Goal: Task Accomplishment & Management: Use online tool/utility

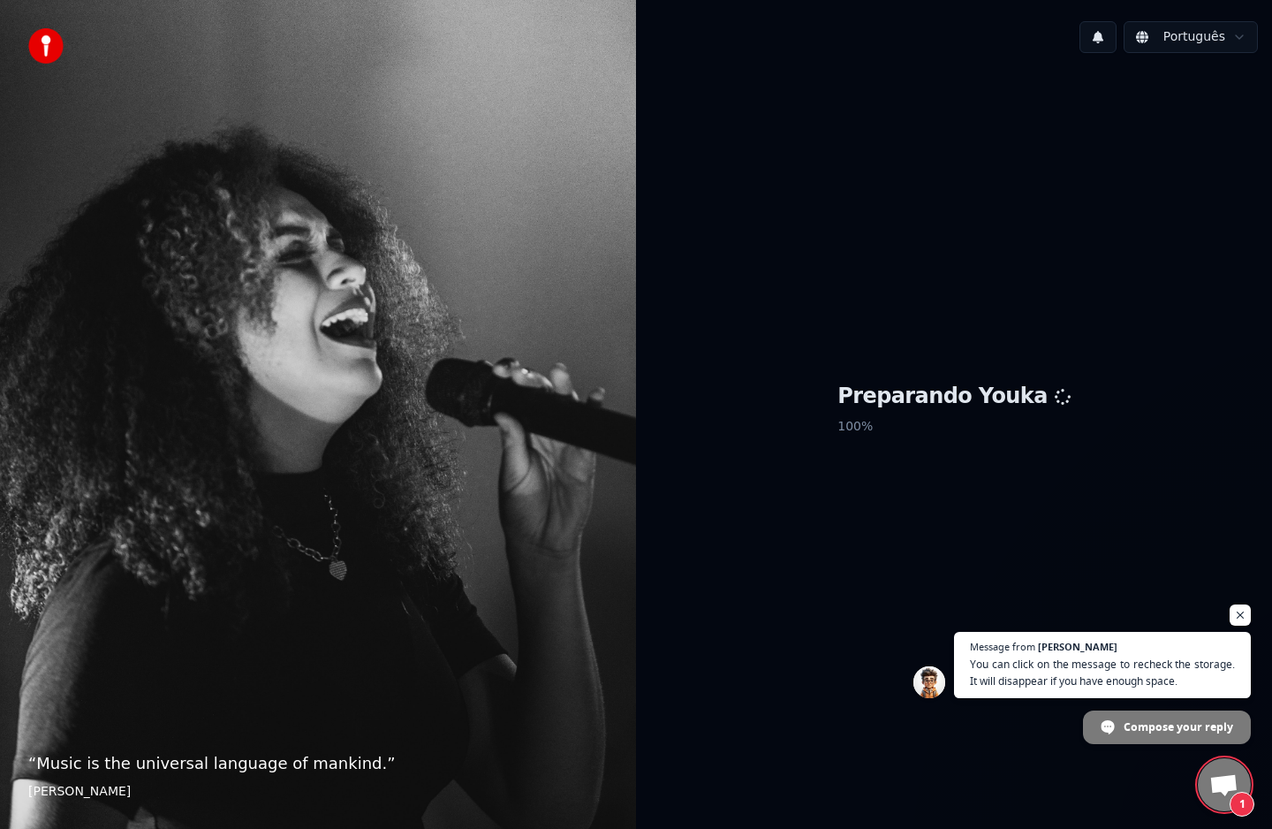
scroll to position [2420, 0]
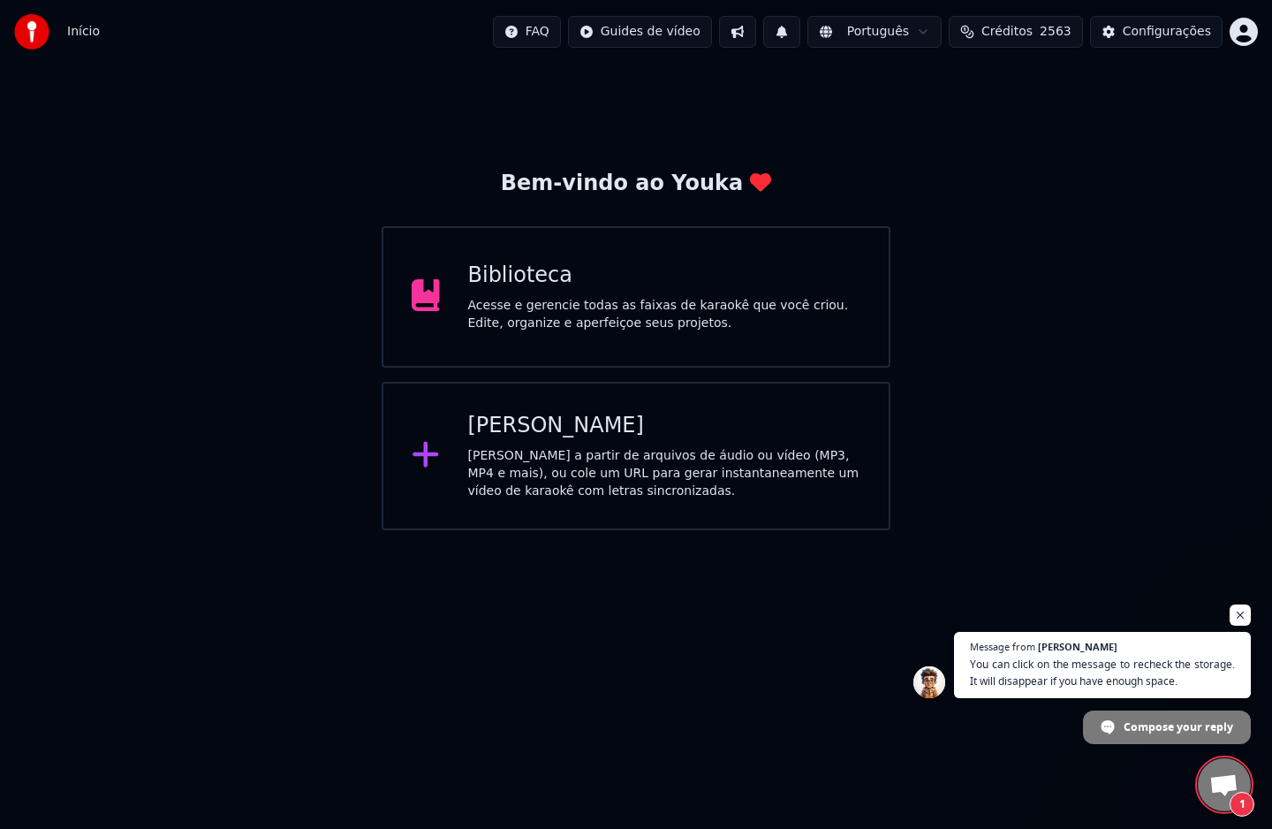
click at [1215, 788] on span "Open chat" at bounding box center [1223, 786] width 29 height 25
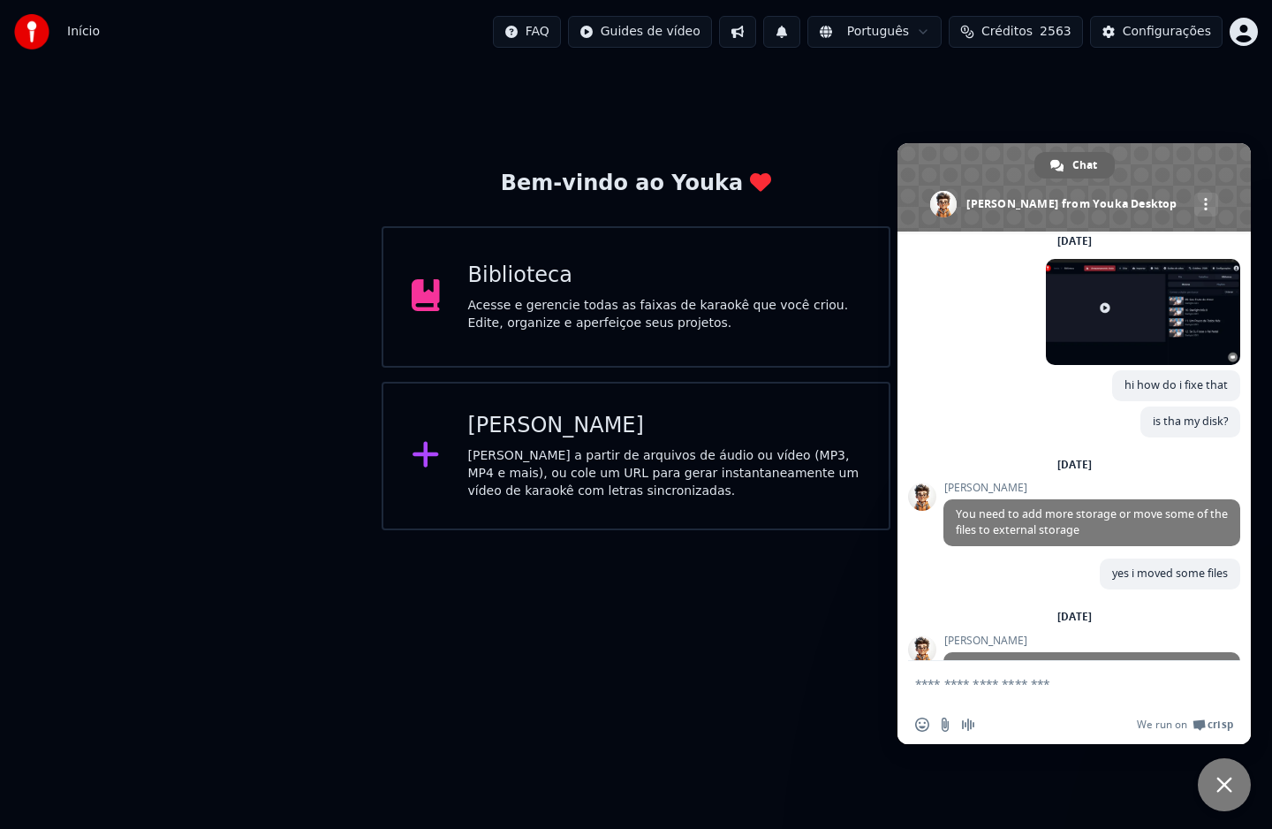
scroll to position [2538, 0]
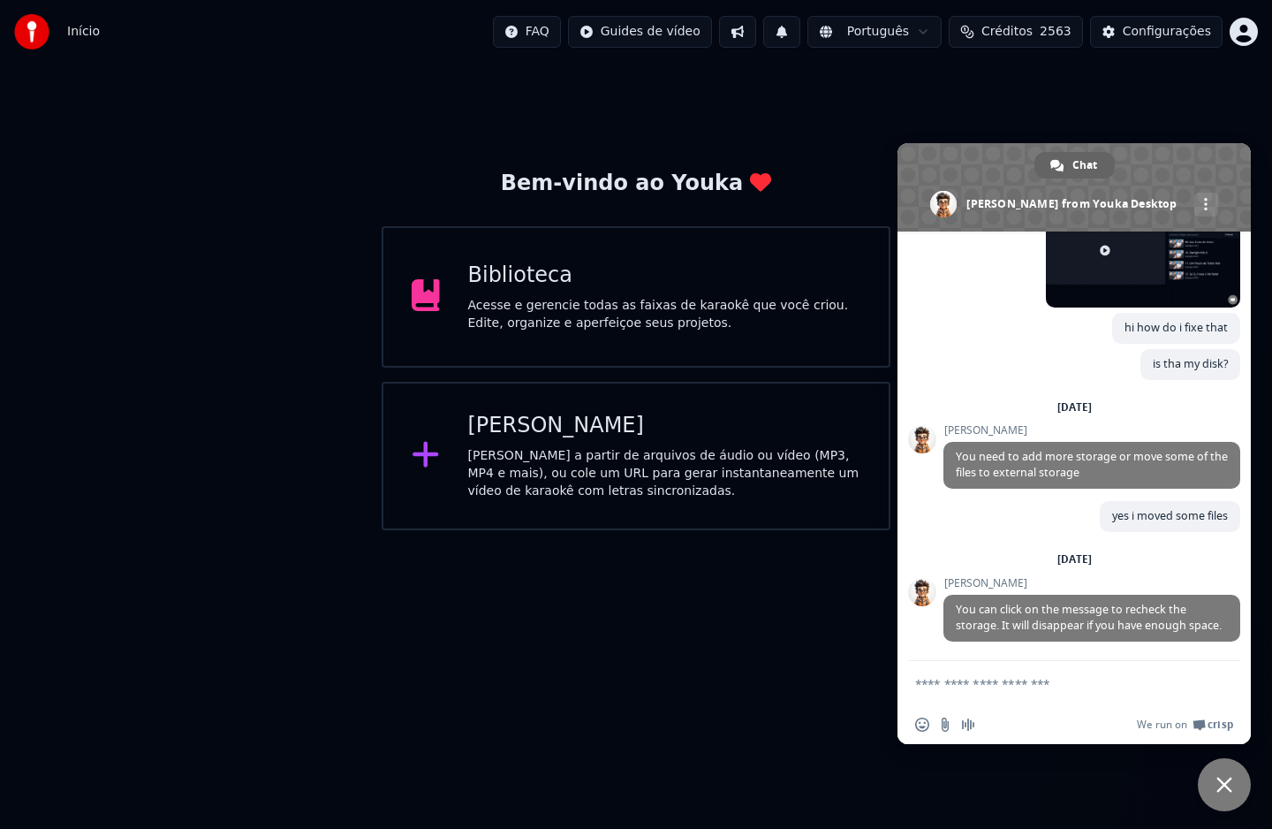
click at [592, 320] on div "Acesse e gerencie todas as faixas de karaokê que você criou. Edite, organize e …" at bounding box center [664, 314] width 393 height 35
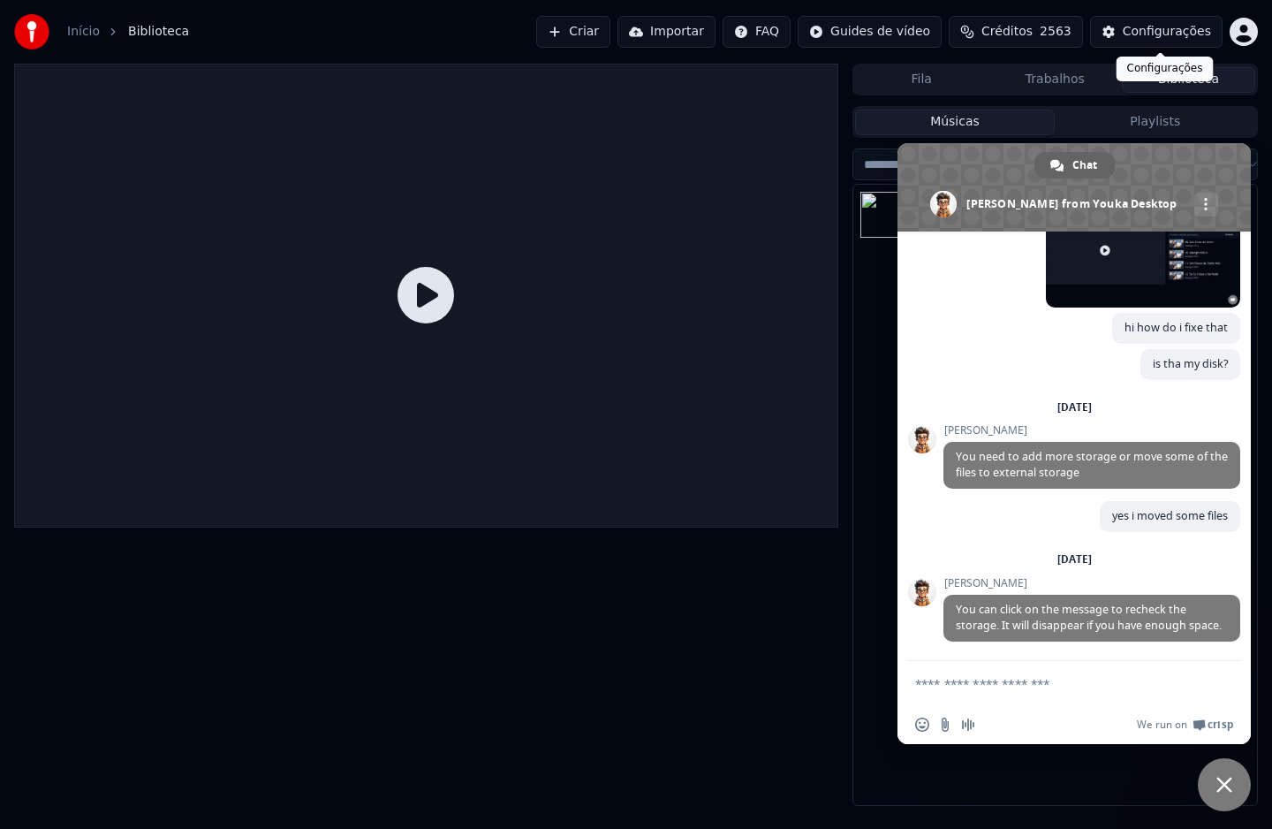
click at [1128, 34] on button "Configurações" at bounding box center [1156, 32] width 132 height 32
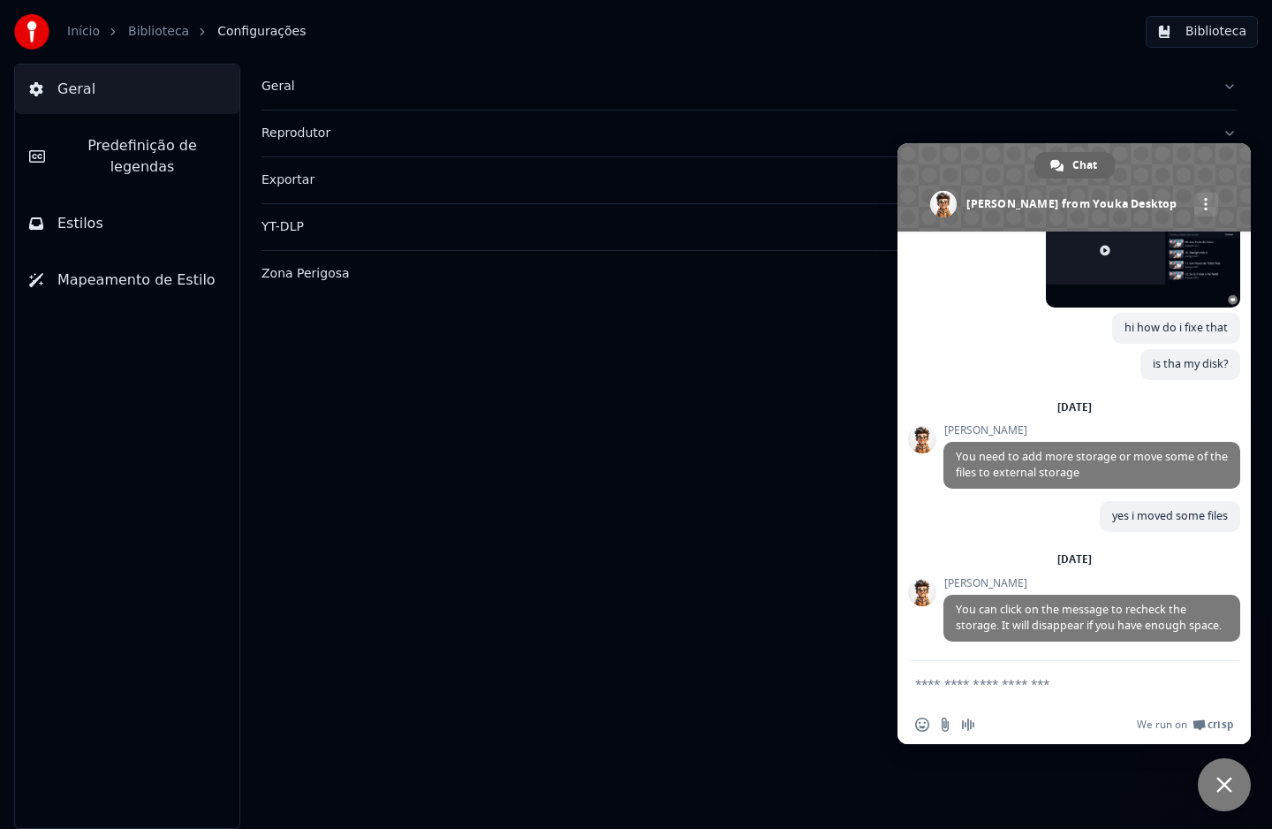
click at [276, 89] on div "Geral" at bounding box center [734, 87] width 947 height 18
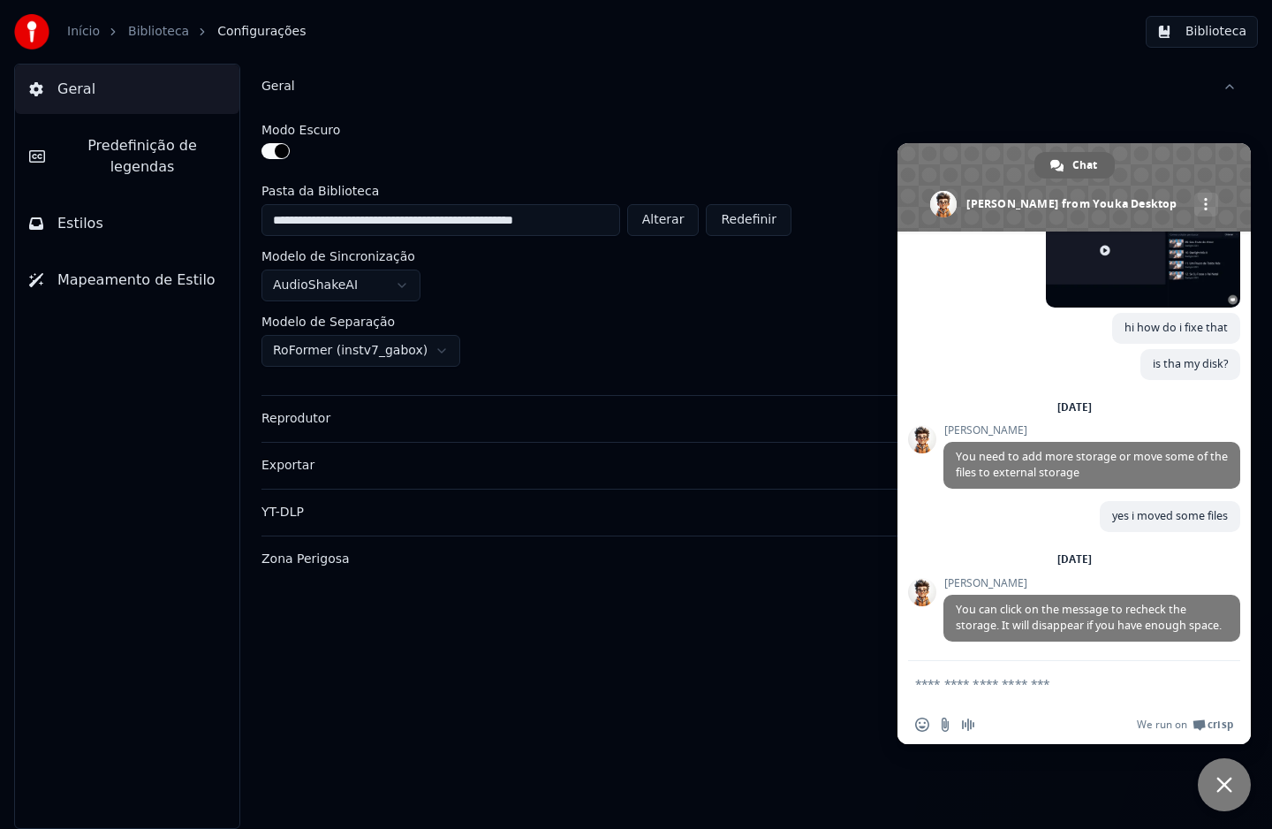
click at [657, 214] on button "Alterar" at bounding box center [663, 220] width 72 height 32
type input "**********"
click at [1210, 785] on span "Close chat" at bounding box center [1224, 784] width 53 height 53
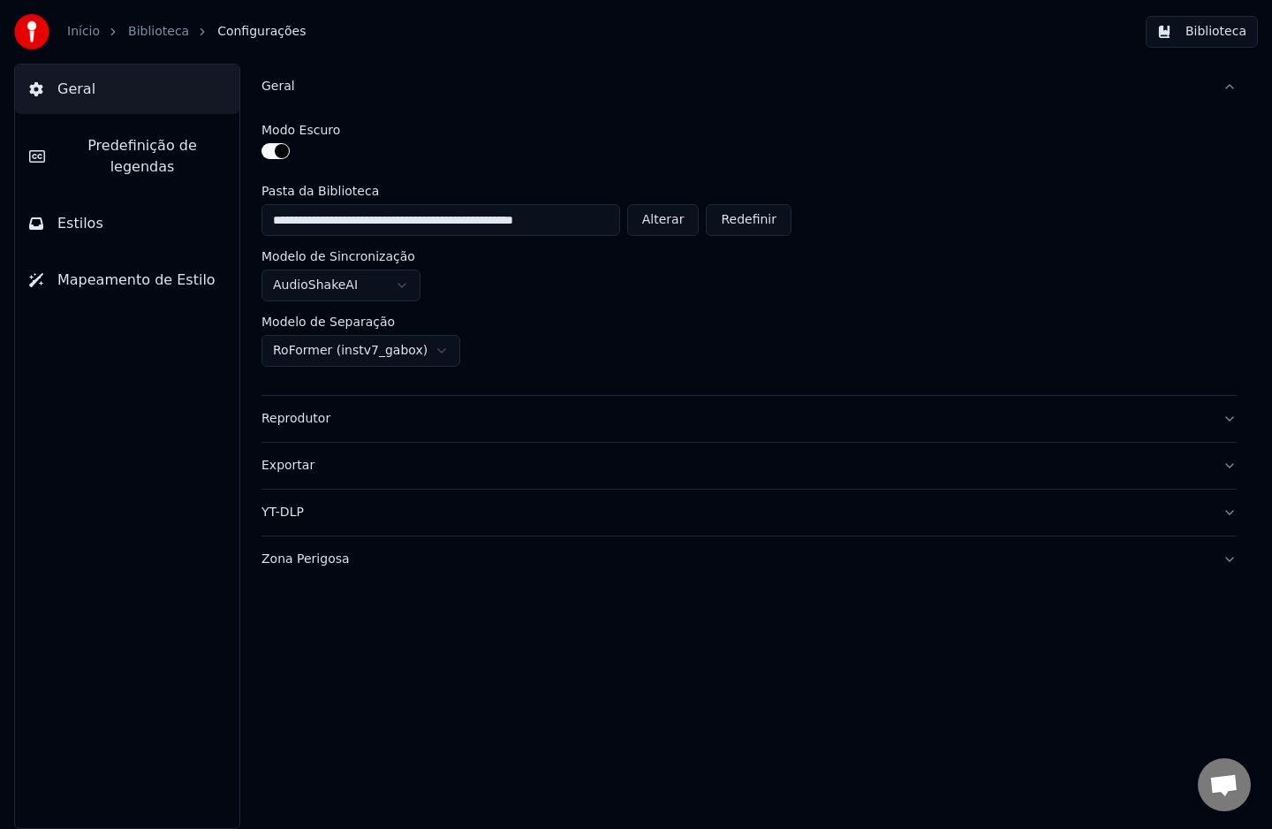
click at [1188, 31] on button "Biblioteca" at bounding box center [1202, 32] width 112 height 32
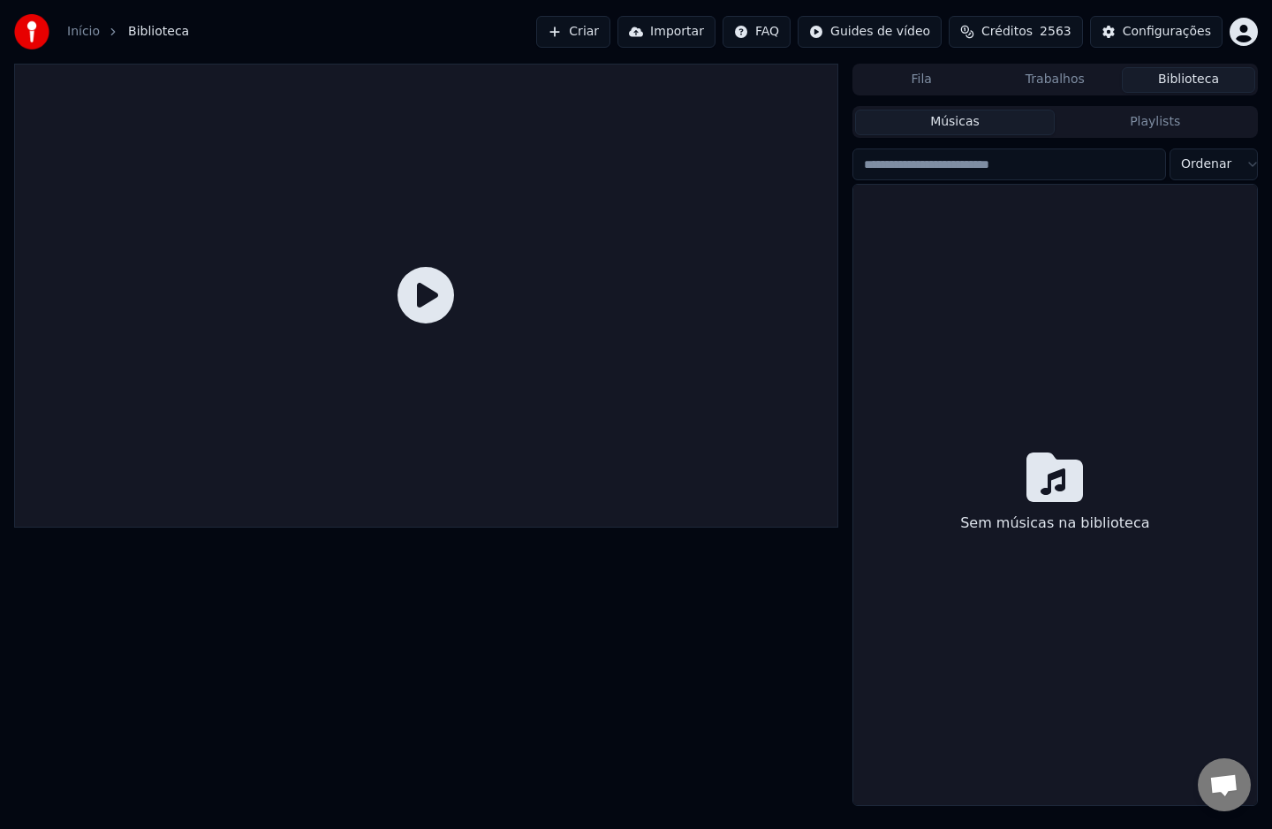
click at [610, 38] on button "Criar" at bounding box center [573, 32] width 74 height 32
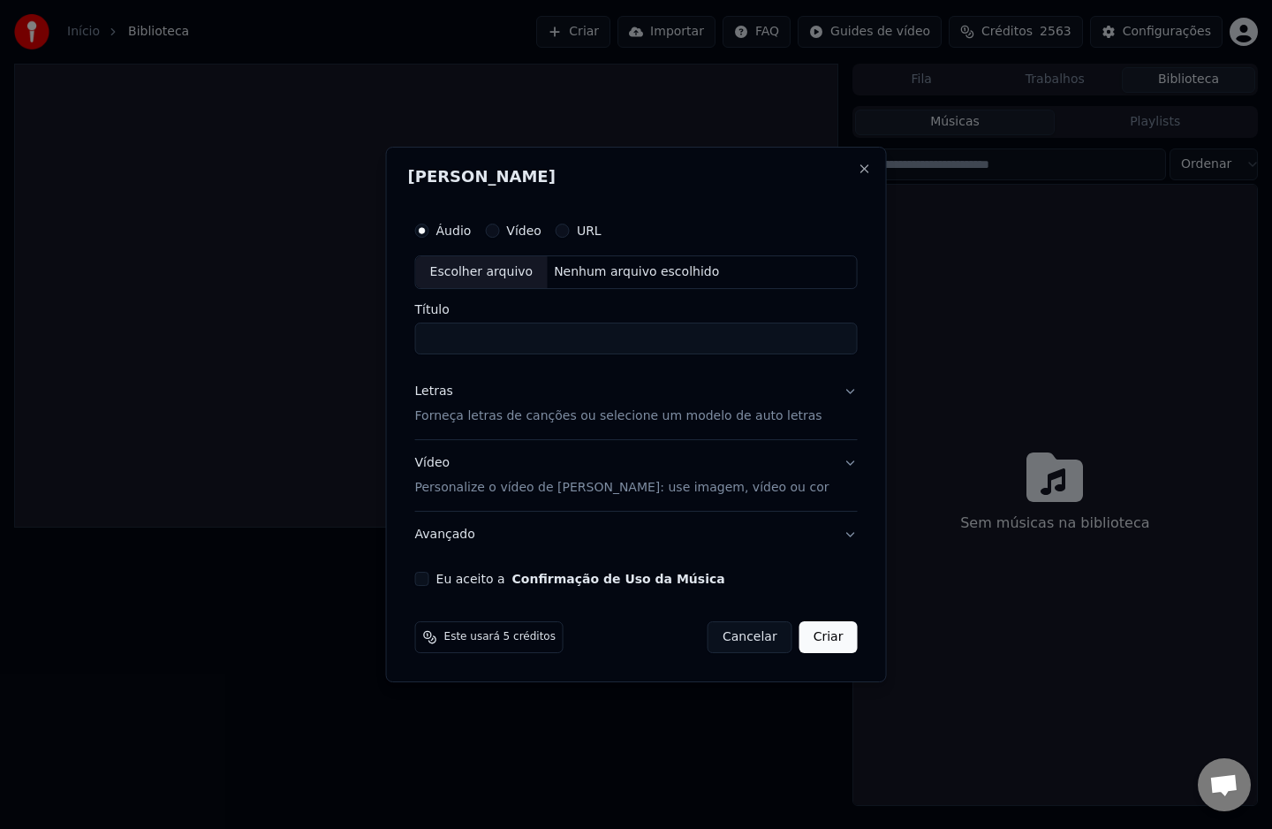
click at [429, 579] on button "Eu aceito a Confirmação de Uso da Música" at bounding box center [422, 579] width 14 height 14
click at [623, 283] on div "Escolher arquivo Nenhum arquivo escolhido" at bounding box center [636, 272] width 443 height 34
type input "**********"
click at [433, 396] on div "Letras" at bounding box center [434, 391] width 38 height 18
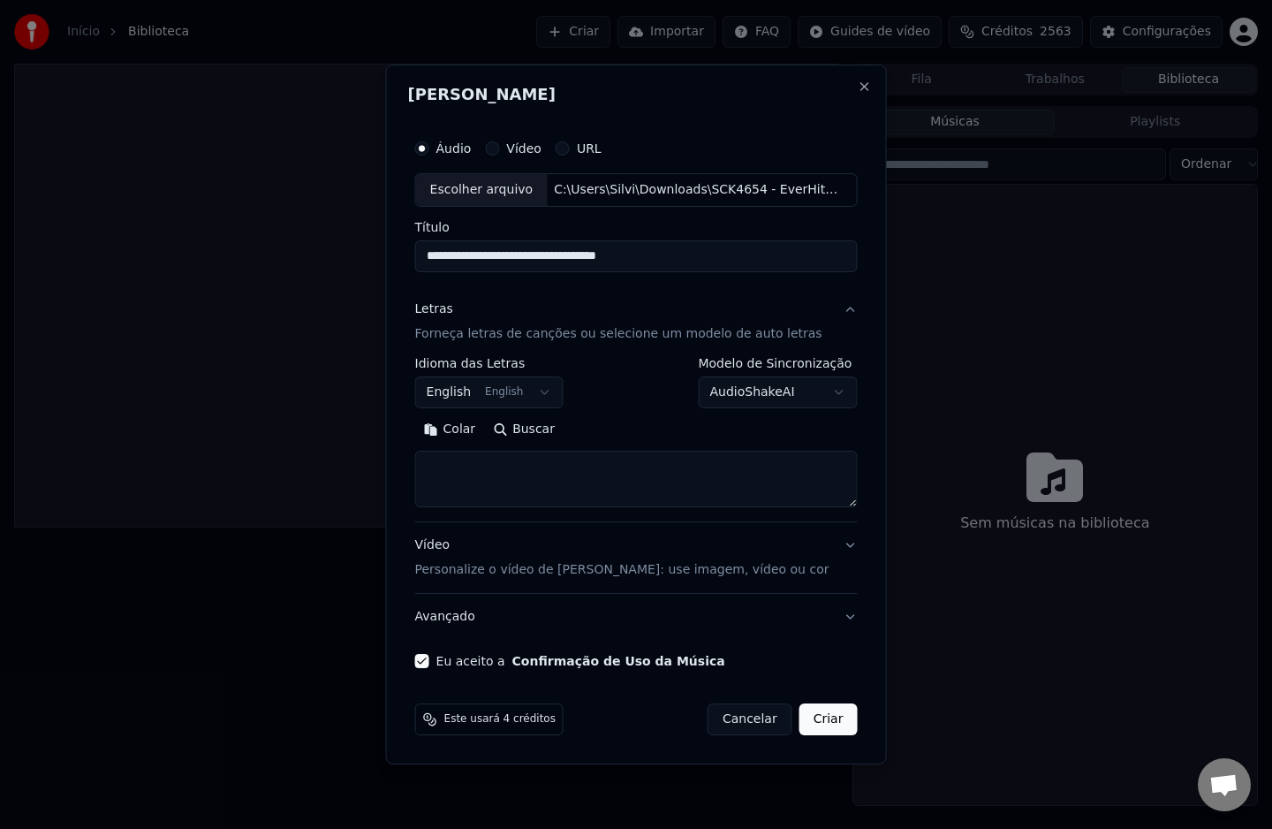
click at [521, 388] on button "English English" at bounding box center [489, 392] width 148 height 32
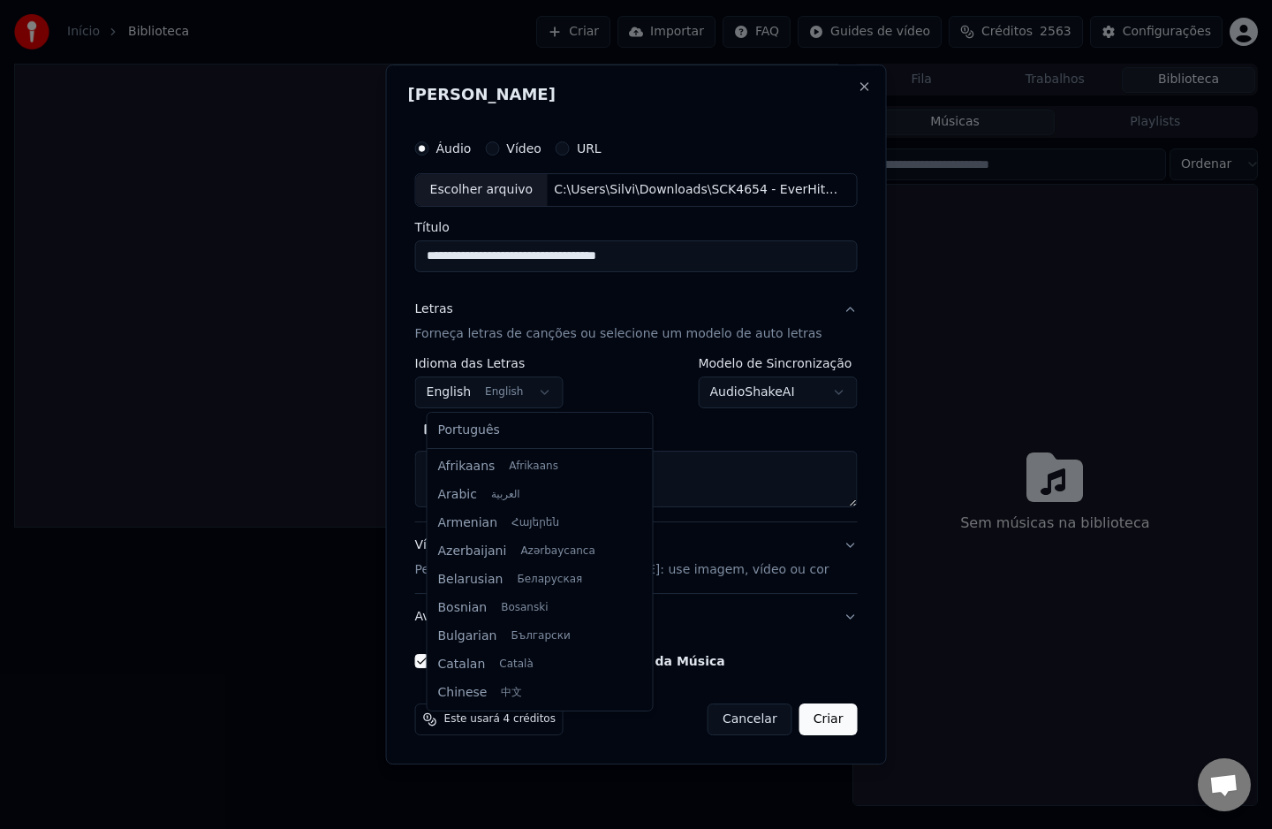
scroll to position [141, 0]
click at [521, 388] on body "Início Biblioteca Criar Importar FAQ Guides de vídeo Créditos 2563 Configuraçõe…" at bounding box center [636, 414] width 1272 height 829
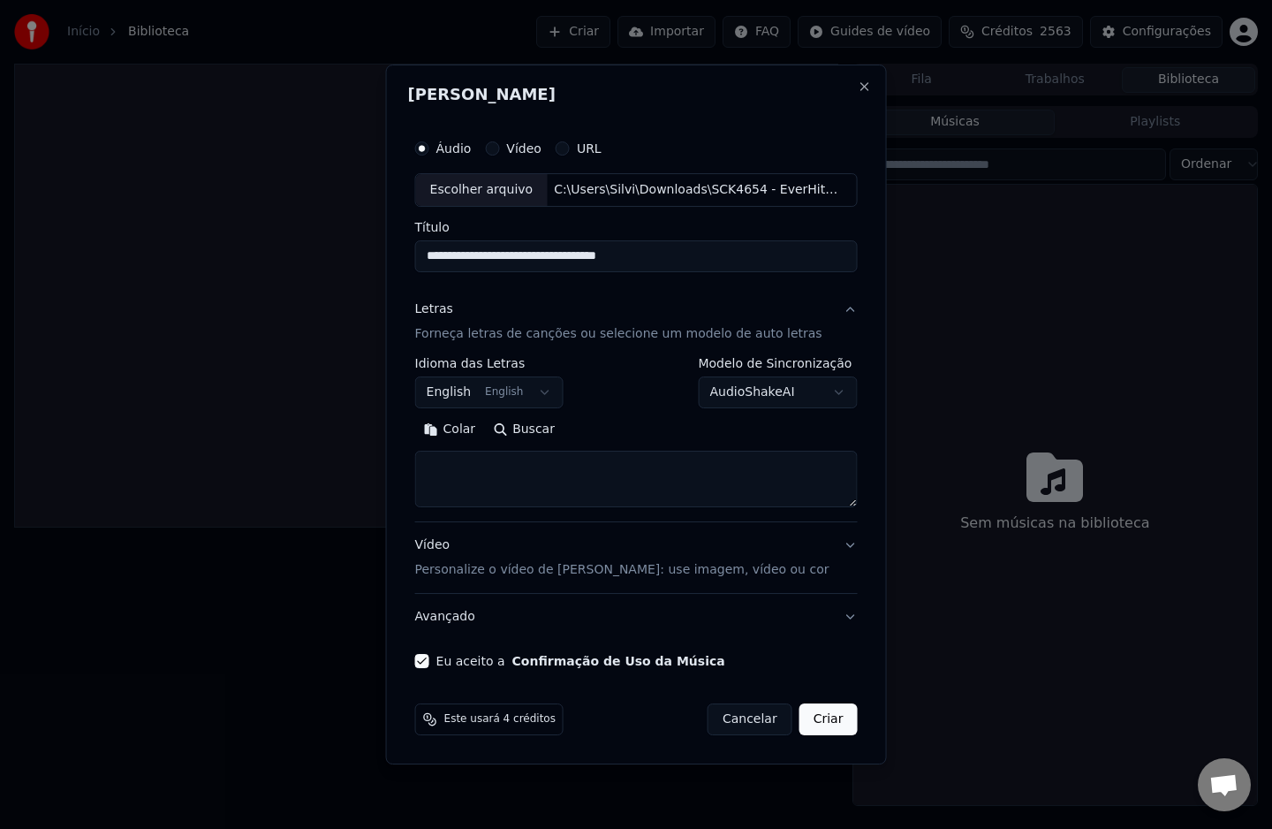
click at [467, 423] on button "Colar" at bounding box center [450, 429] width 70 height 28
click at [825, 720] on button "Criar" at bounding box center [828, 719] width 58 height 32
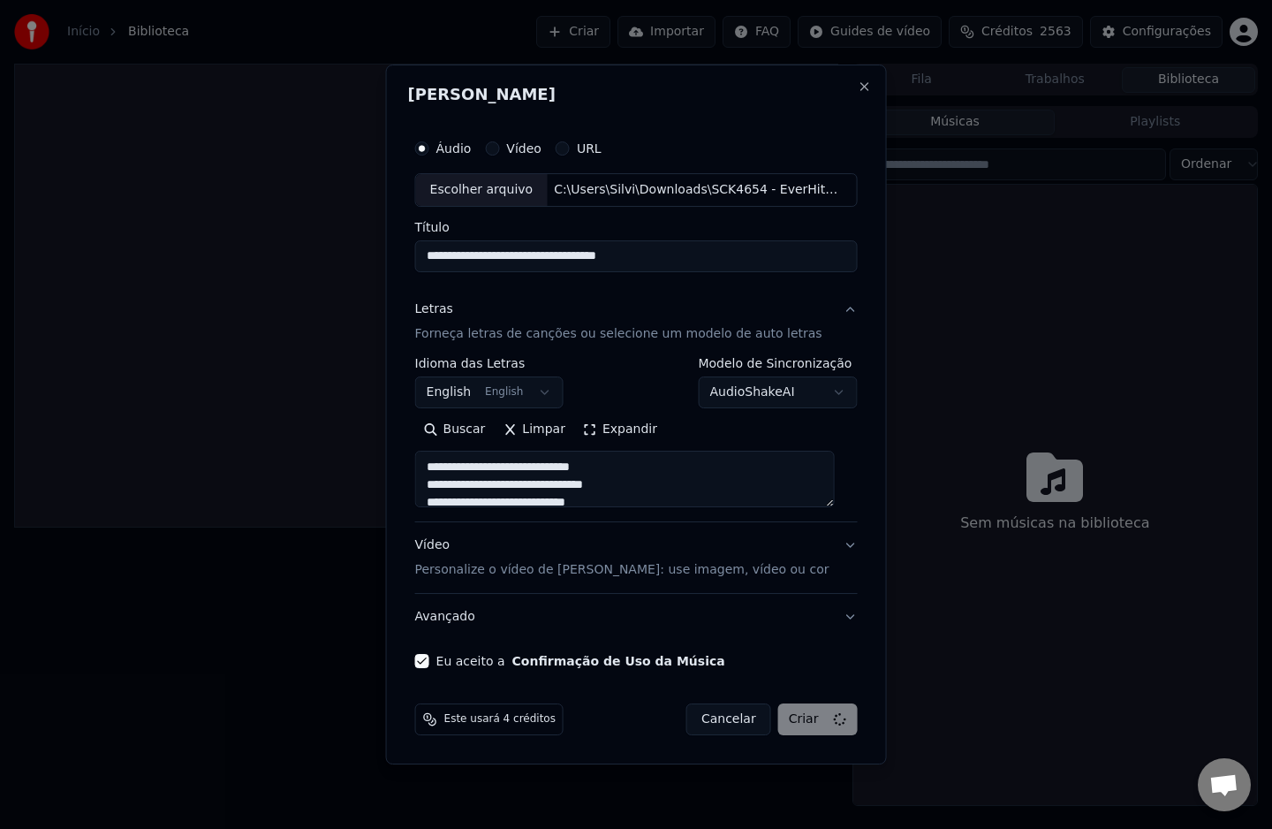
type textarea "**********"
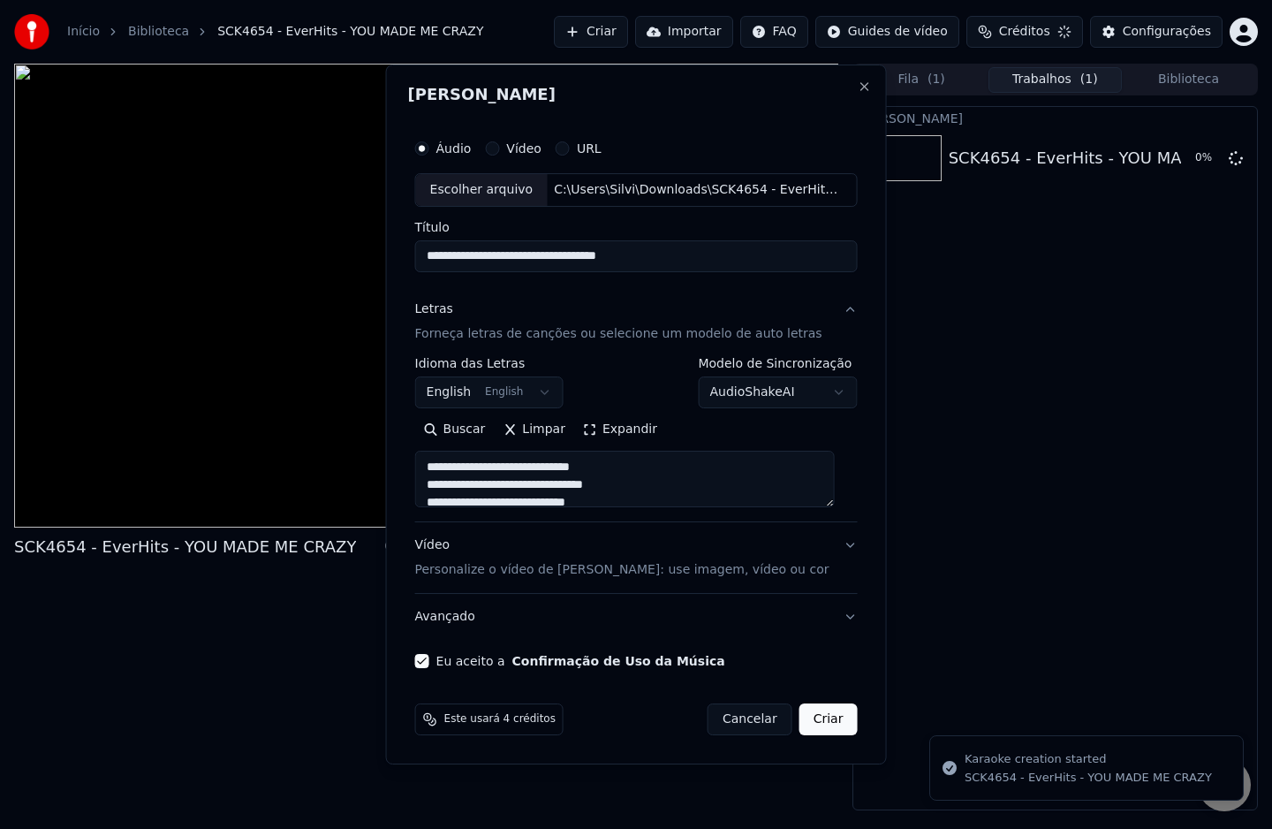
select select
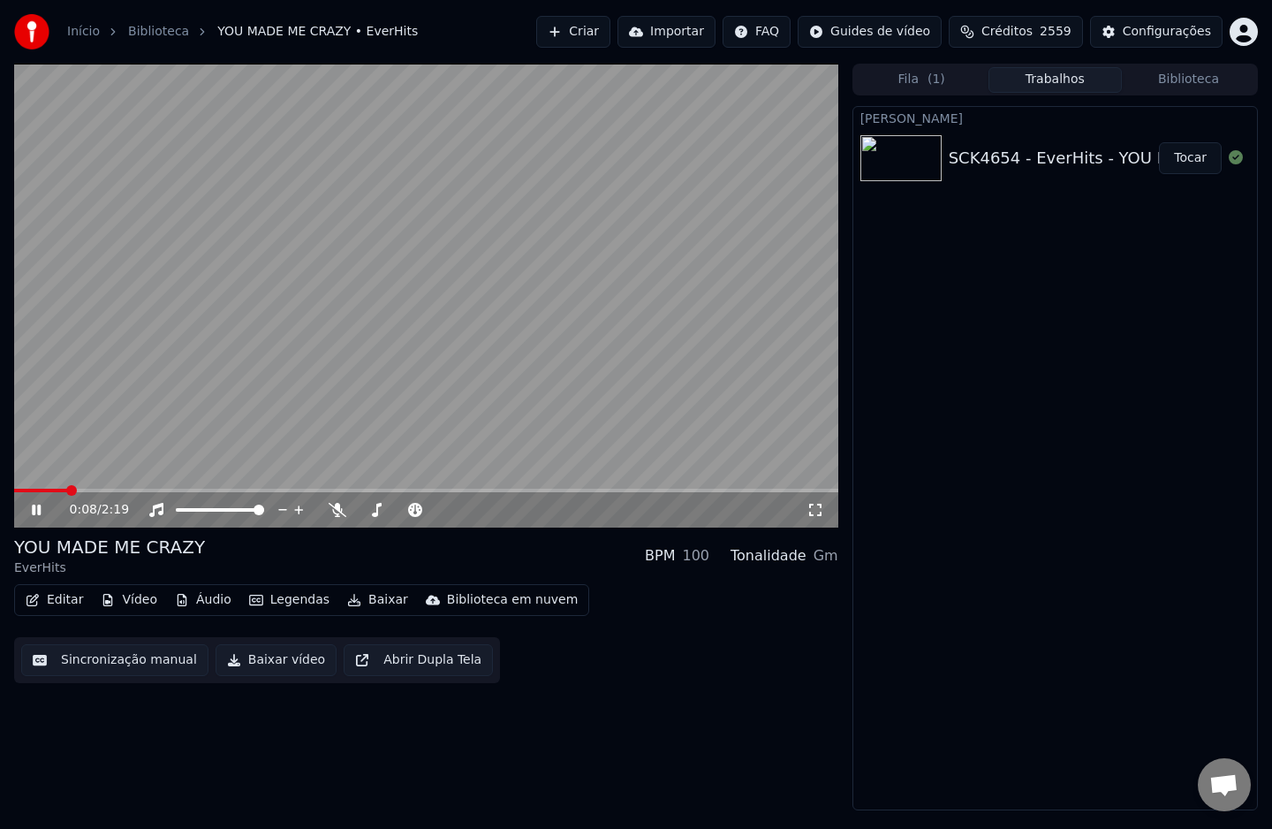
click at [140, 667] on button "Sincronização manual" at bounding box center [114, 660] width 187 height 32
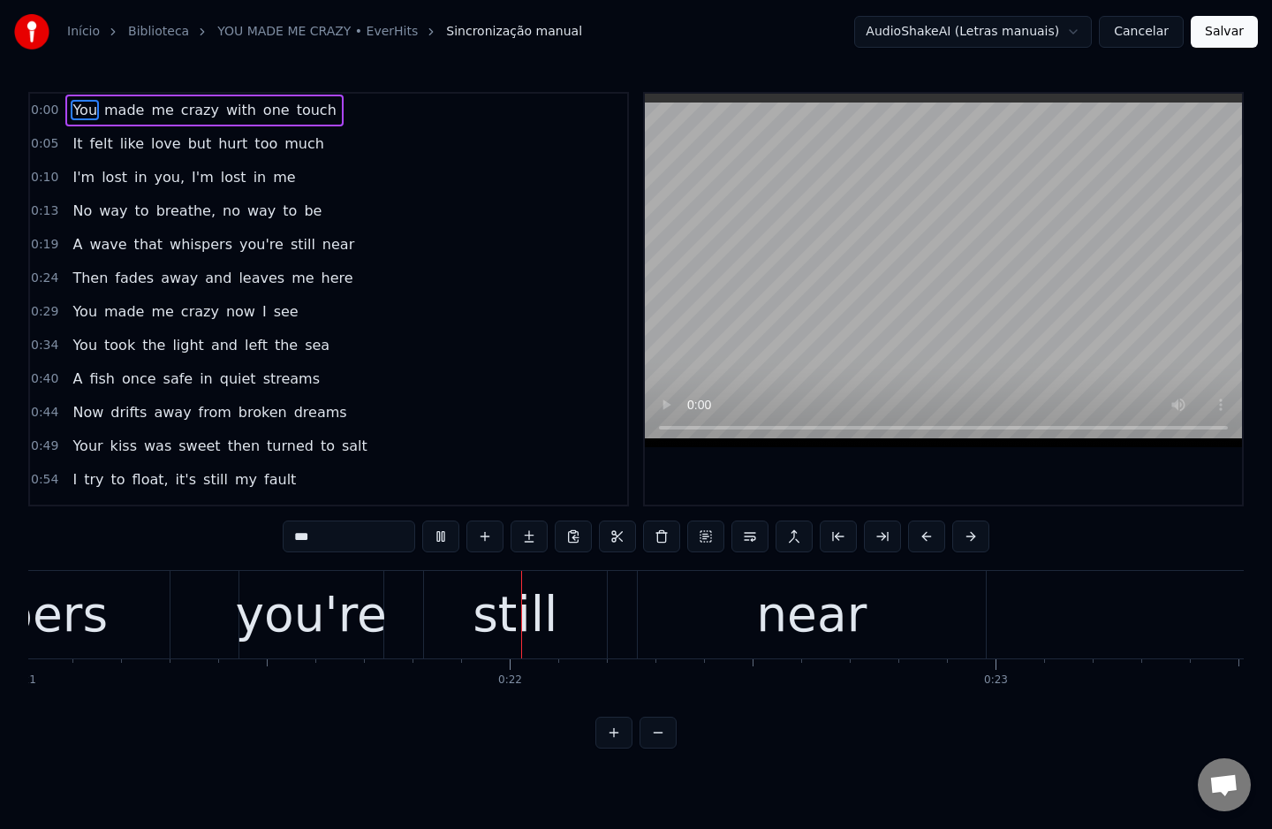
scroll to position [0, 10266]
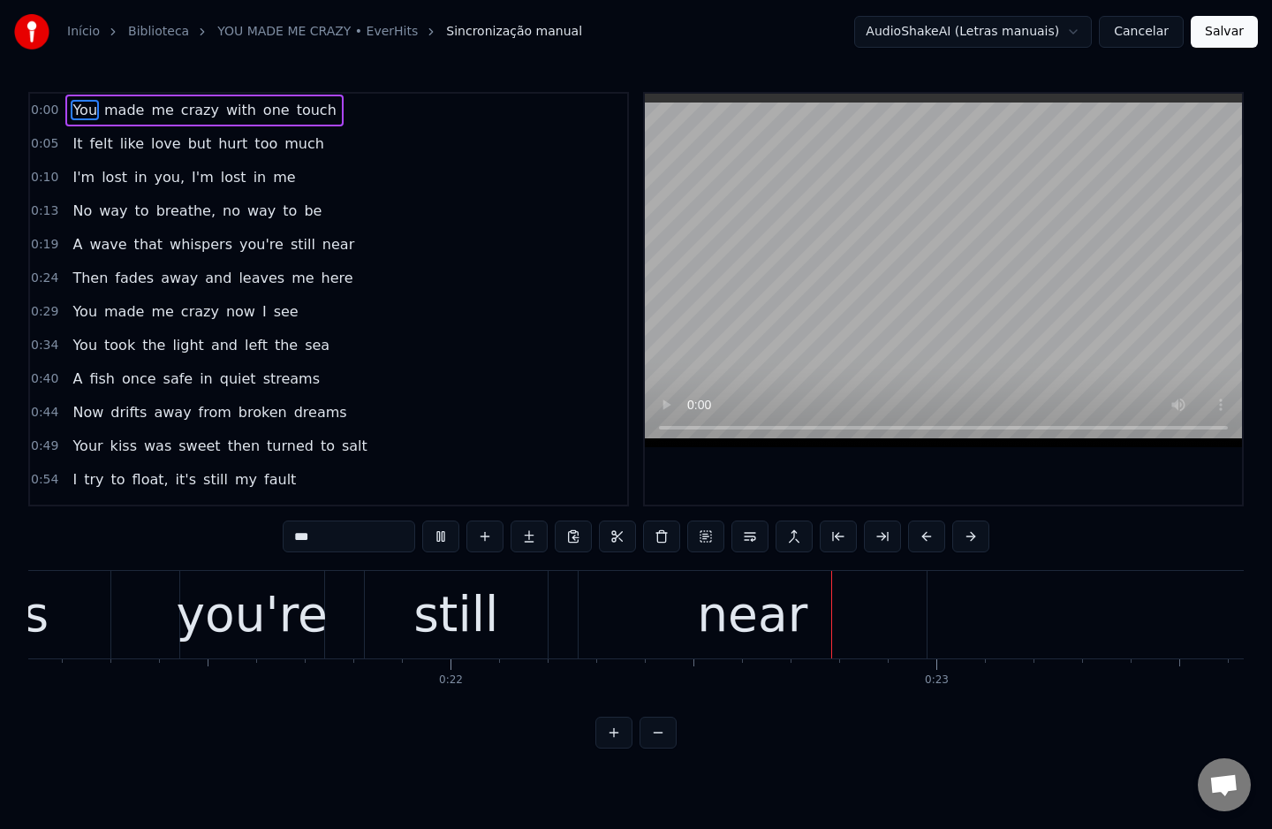
click at [280, 625] on div "you're" at bounding box center [252, 614] width 151 height 73
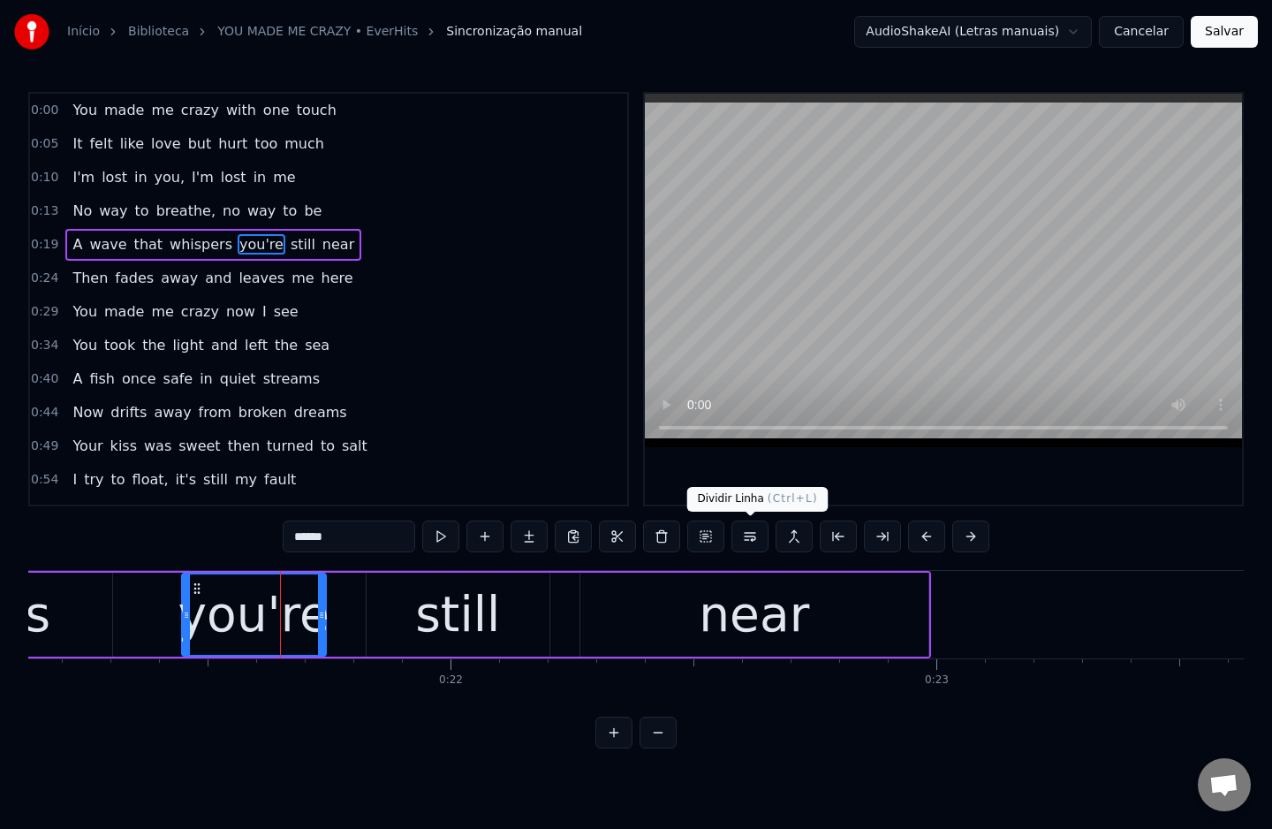
click at [751, 538] on button at bounding box center [749, 536] width 37 height 32
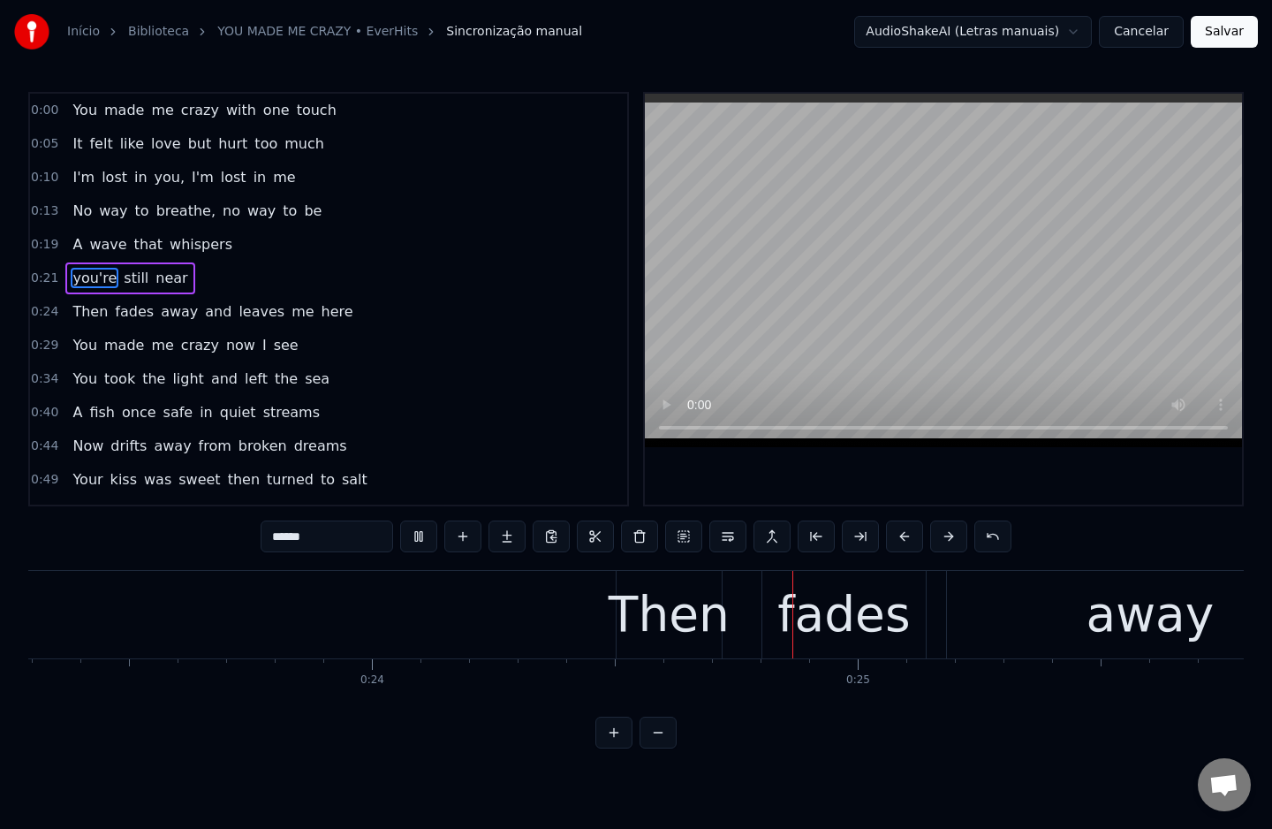
click at [165, 216] on span "breathe," at bounding box center [186, 211] width 63 height 20
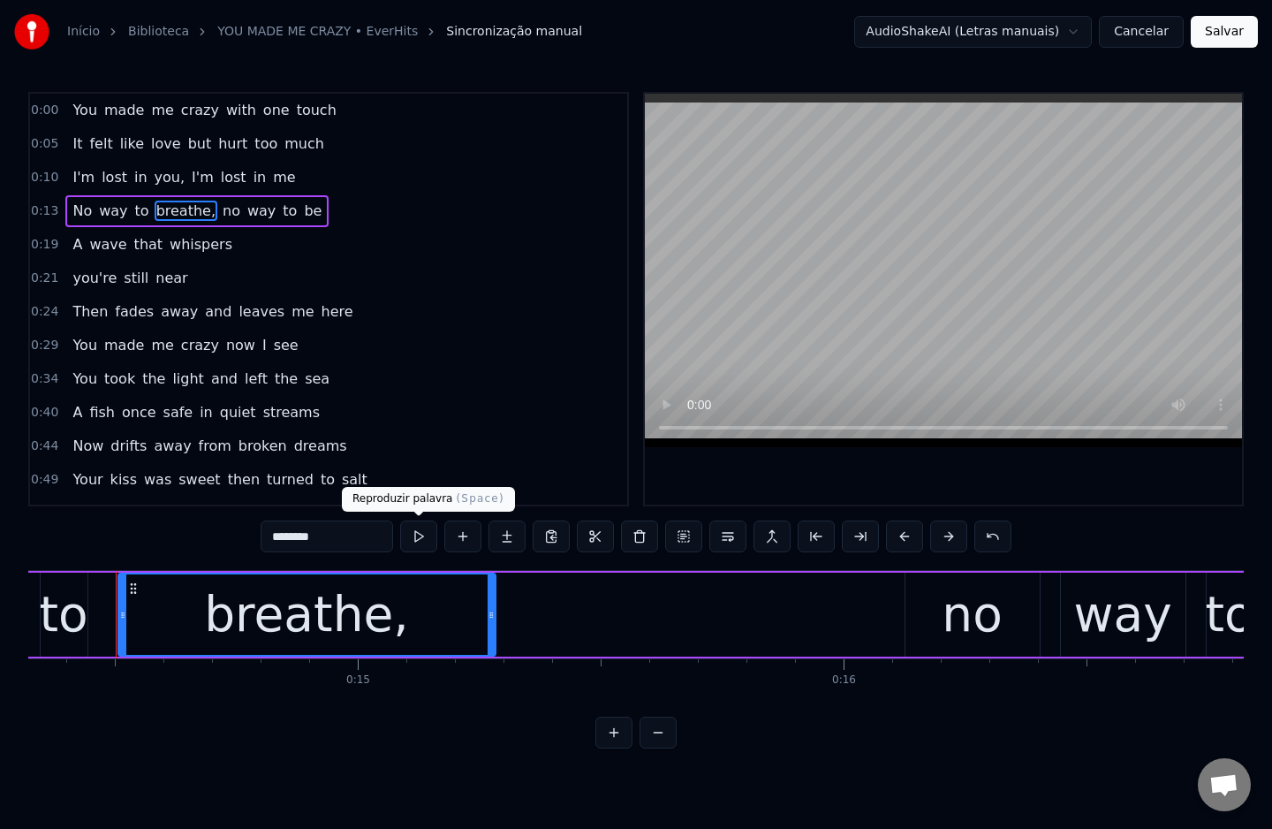
scroll to position [0, 6956]
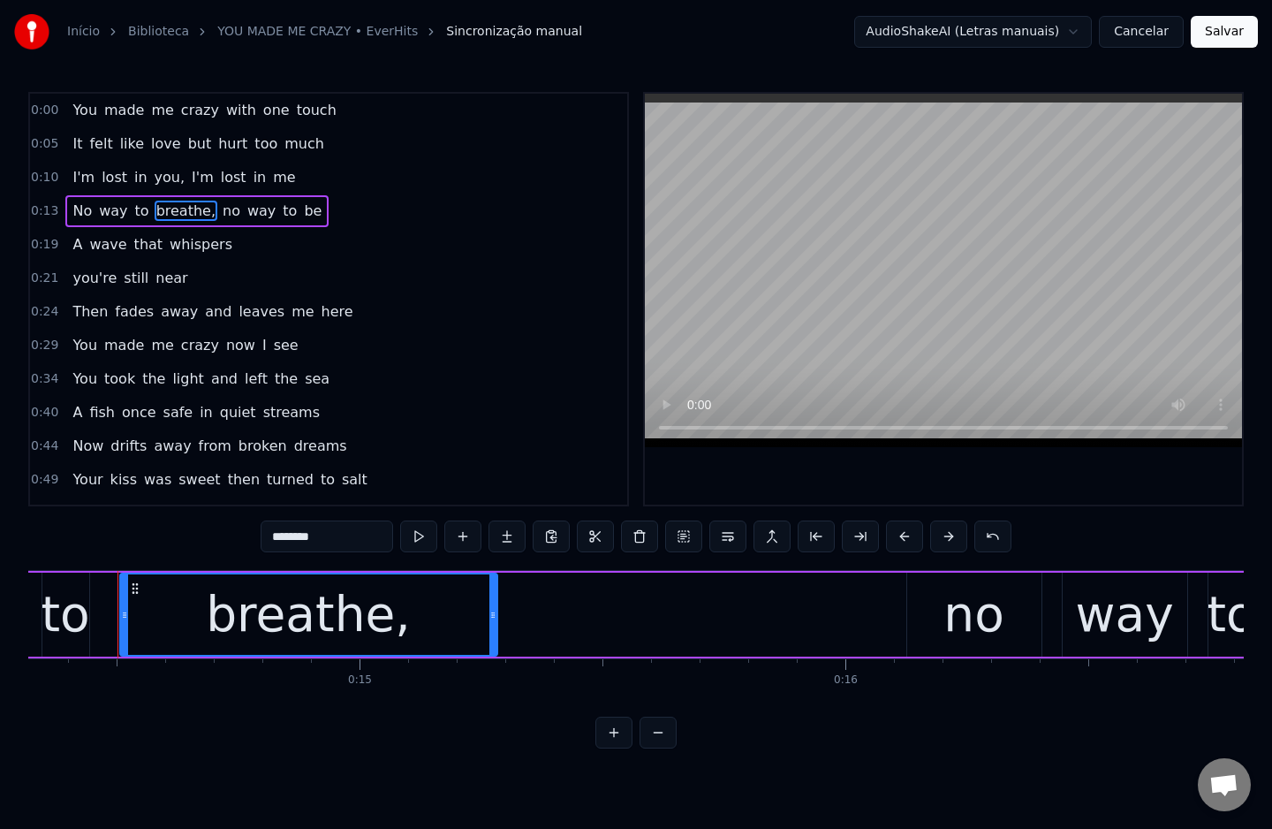
click at [354, 534] on input "********" at bounding box center [327, 536] width 132 height 32
click at [216, 214] on span "no" at bounding box center [226, 211] width 21 height 20
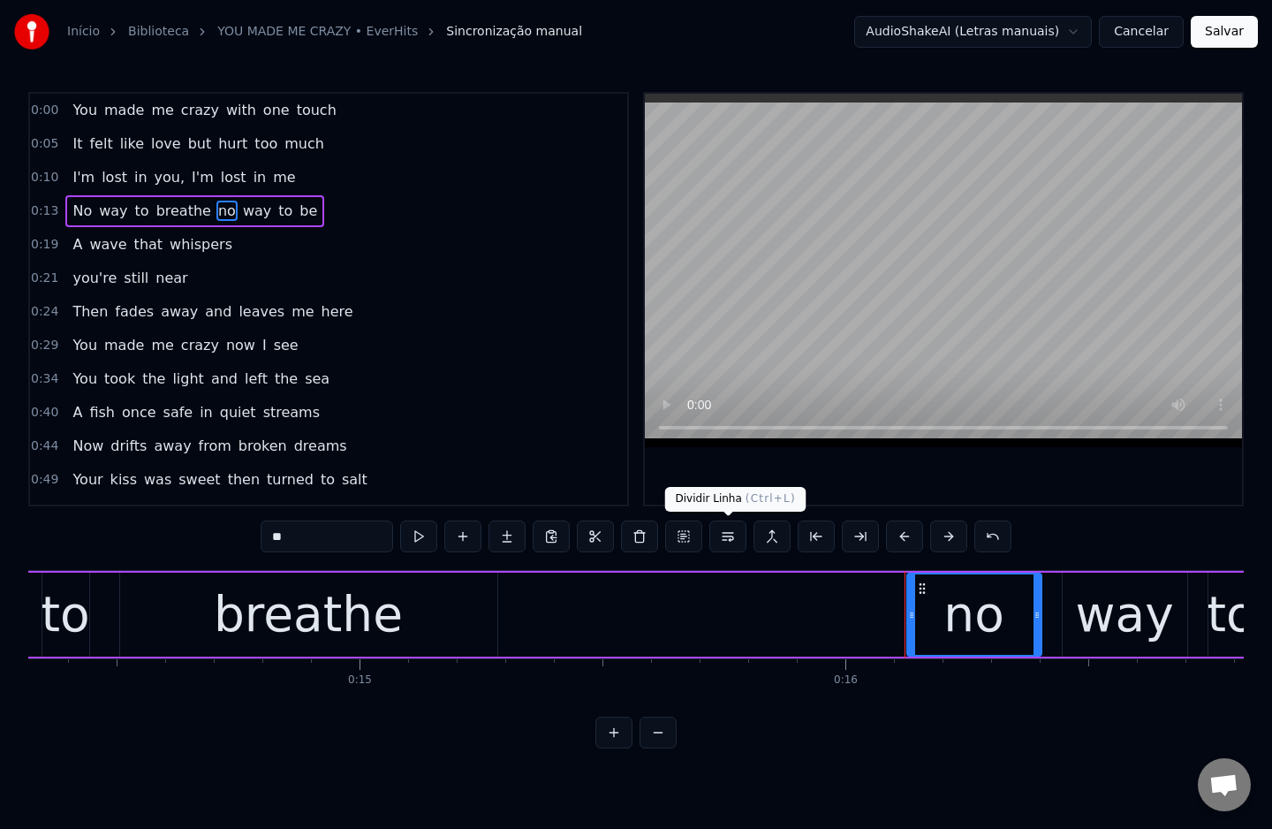
click at [723, 538] on button at bounding box center [727, 536] width 37 height 32
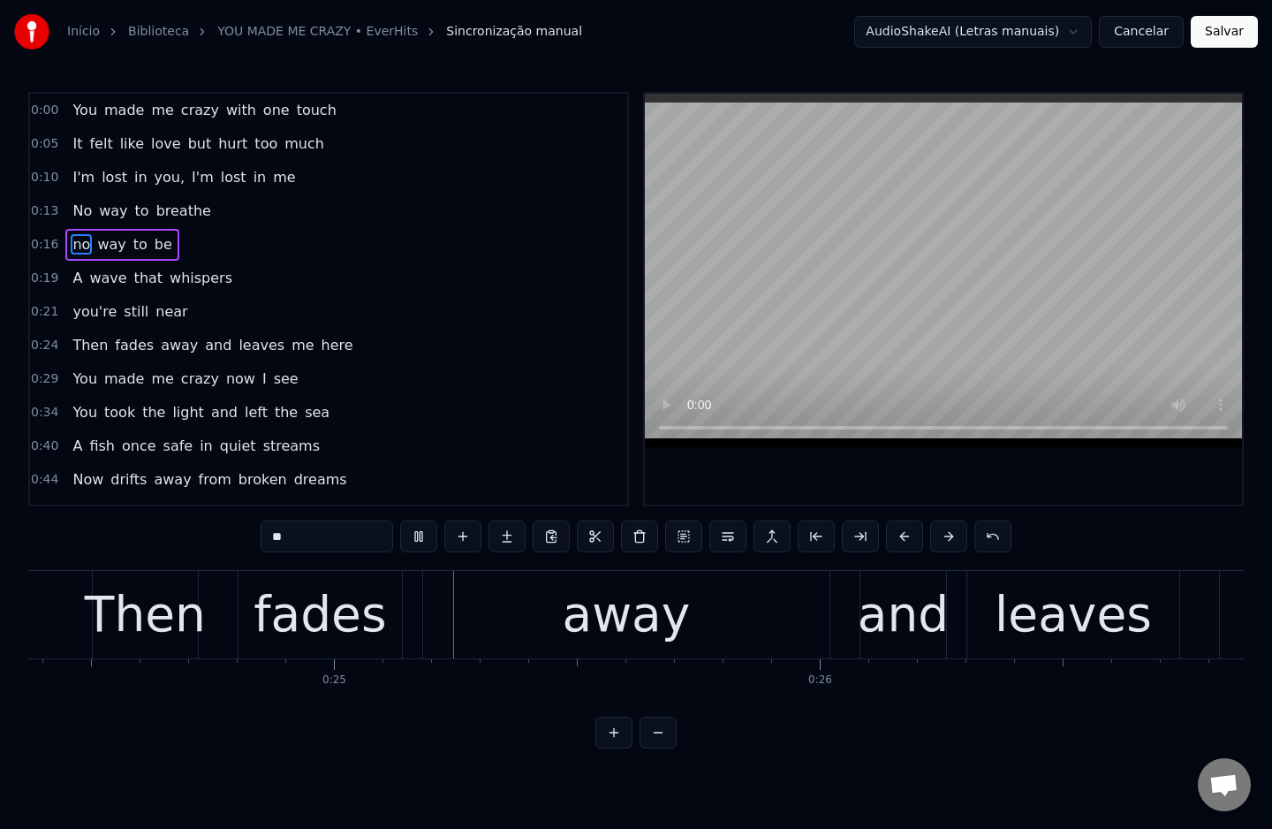
scroll to position [0, 11843]
click at [203, 344] on span "and" at bounding box center [218, 345] width 30 height 20
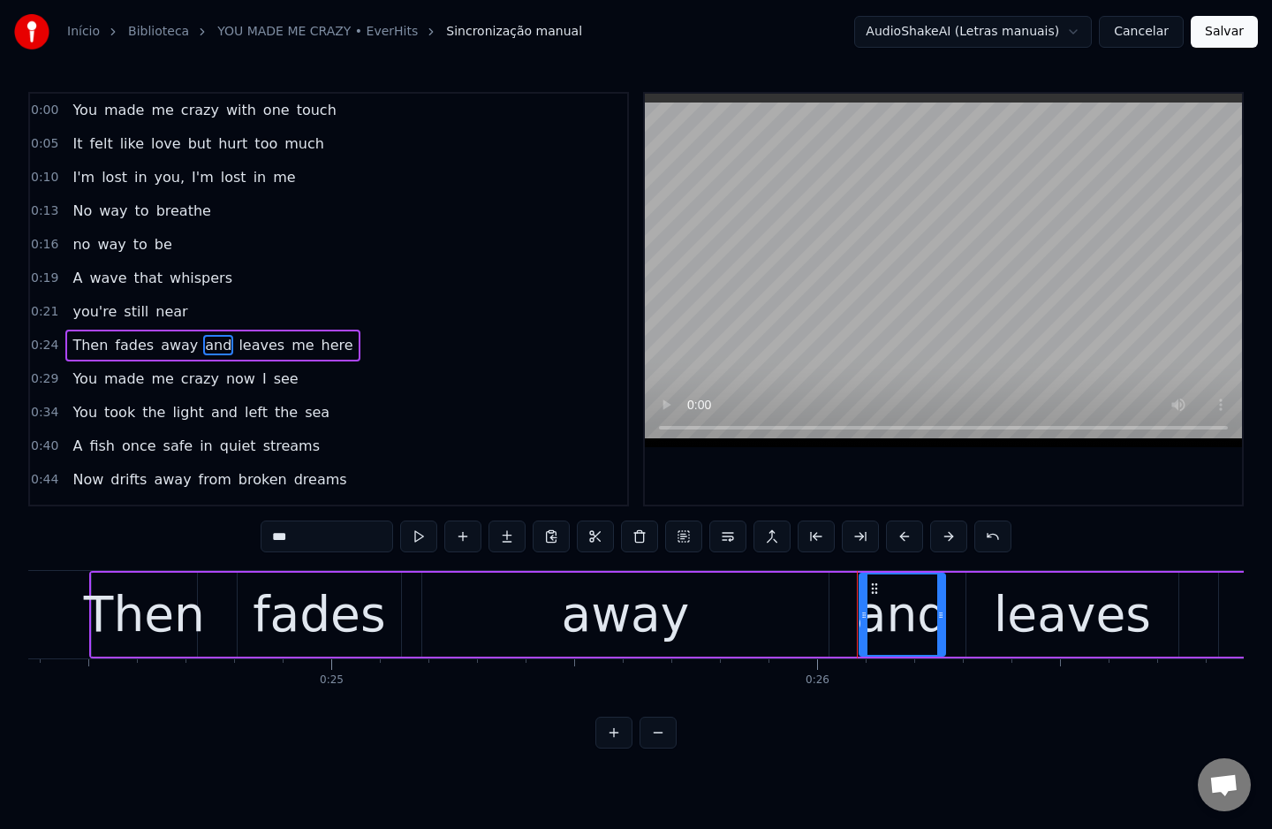
scroll to position [46, 0]
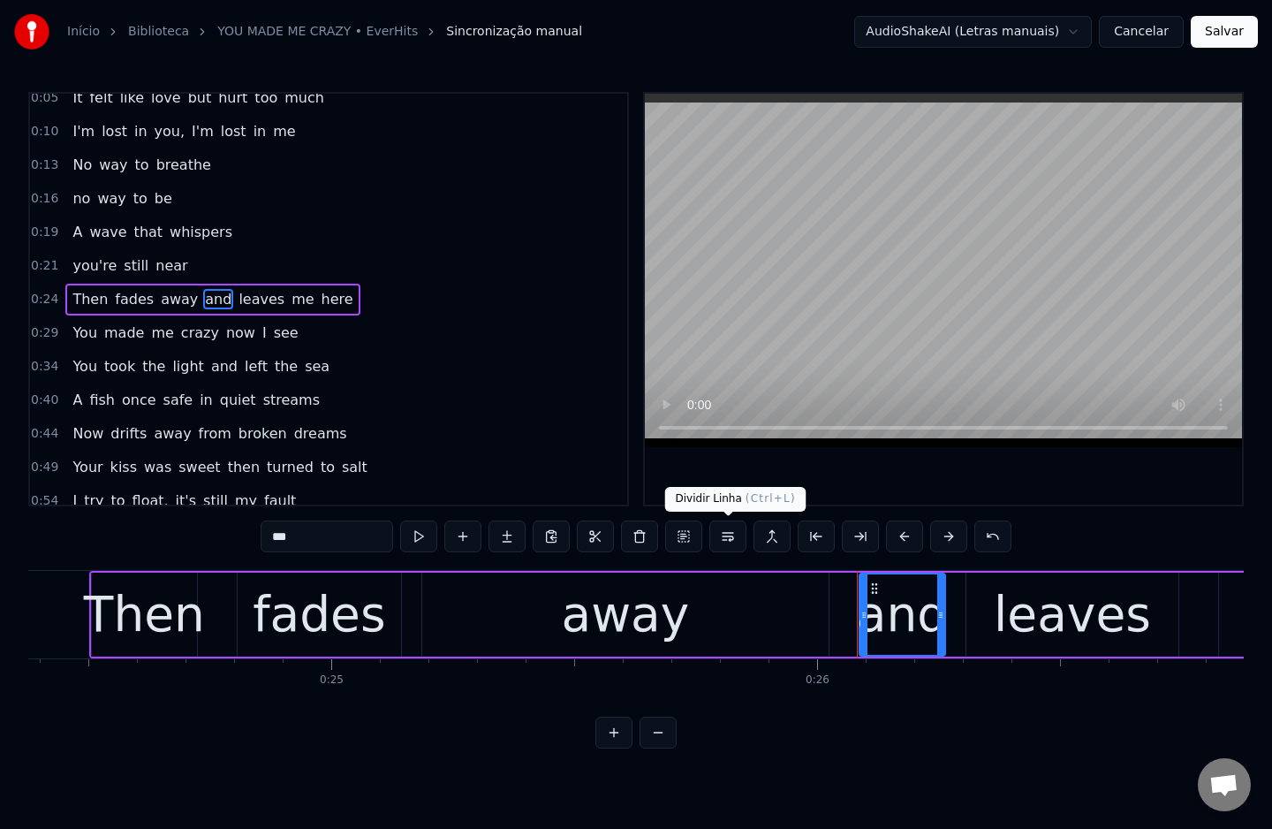
click at [725, 534] on button at bounding box center [727, 536] width 37 height 32
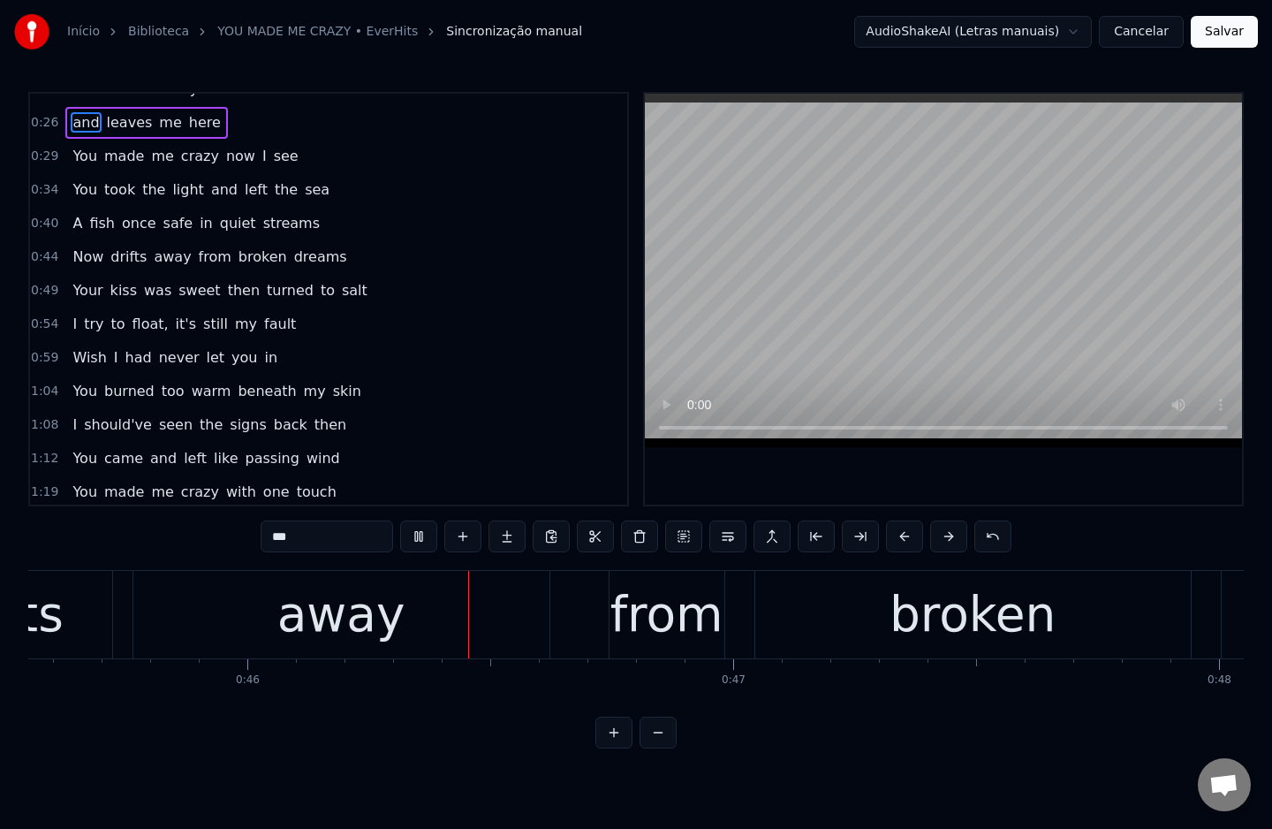
scroll to position [0, 22131]
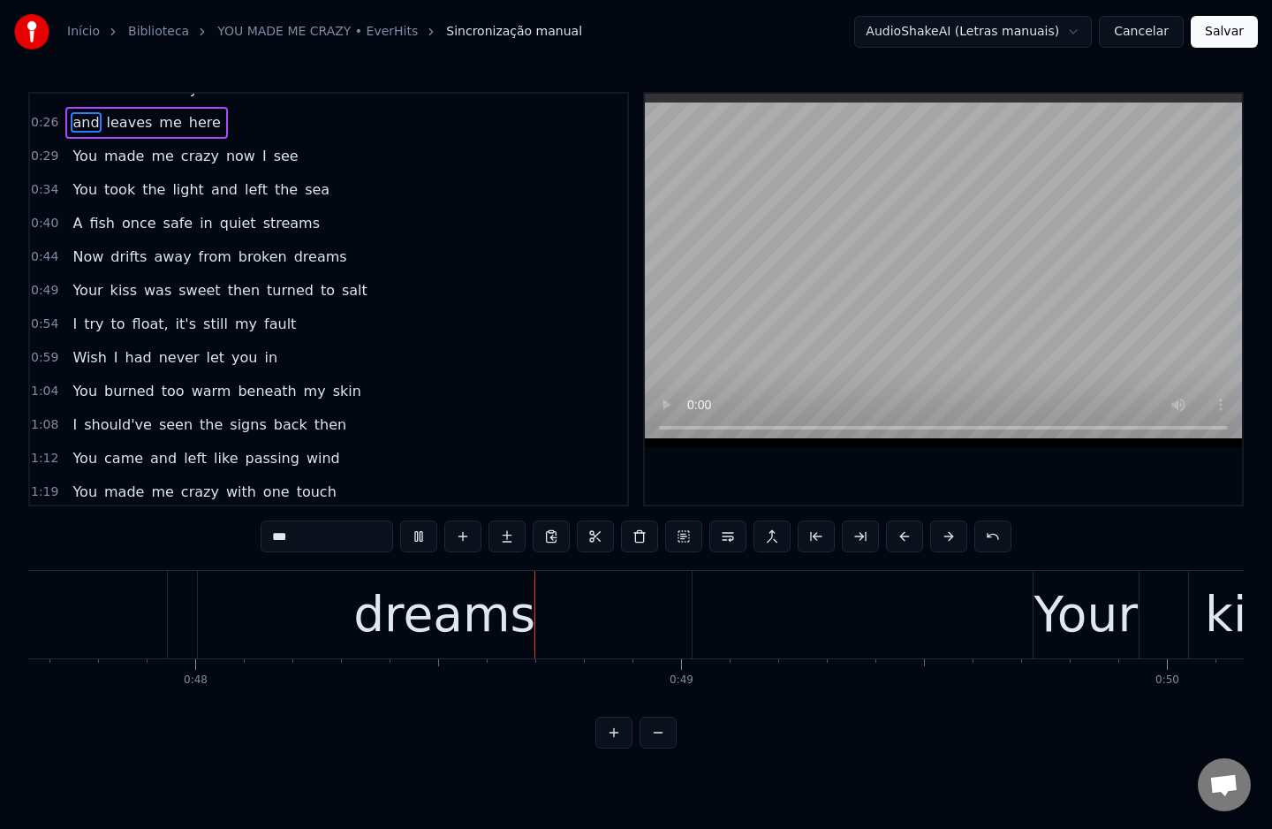
click at [197, 256] on span "from" at bounding box center [215, 256] width 36 height 20
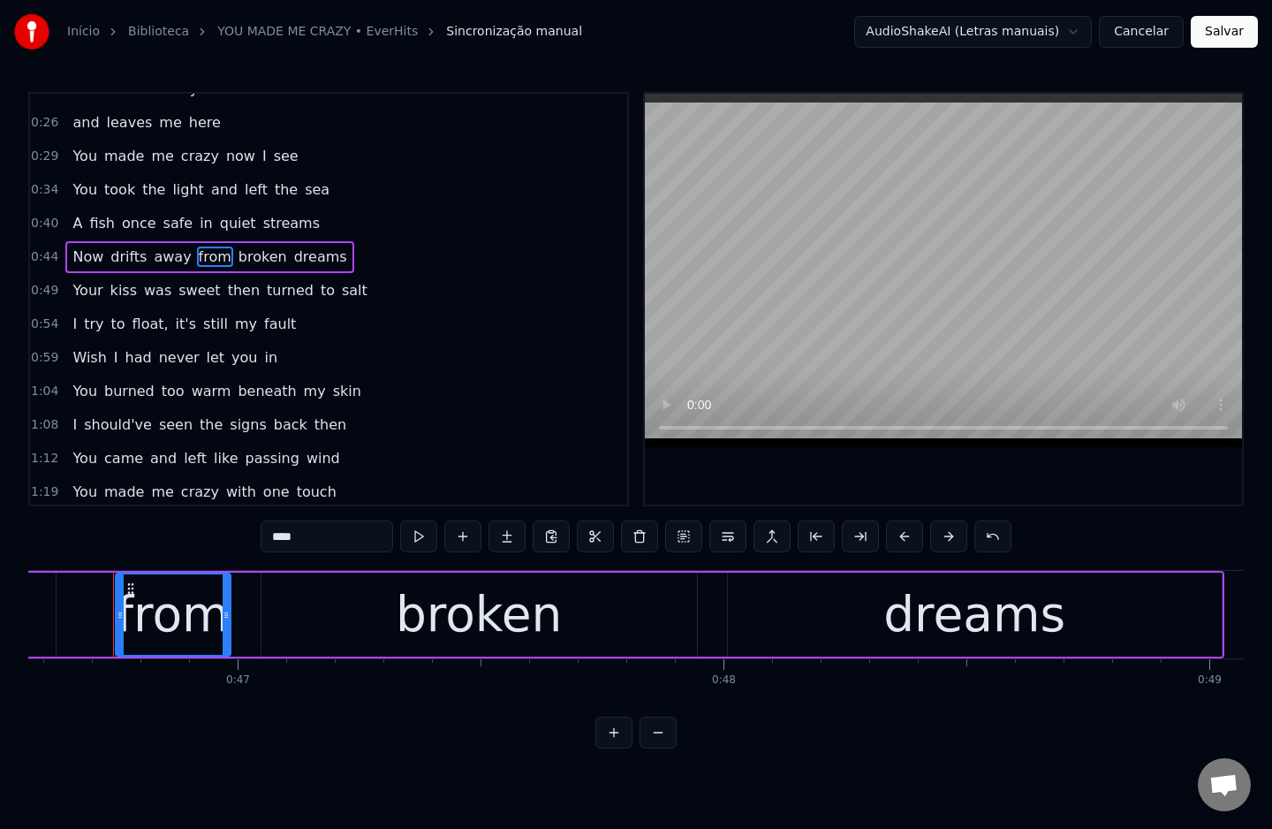
scroll to position [0, 22620]
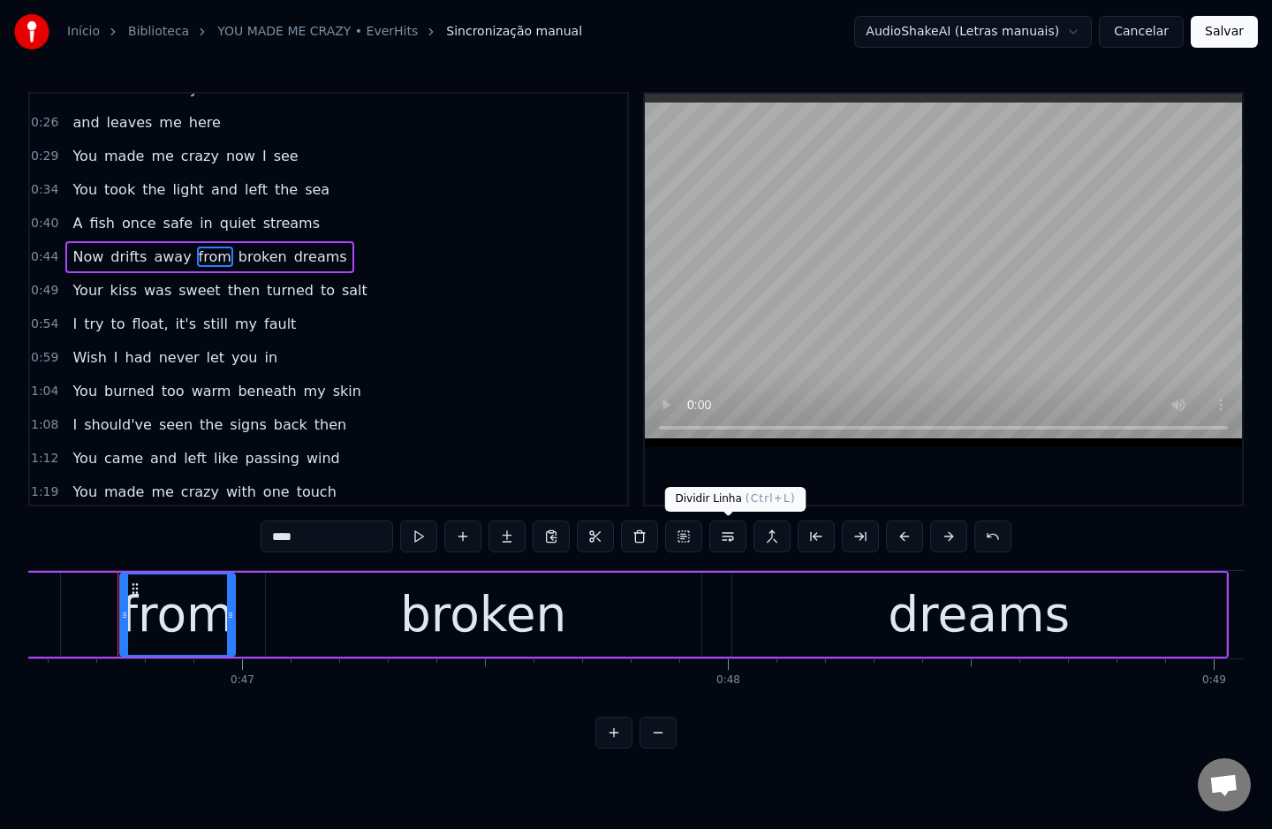
click at [723, 531] on button at bounding box center [727, 536] width 37 height 32
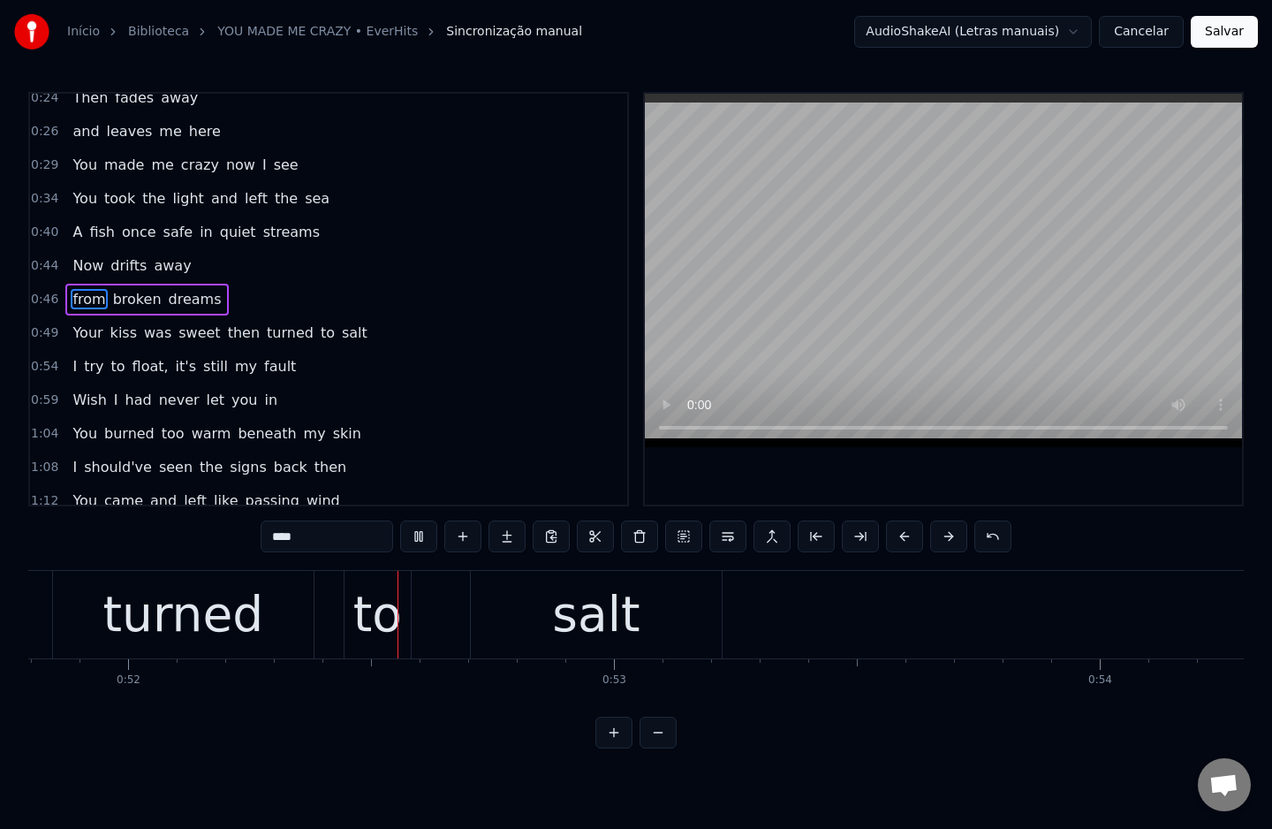
scroll to position [0, 25174]
click at [226, 331] on span "then" at bounding box center [243, 332] width 35 height 20
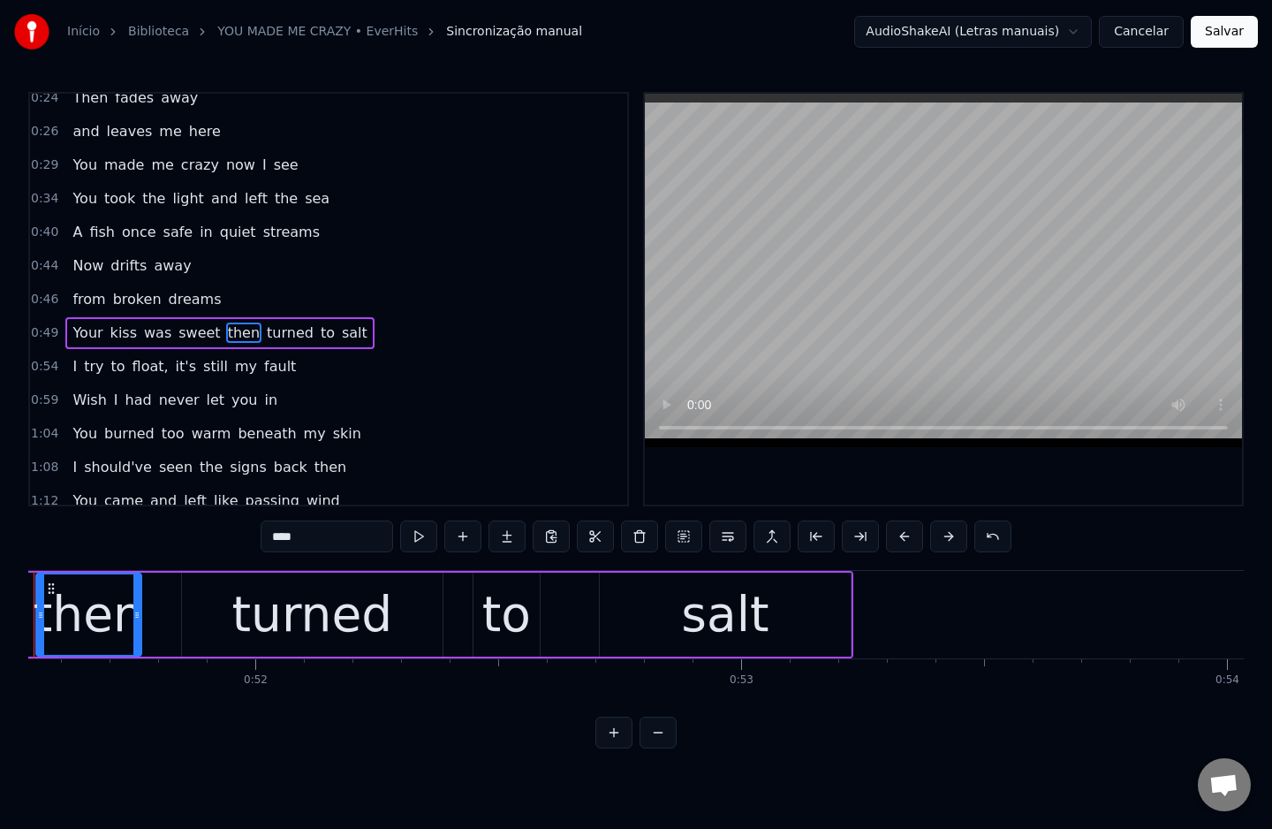
scroll to position [0, 24953]
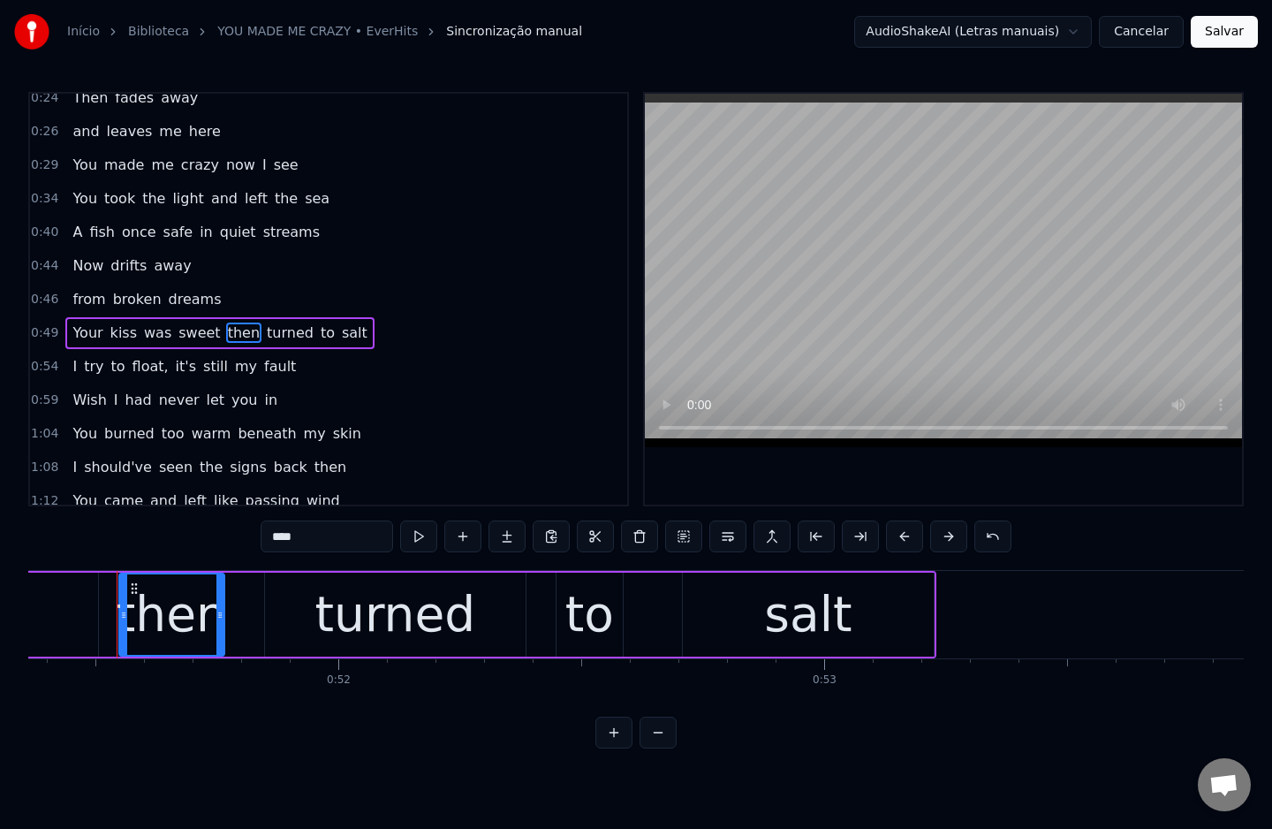
click at [177, 297] on span "dreams" at bounding box center [195, 299] width 57 height 20
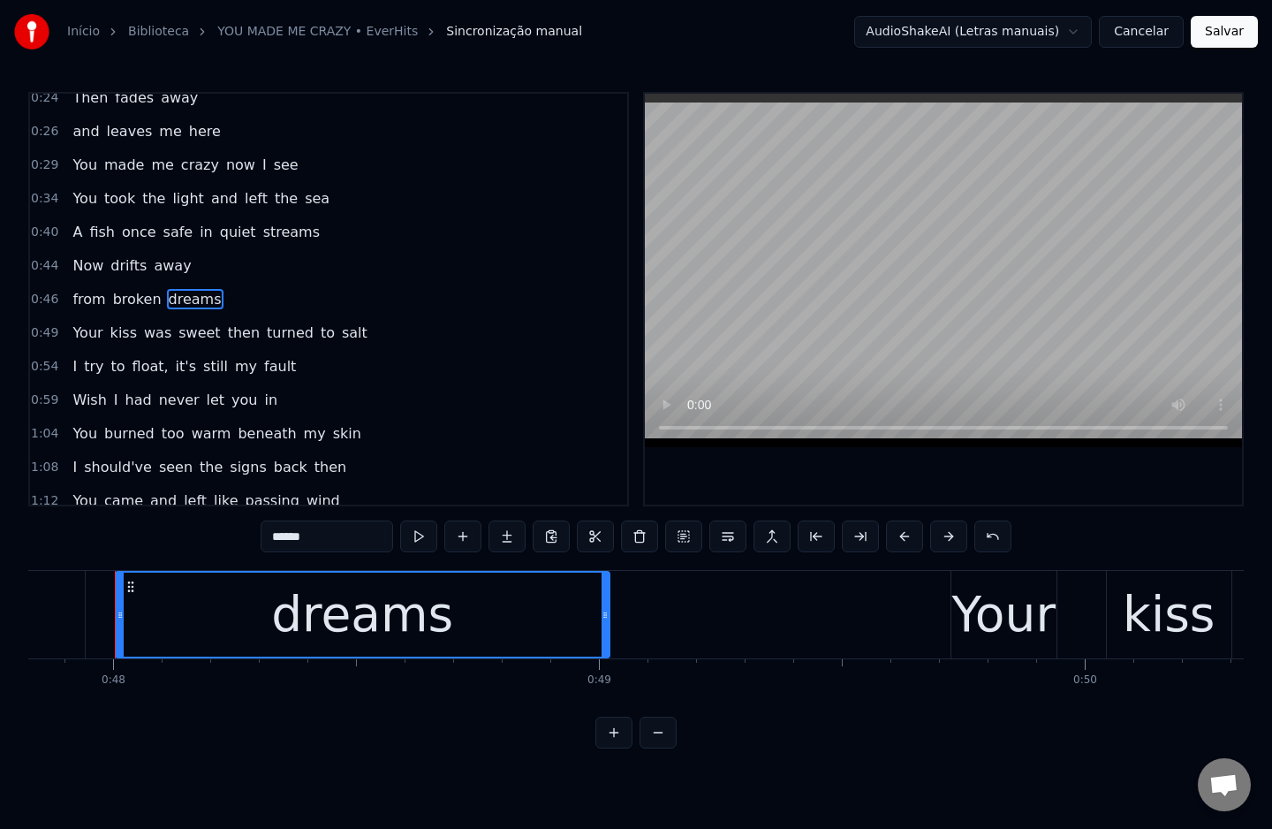
scroll to position [0, 23232]
click at [226, 333] on span "then" at bounding box center [243, 332] width 35 height 20
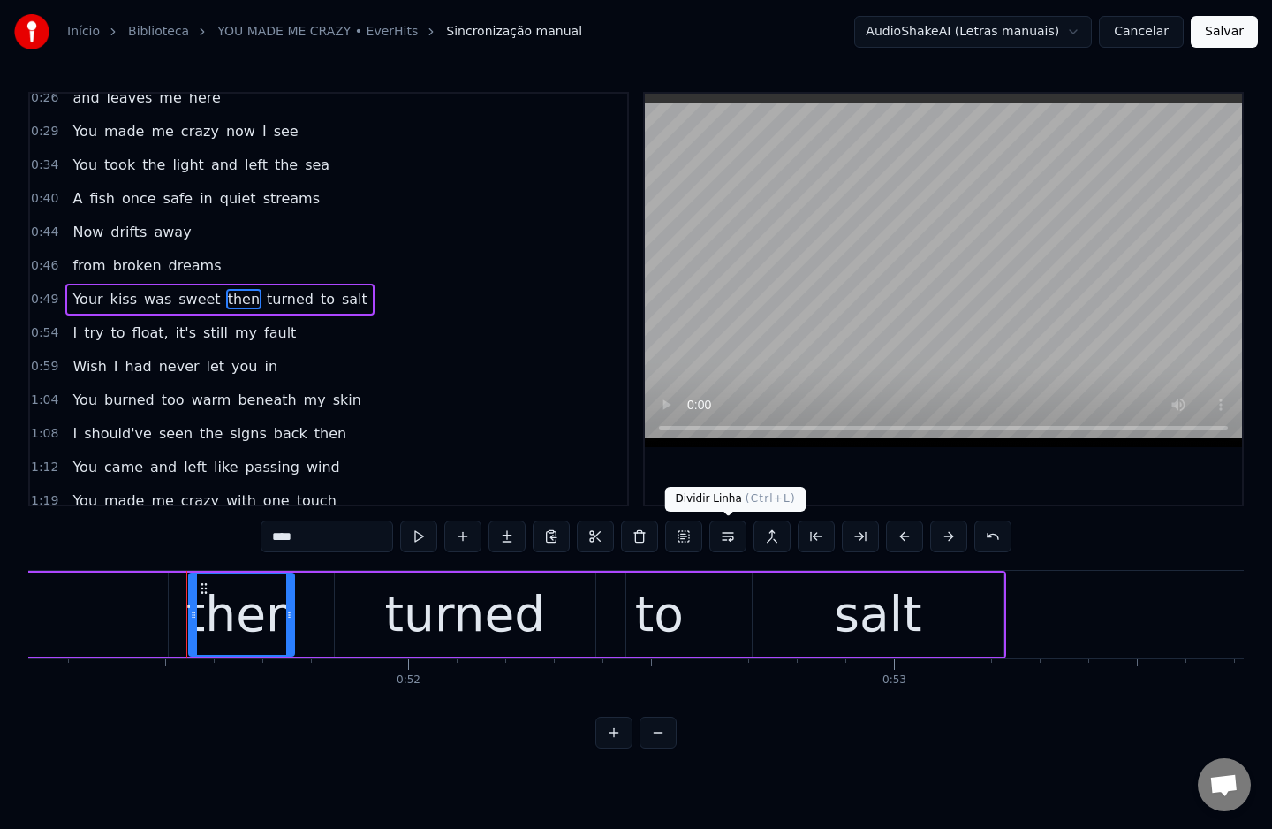
scroll to position [0, 24953]
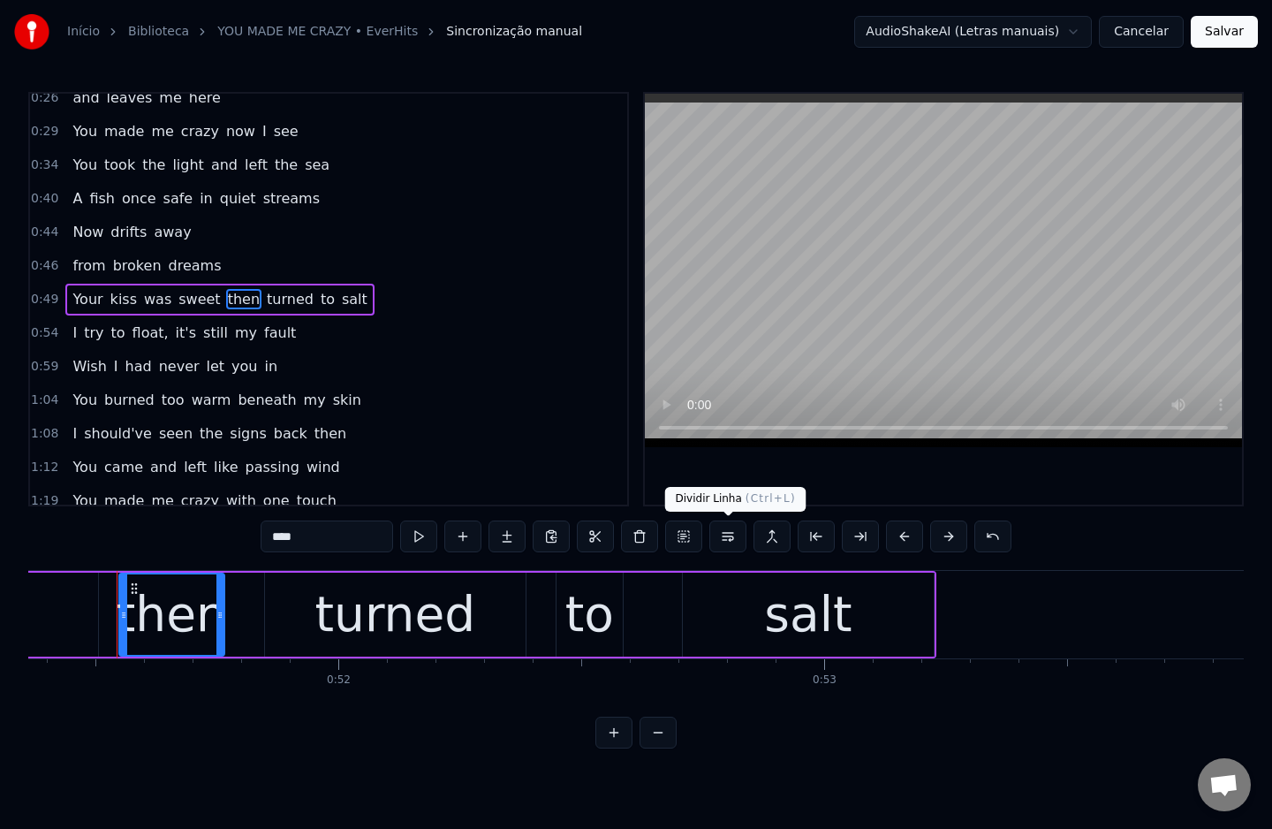
click at [725, 538] on button at bounding box center [727, 536] width 37 height 32
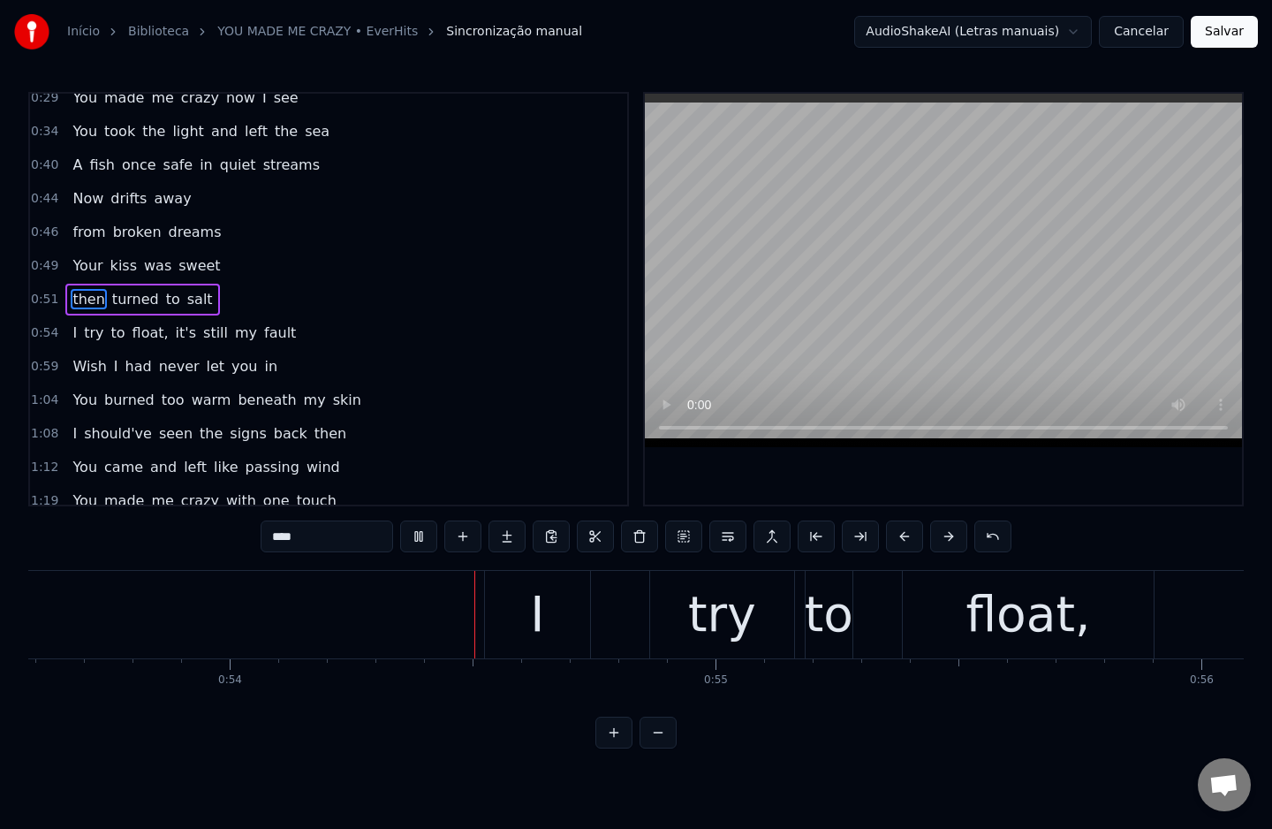
scroll to position [0, 26080]
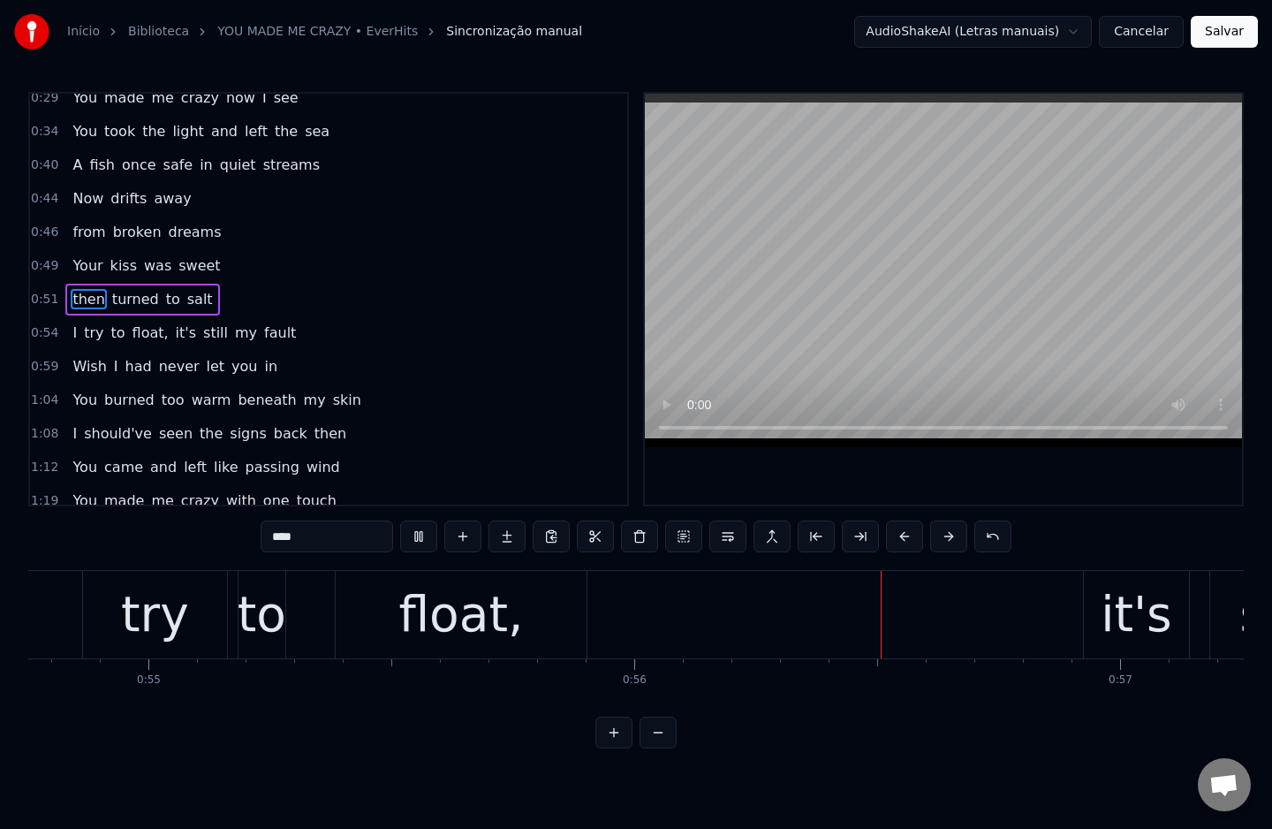
click at [131, 337] on span "float," at bounding box center [151, 332] width 40 height 20
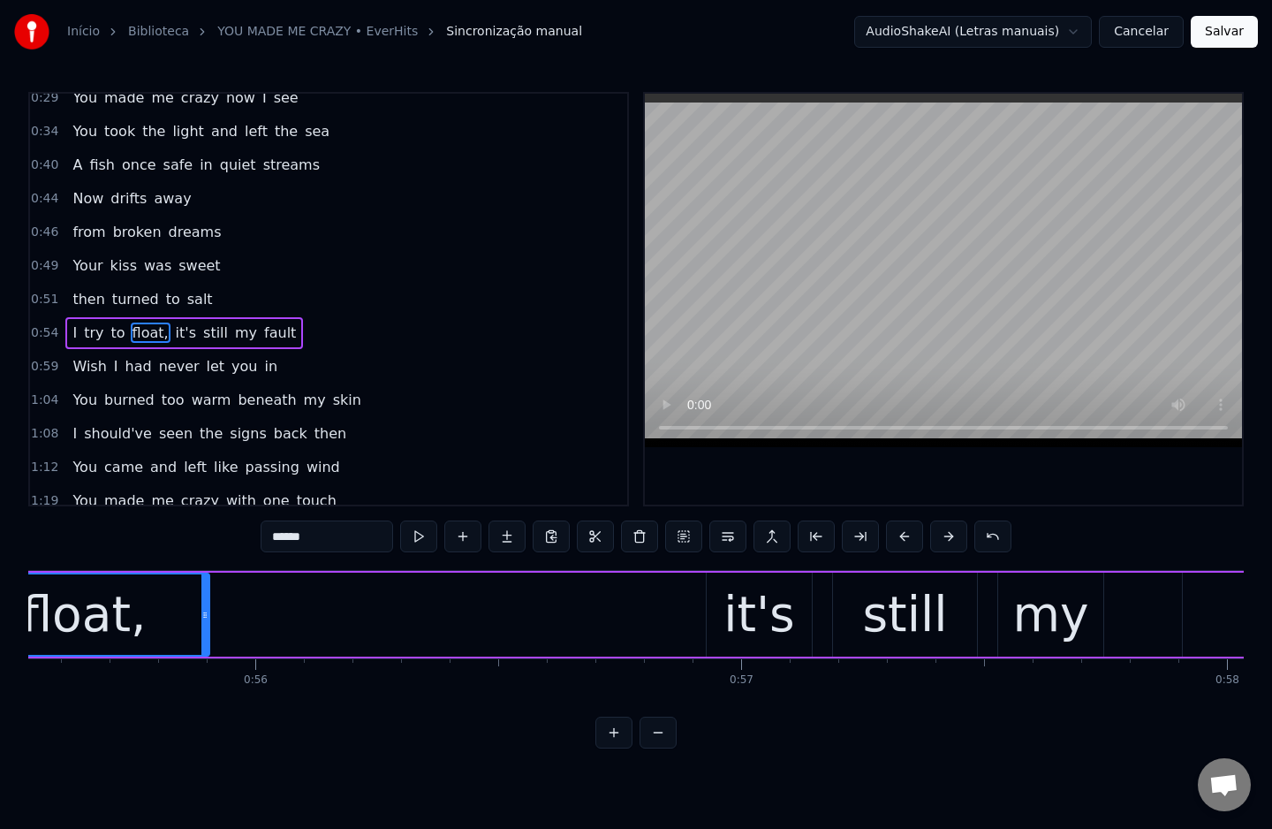
scroll to position [0, 26818]
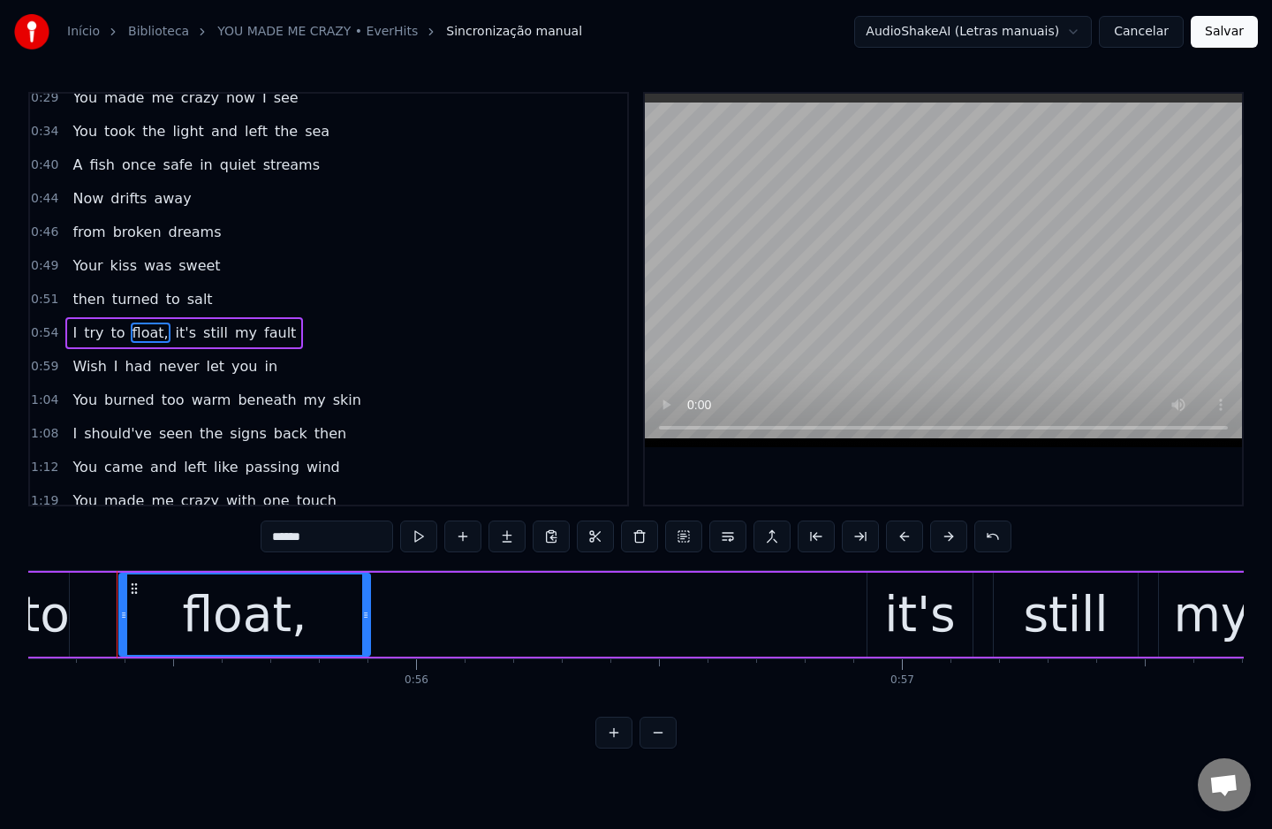
click at [344, 527] on input "******" at bounding box center [327, 536] width 132 height 32
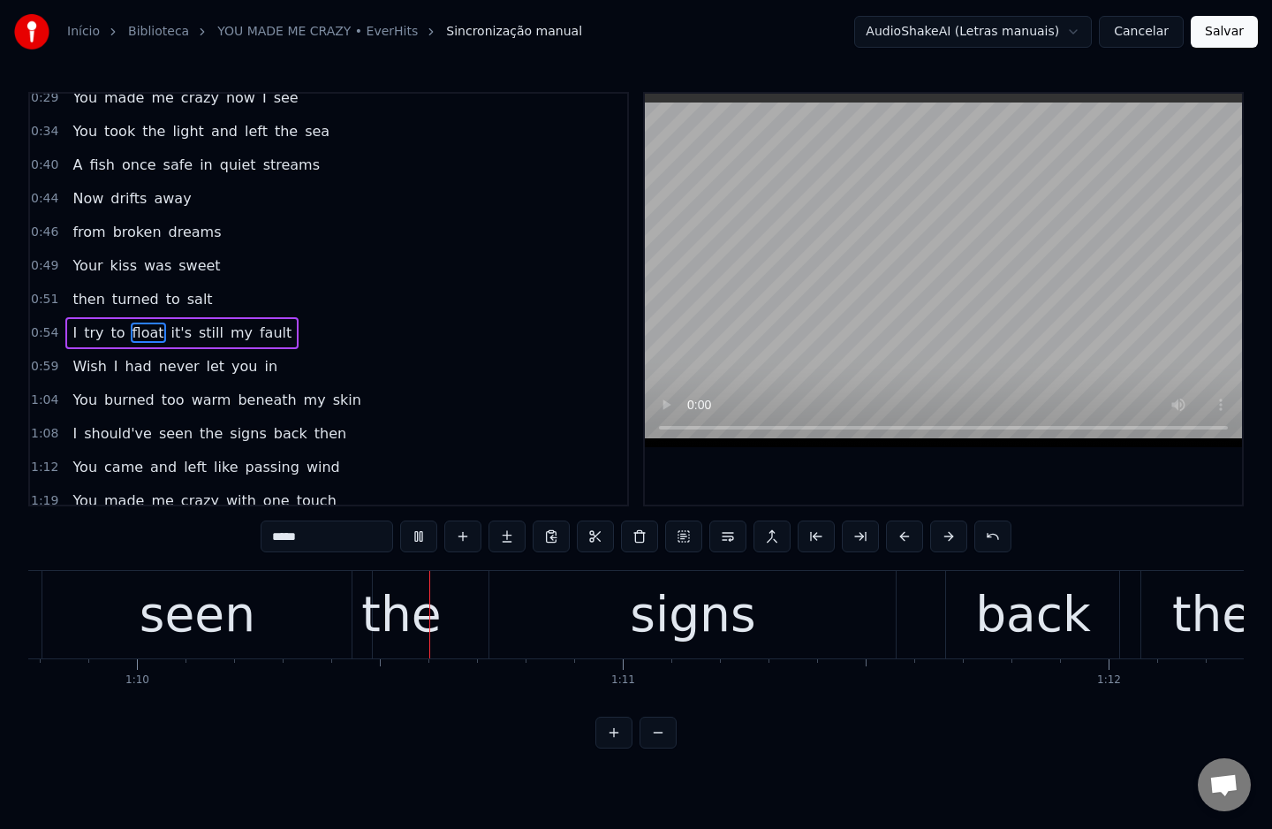
scroll to position [0, 33906]
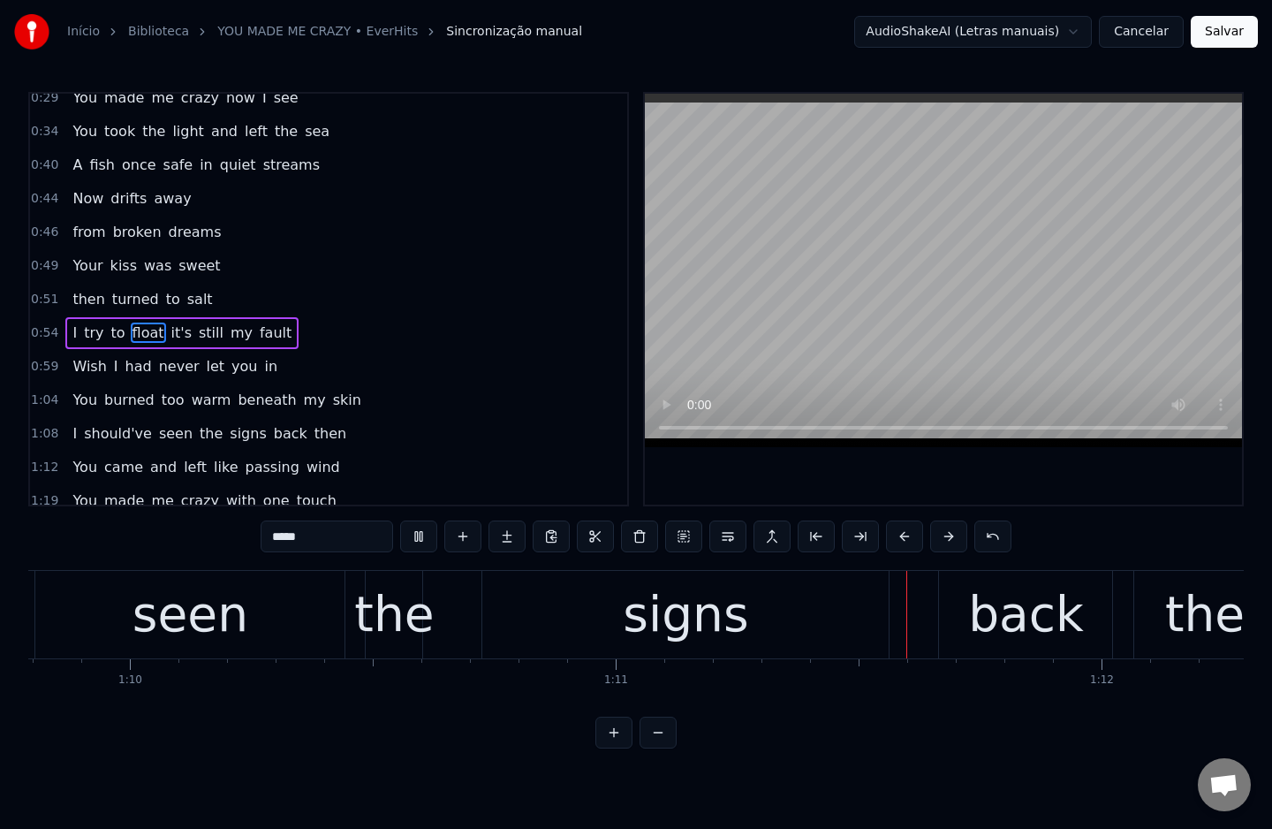
click at [245, 405] on span "beneath" at bounding box center [267, 400] width 62 height 20
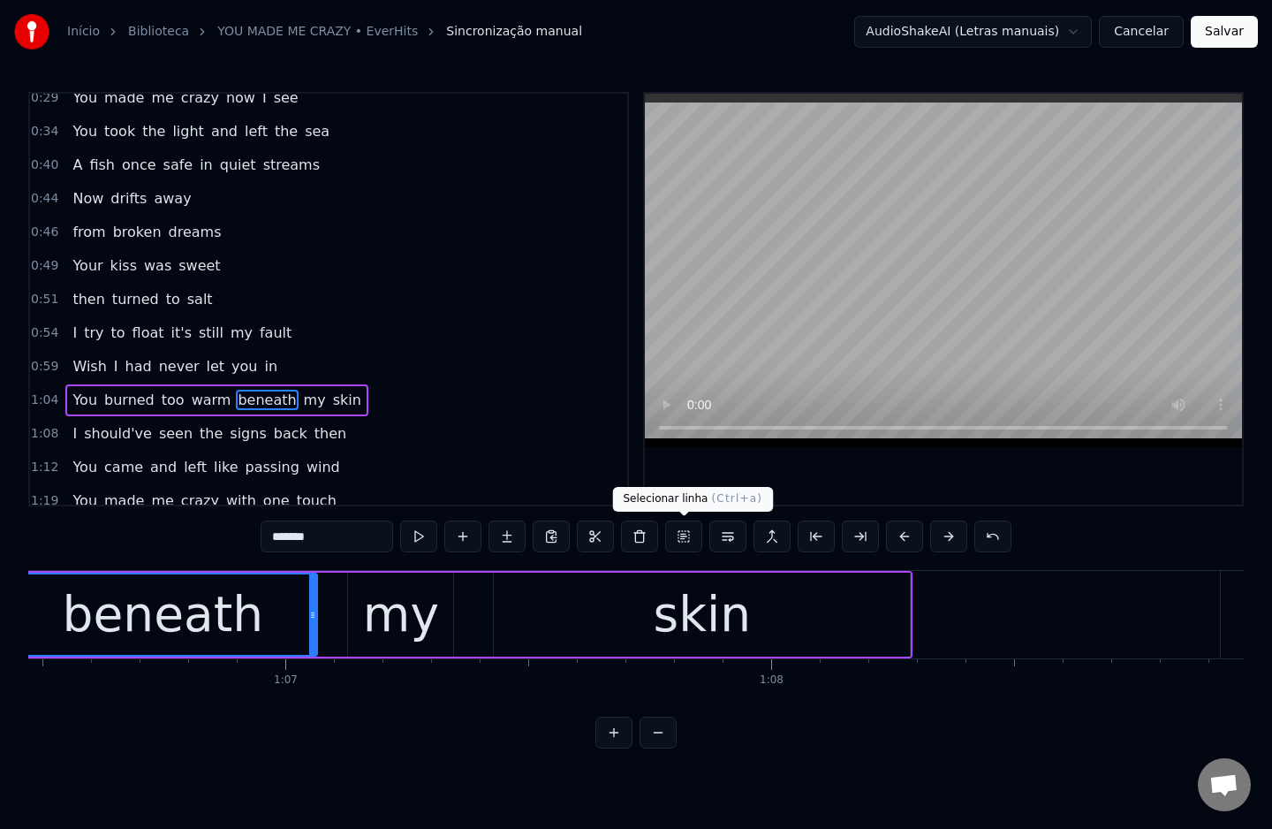
scroll to position [0, 32182]
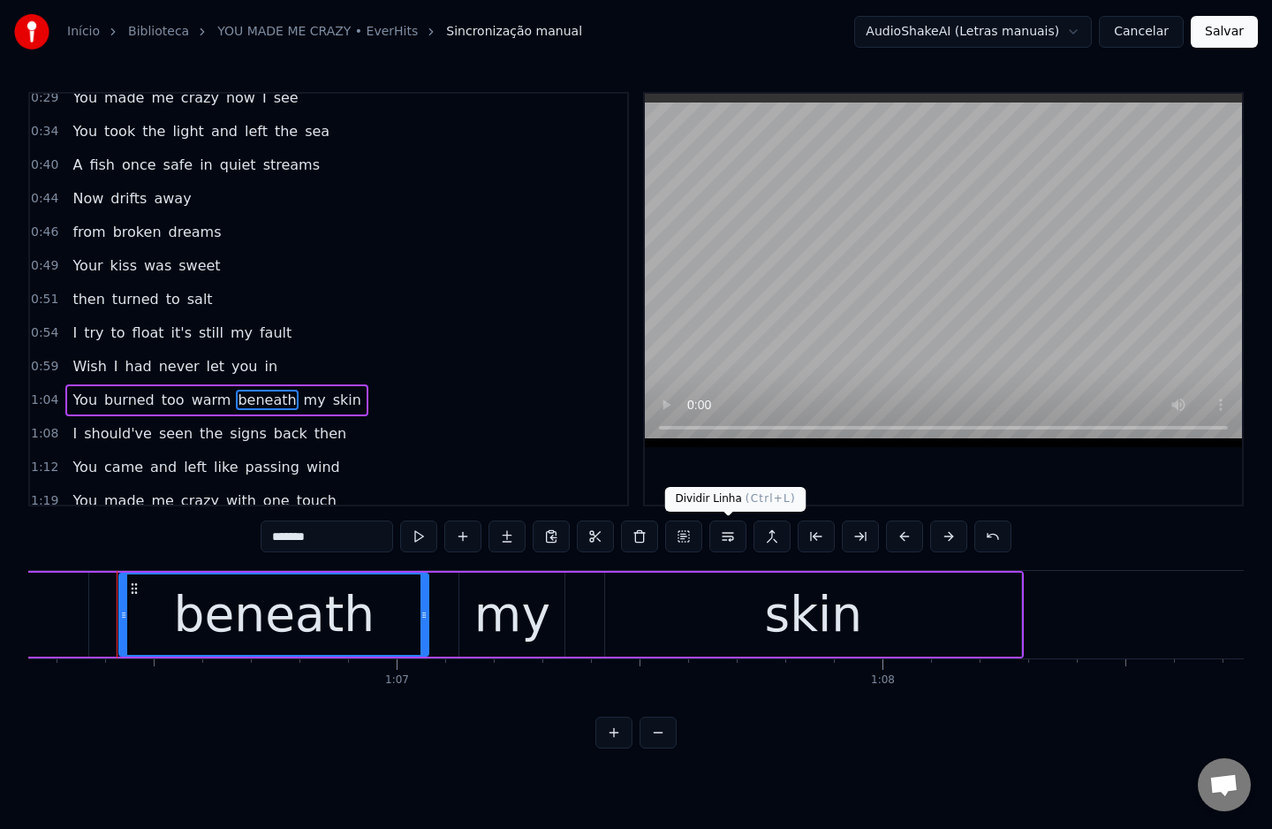
click at [733, 535] on button at bounding box center [727, 536] width 37 height 32
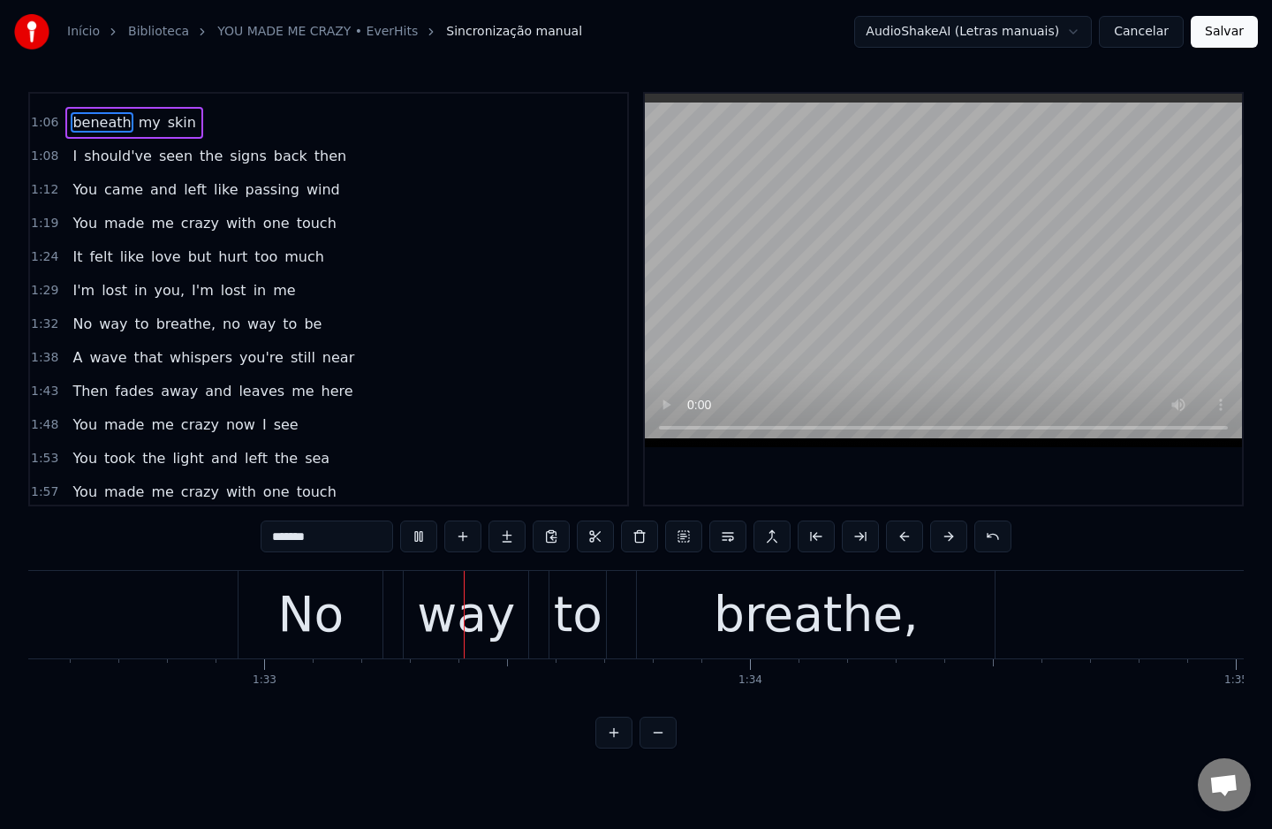
scroll to position [0, 44989]
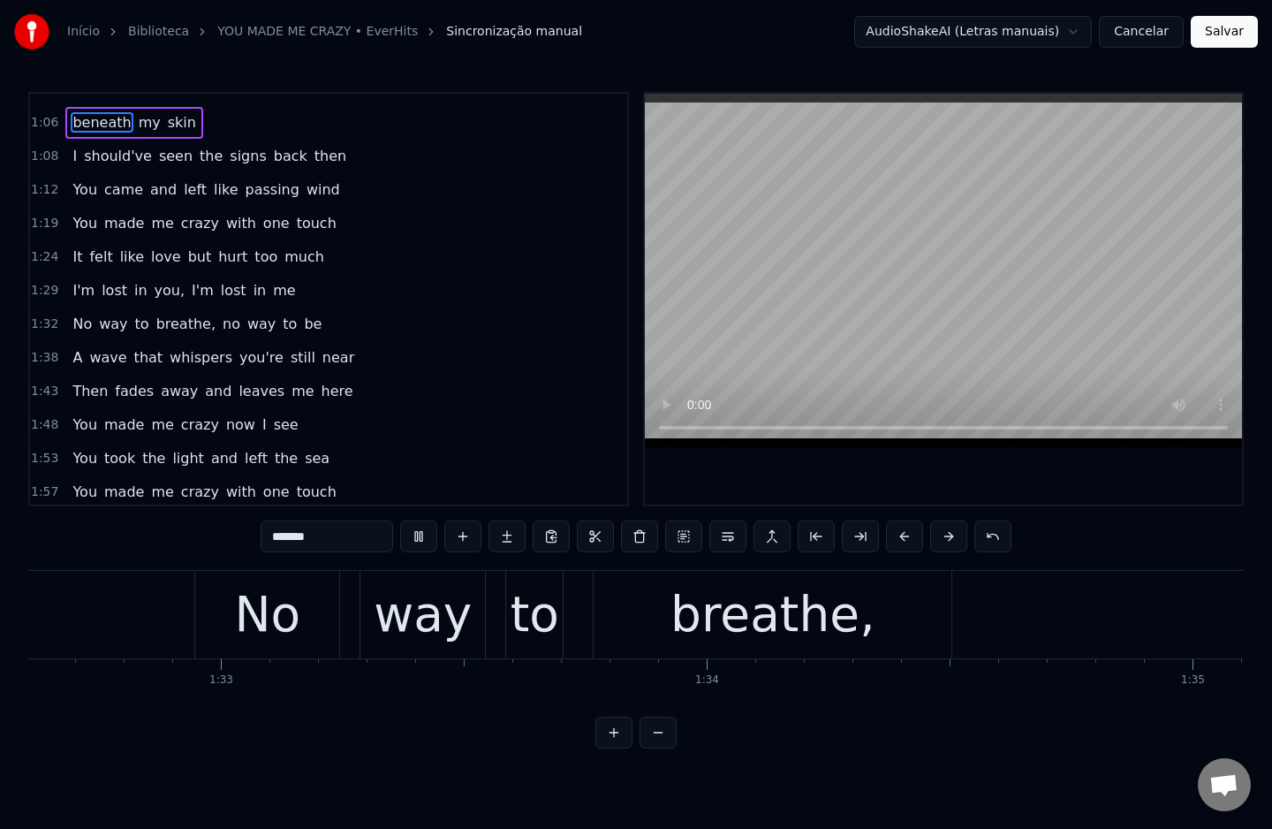
click at [182, 326] on span "breathe," at bounding box center [186, 324] width 63 height 20
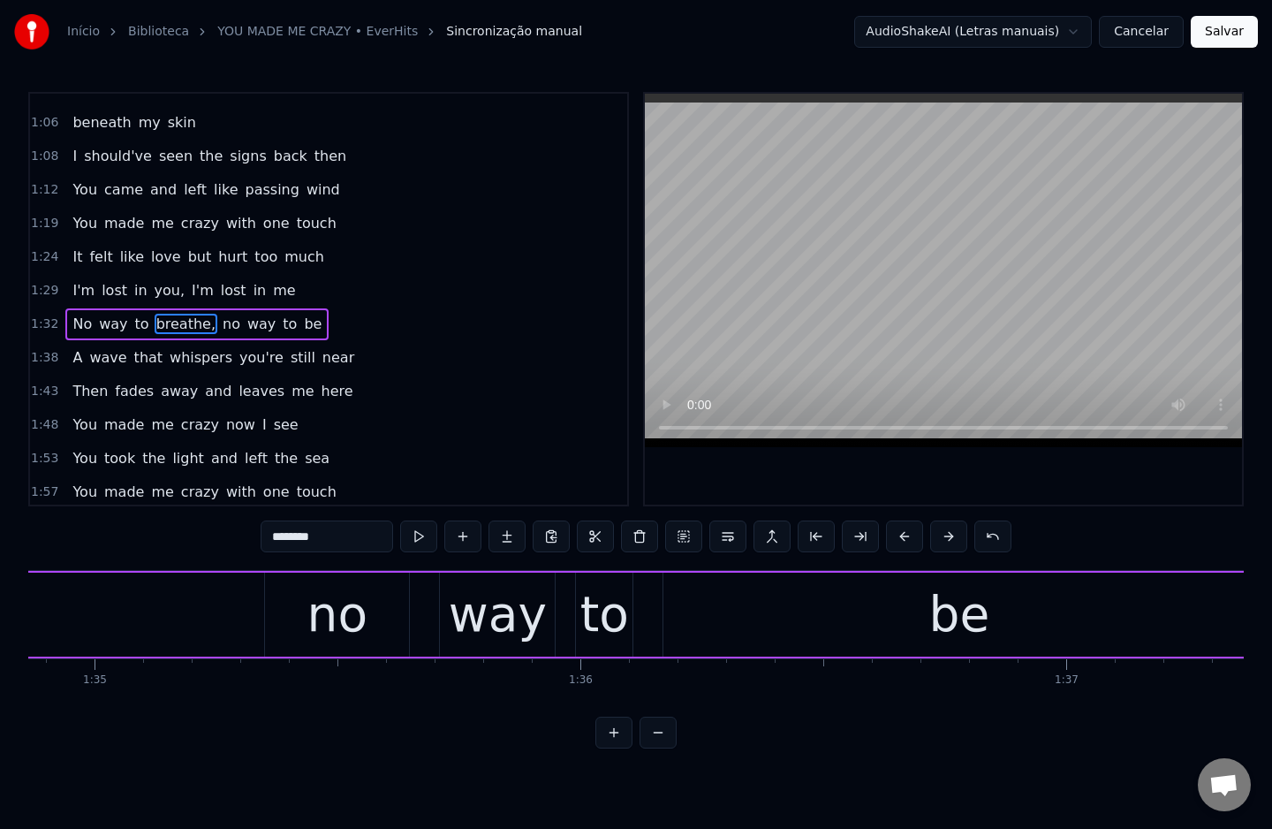
scroll to position [0, 46152]
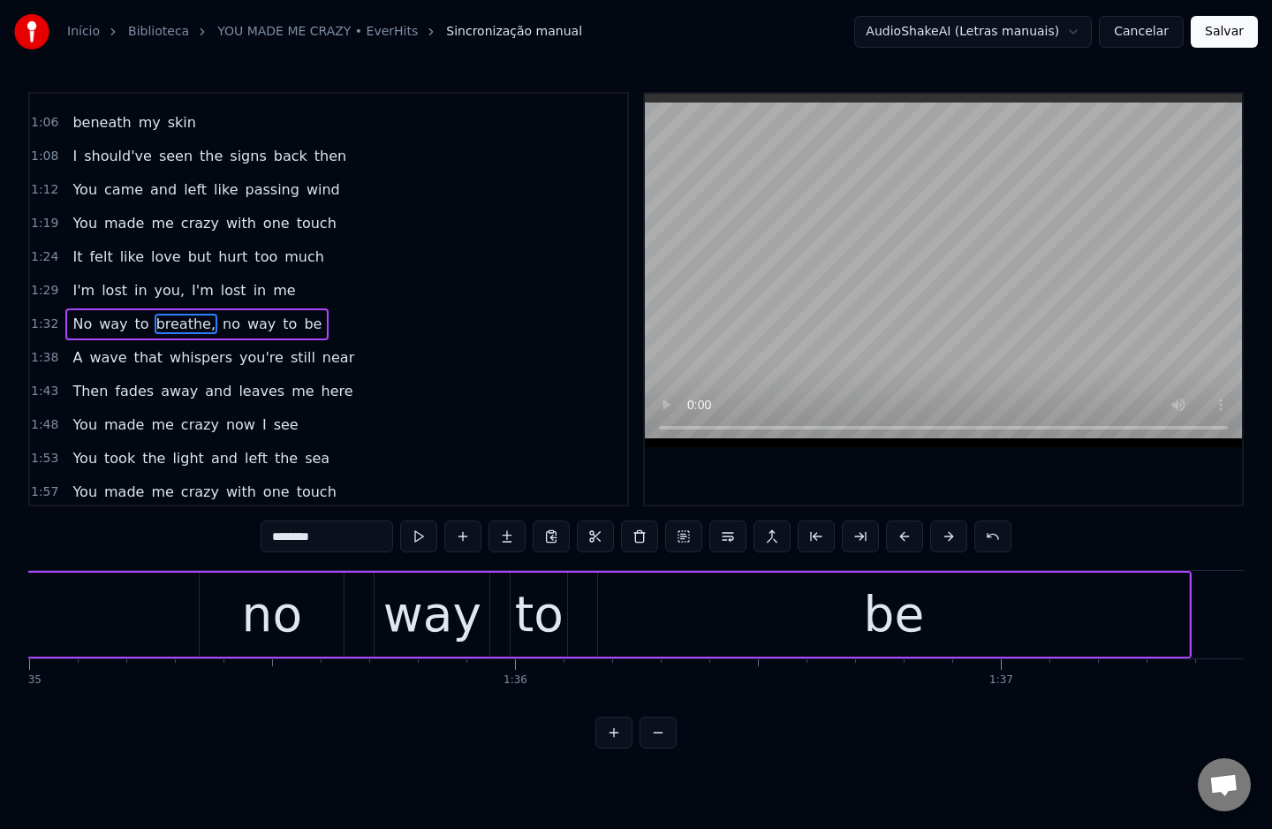
click at [340, 538] on input "********" at bounding box center [327, 536] width 132 height 32
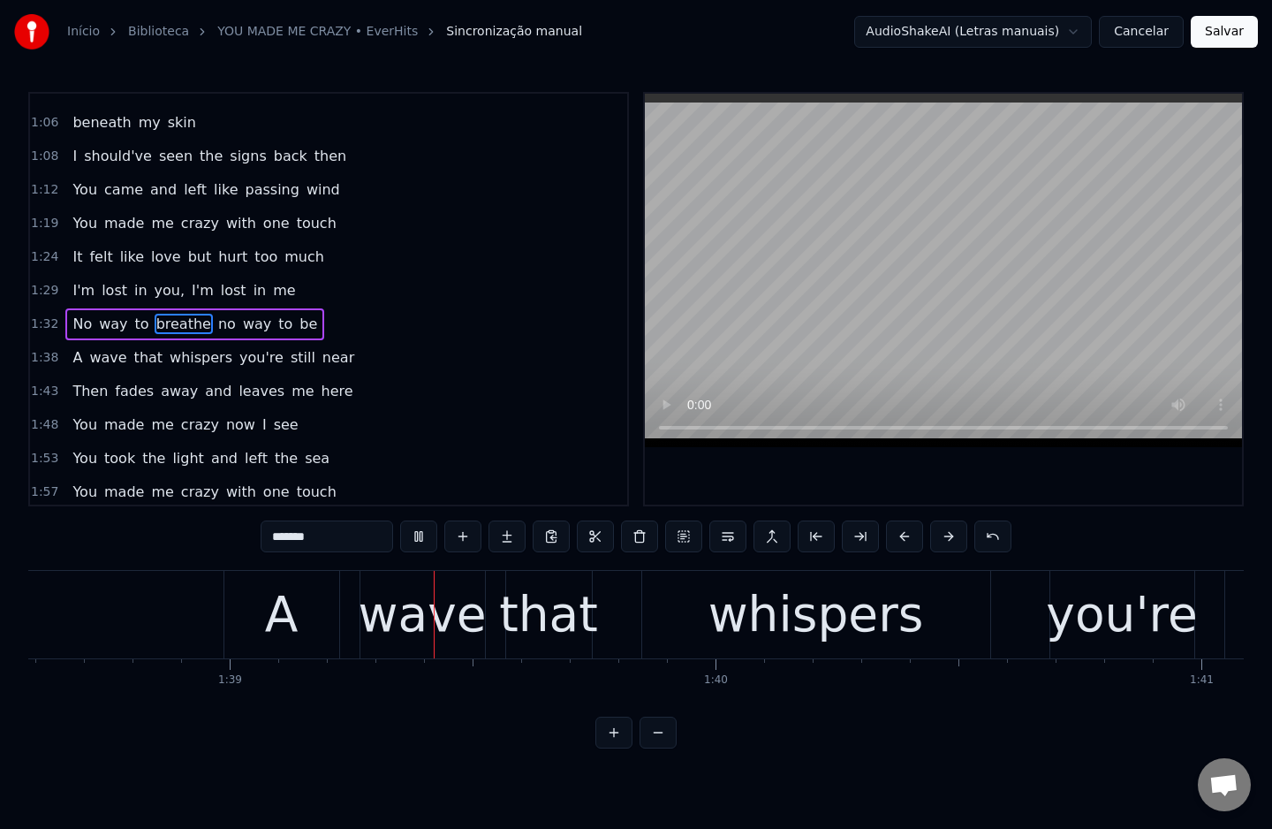
scroll to position [0, 47902]
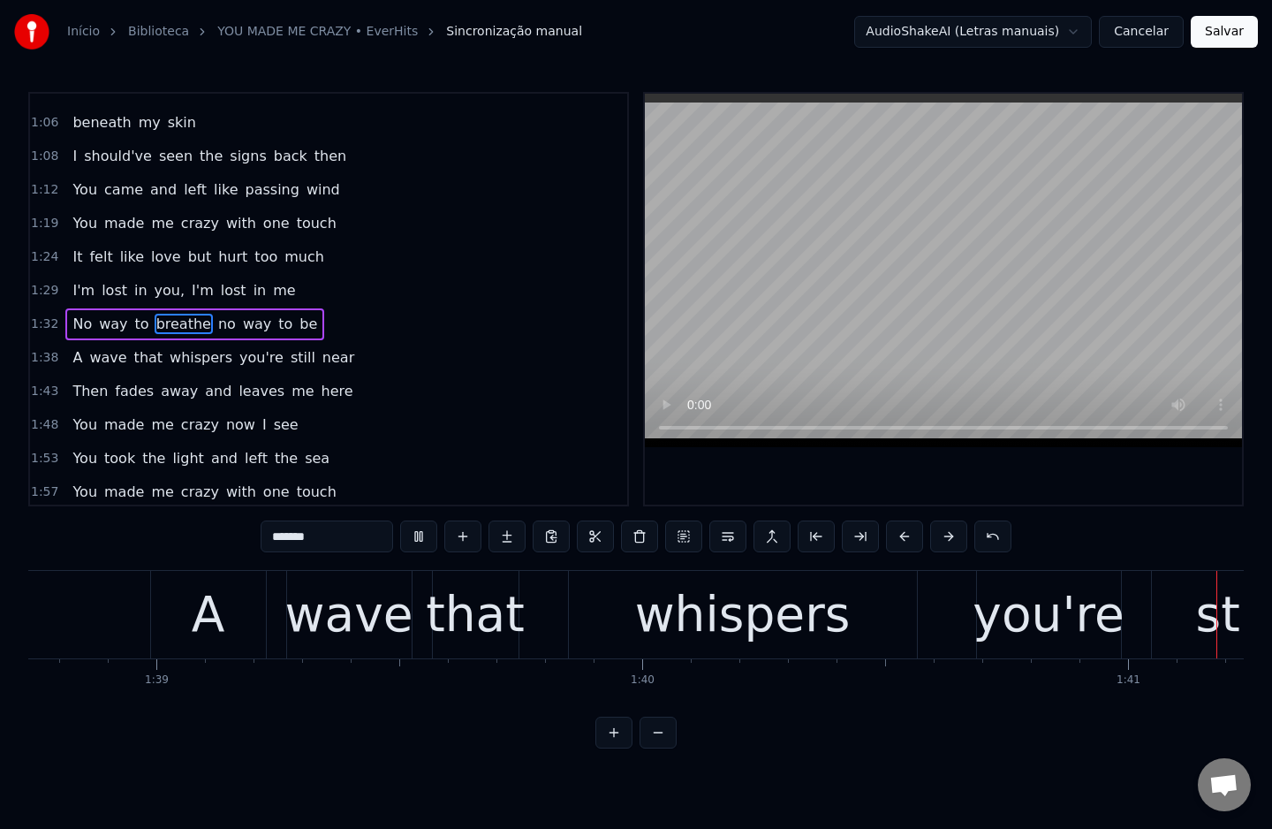
click at [238, 354] on span "you're" at bounding box center [262, 357] width 48 height 20
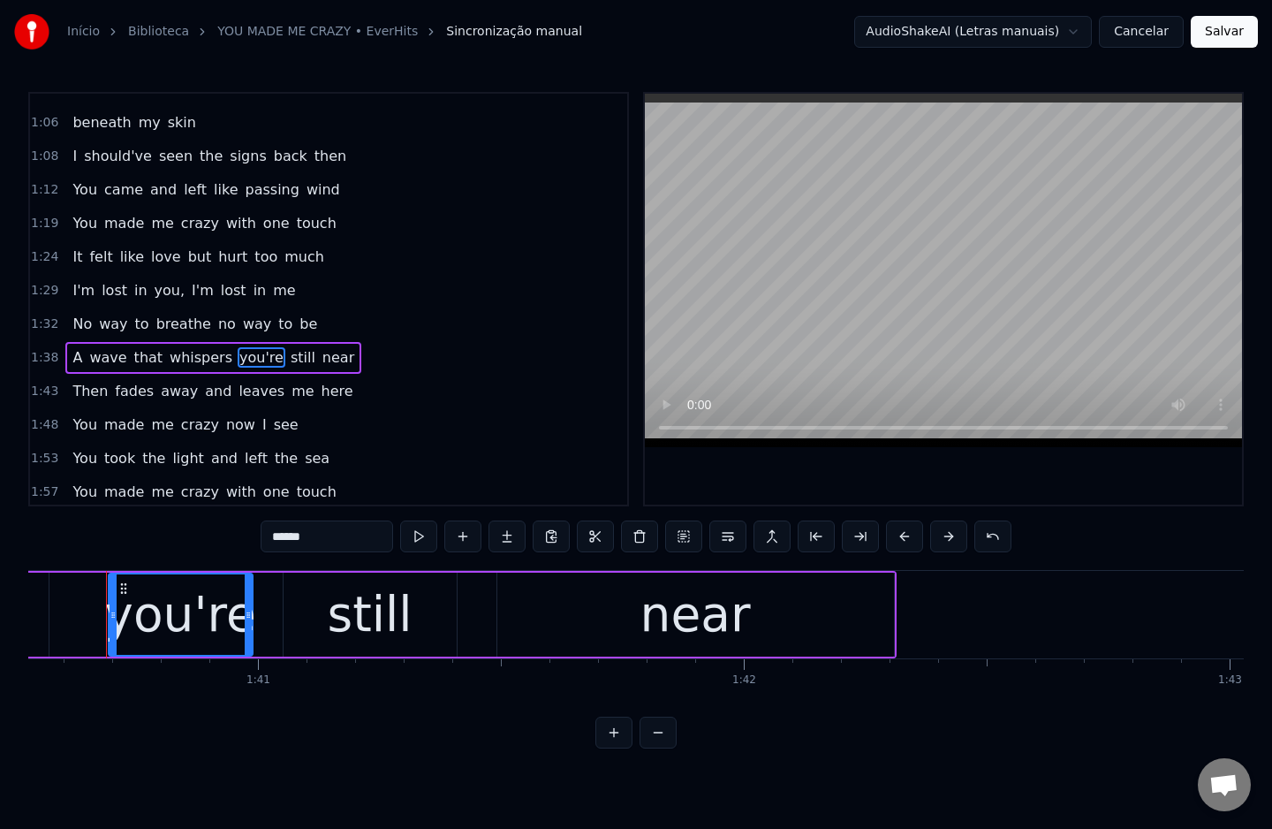
scroll to position [0, 49072]
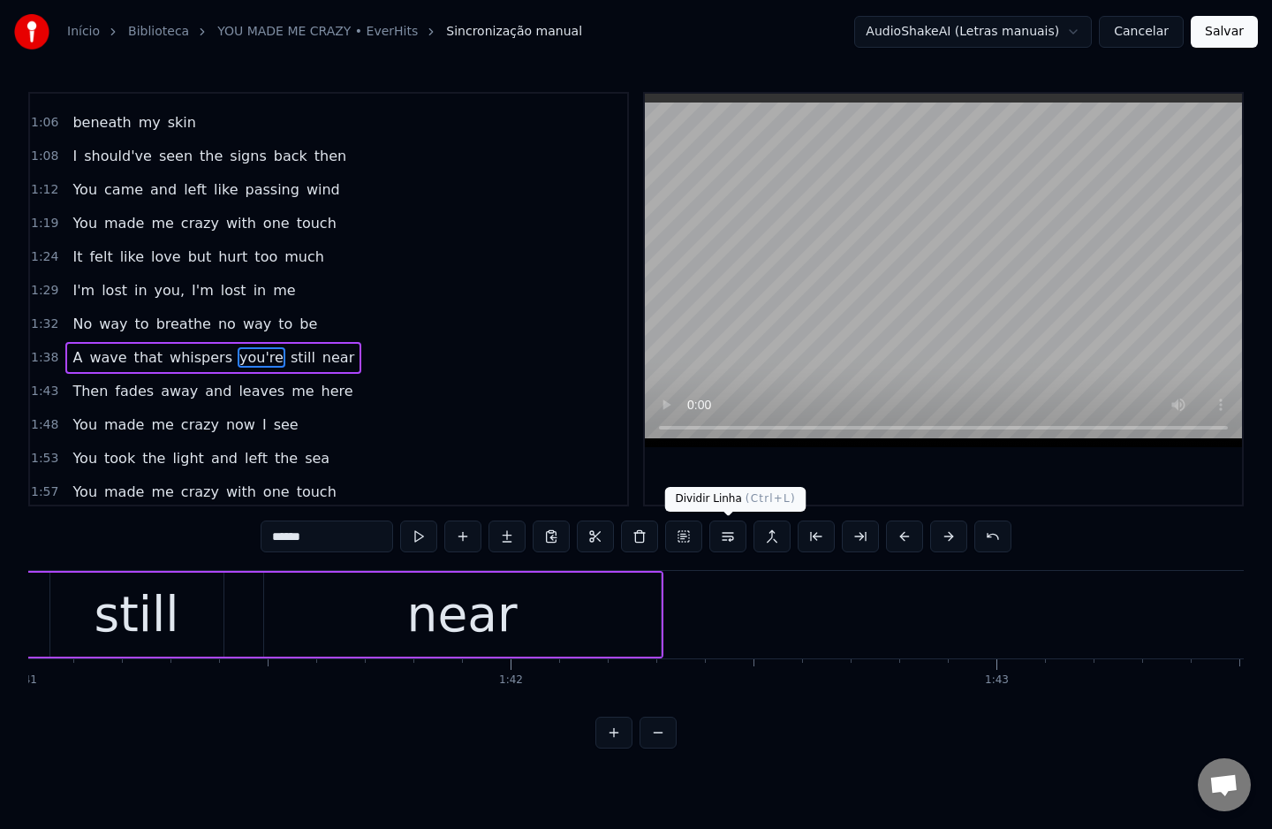
click at [727, 541] on button at bounding box center [727, 536] width 37 height 32
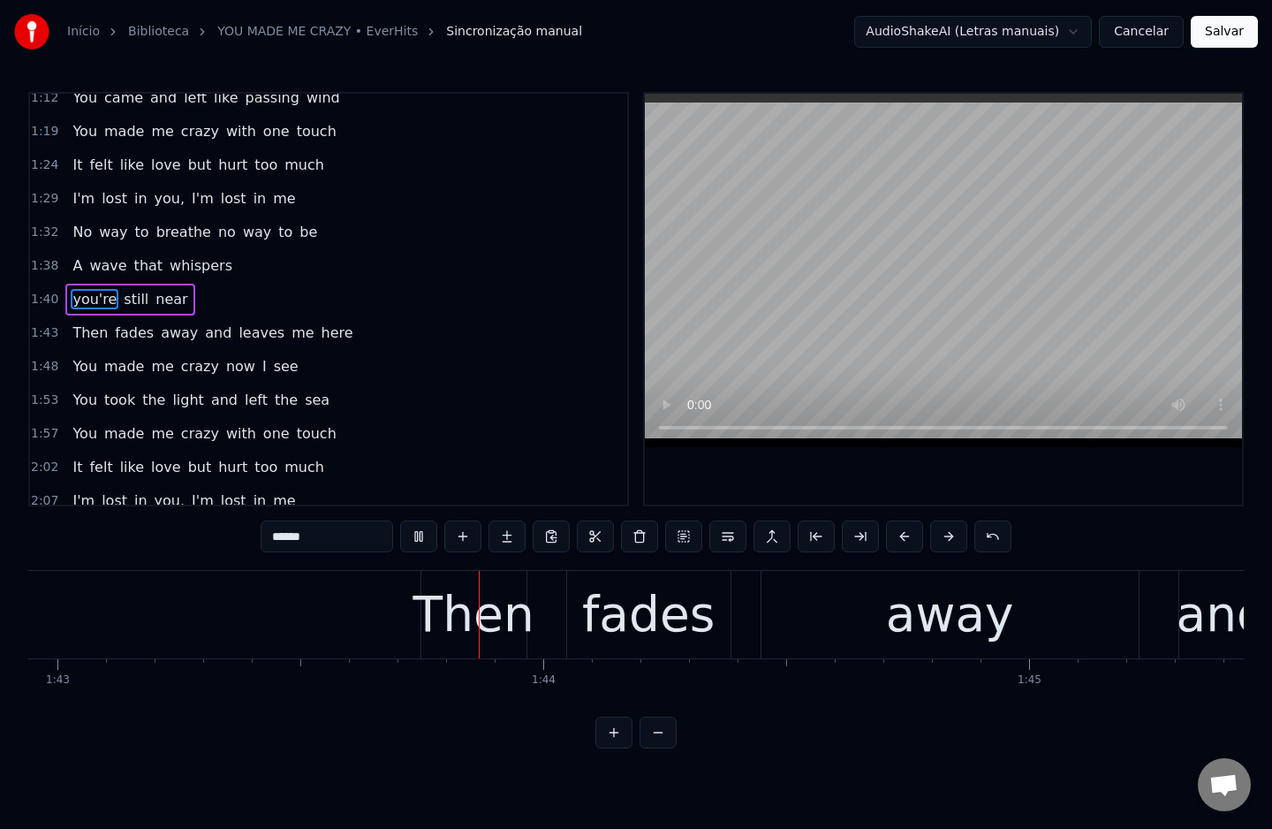
scroll to position [0, 50085]
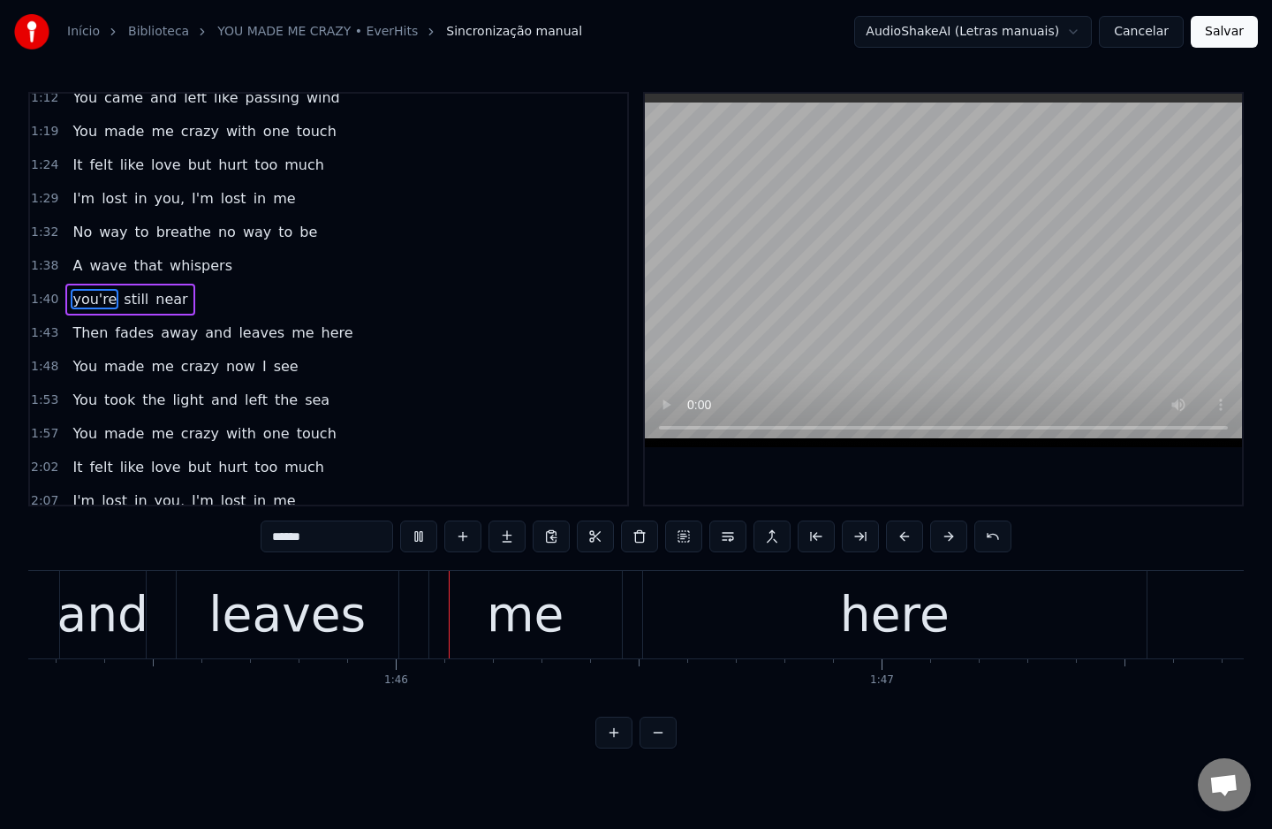
click at [203, 334] on span "and" at bounding box center [218, 332] width 30 height 20
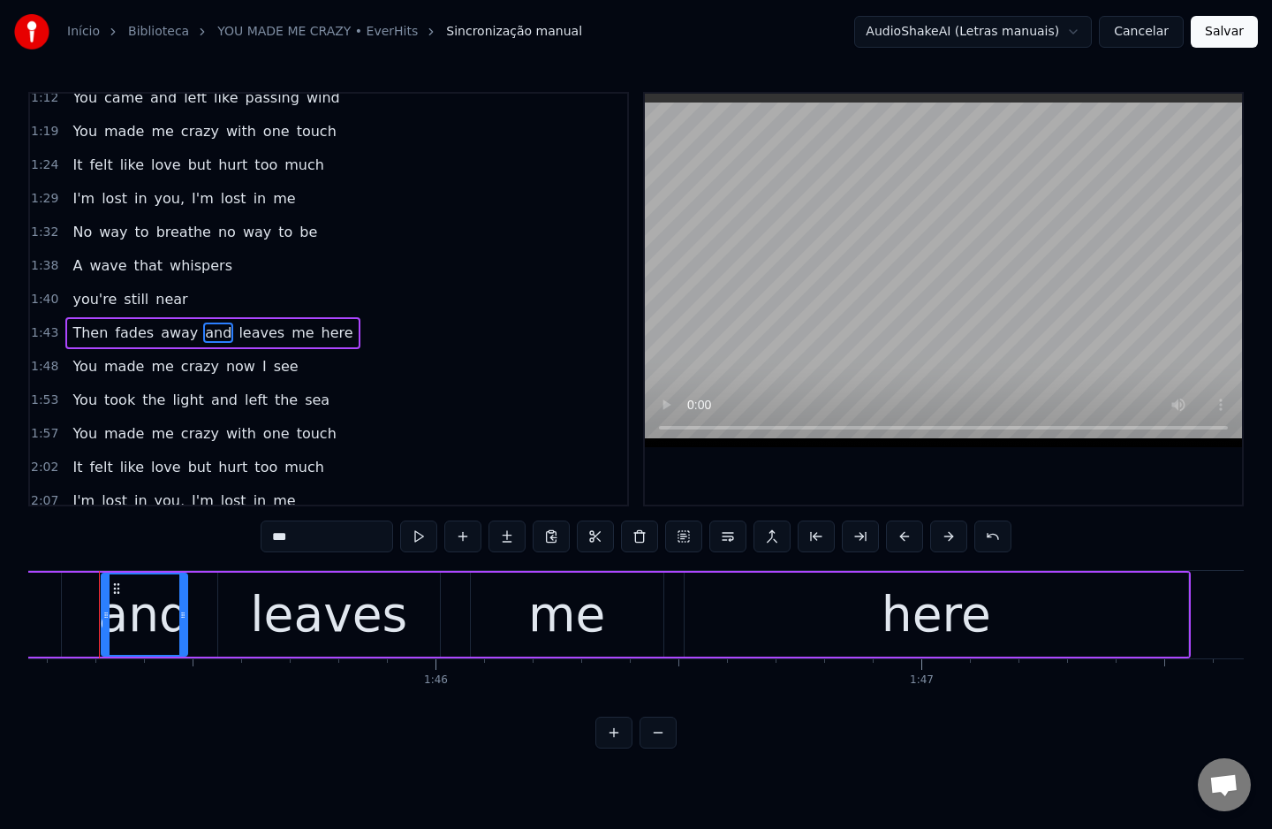
scroll to position [0, 51071]
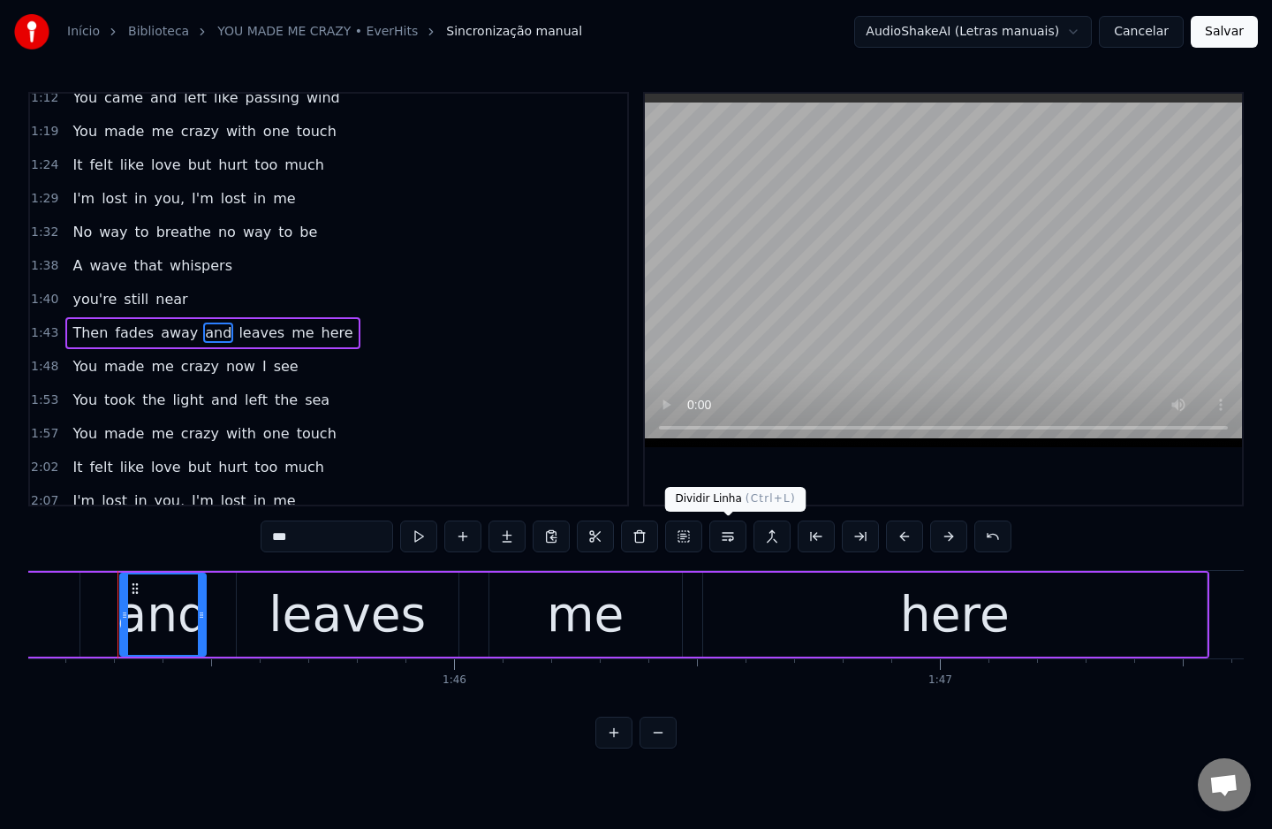
click at [740, 541] on button at bounding box center [727, 536] width 37 height 32
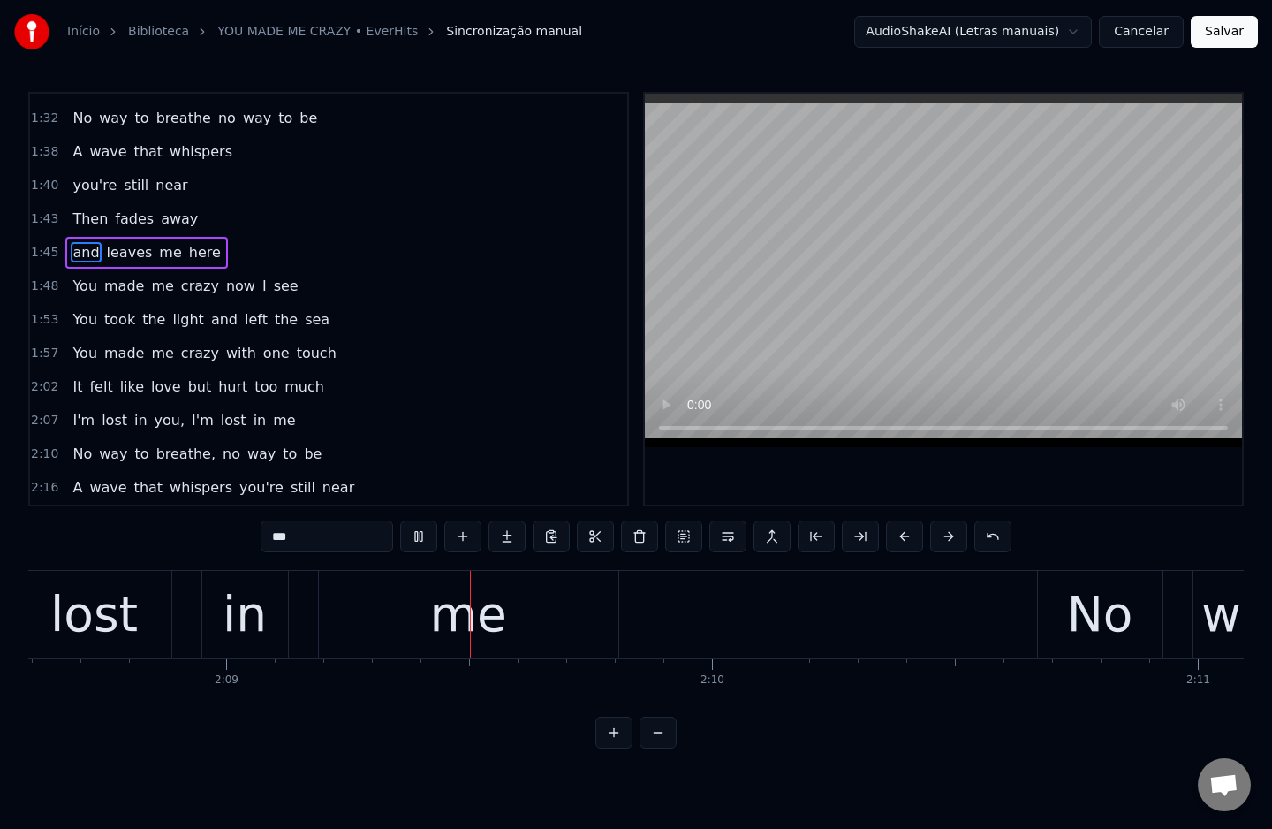
scroll to position [0, 62473]
click at [170, 460] on span "breathe," at bounding box center [186, 453] width 63 height 20
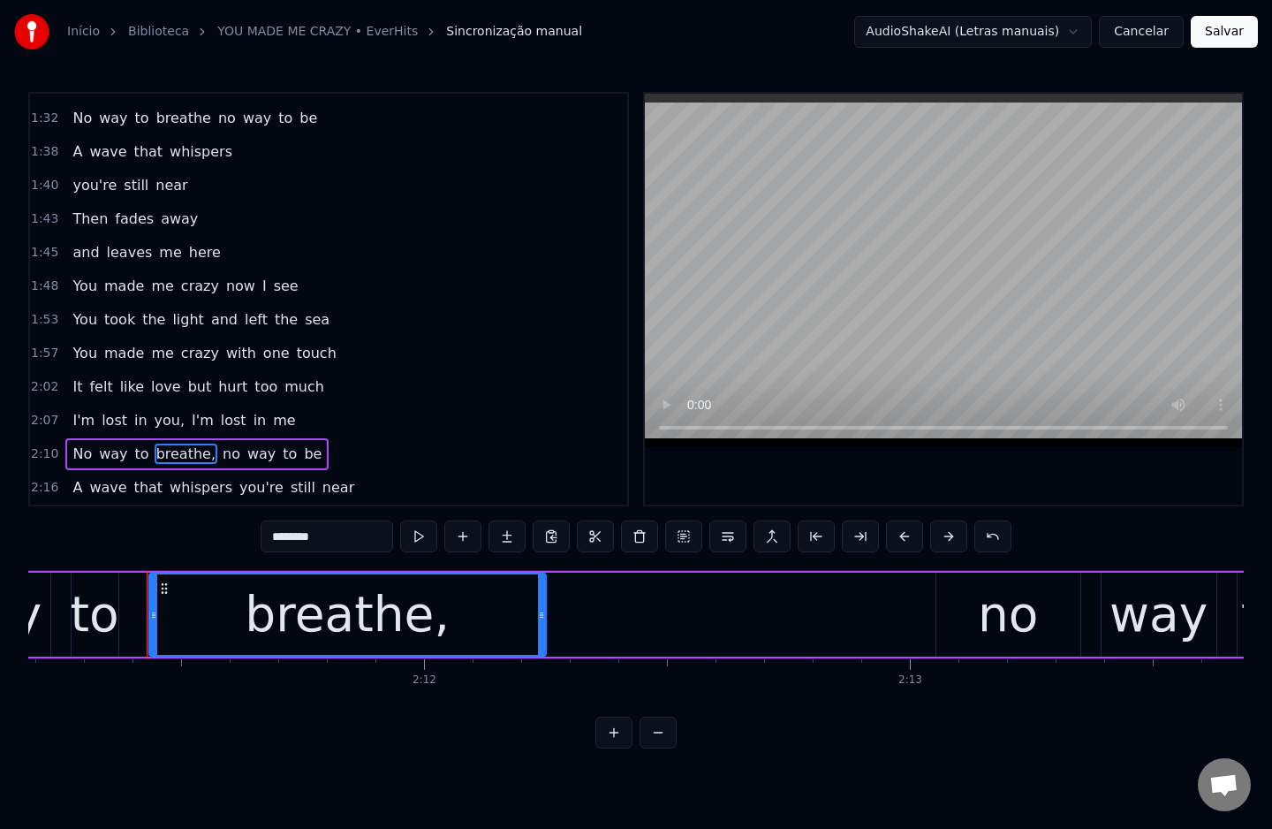
click at [353, 529] on input "********" at bounding box center [327, 536] width 132 height 32
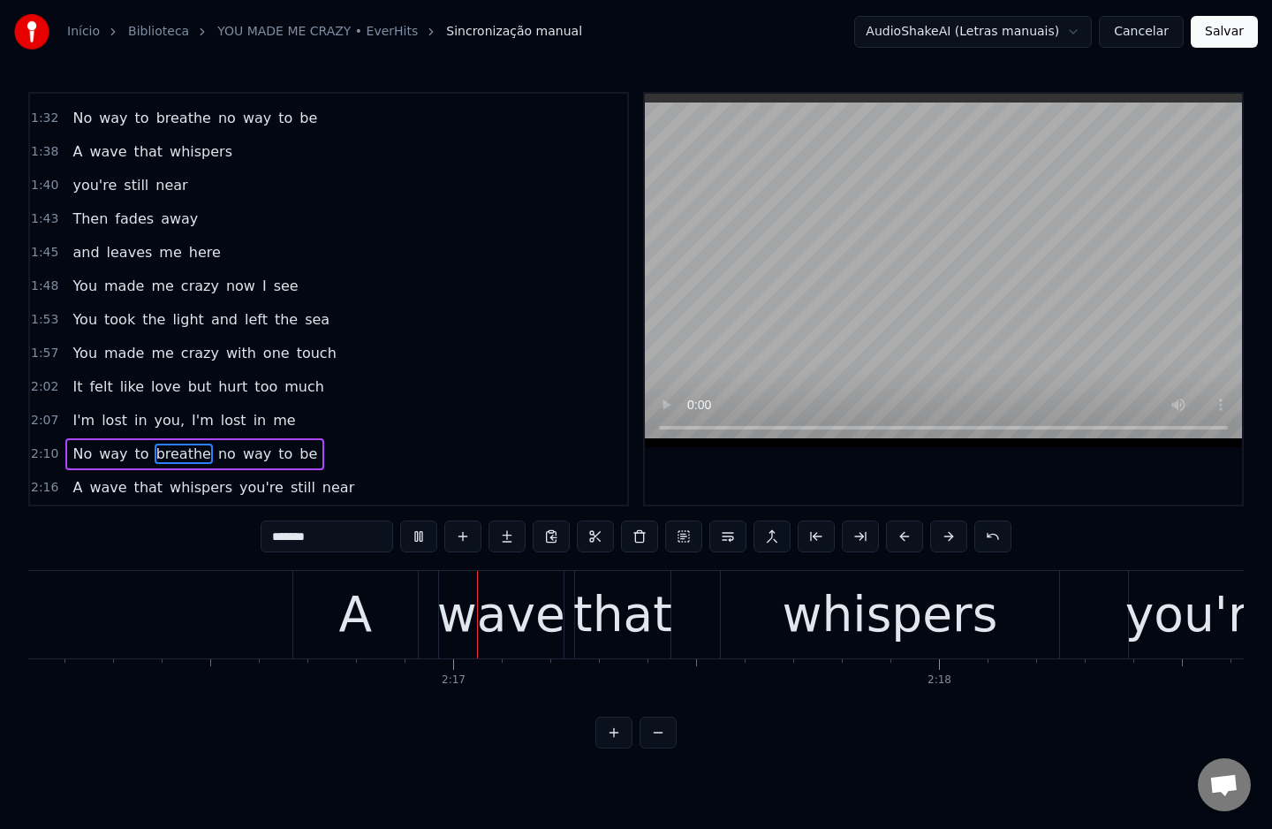
scroll to position [0, 66198]
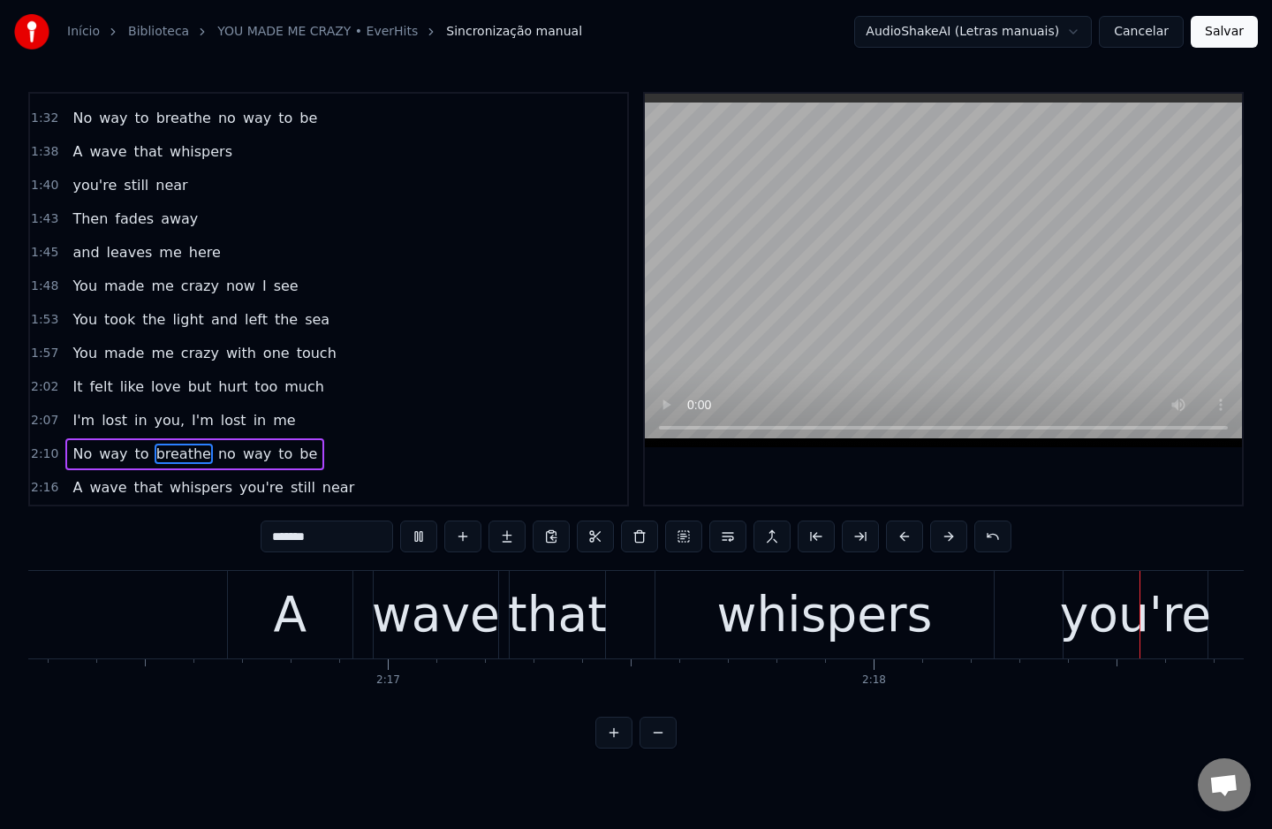
click at [238, 488] on span "you're" at bounding box center [262, 487] width 48 height 20
type input "******"
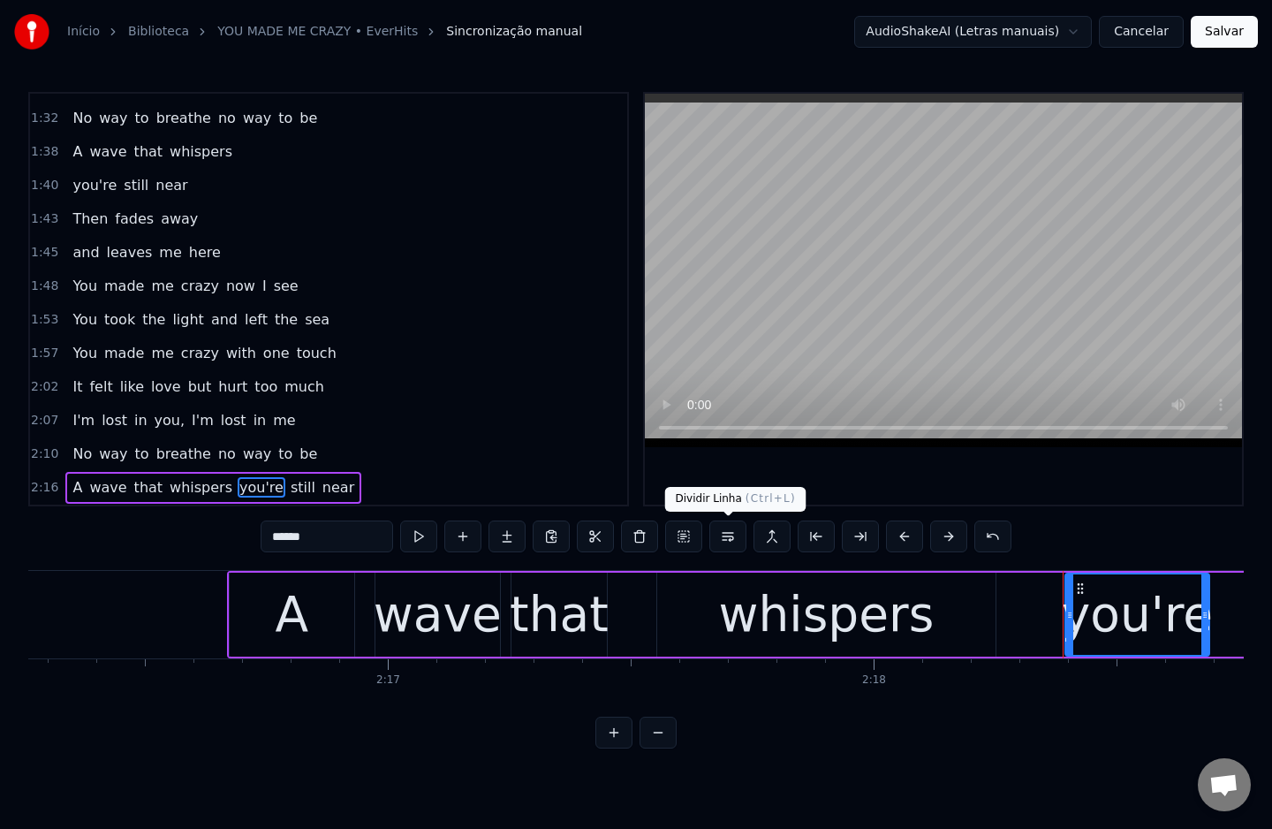
click at [731, 544] on button at bounding box center [727, 536] width 37 height 32
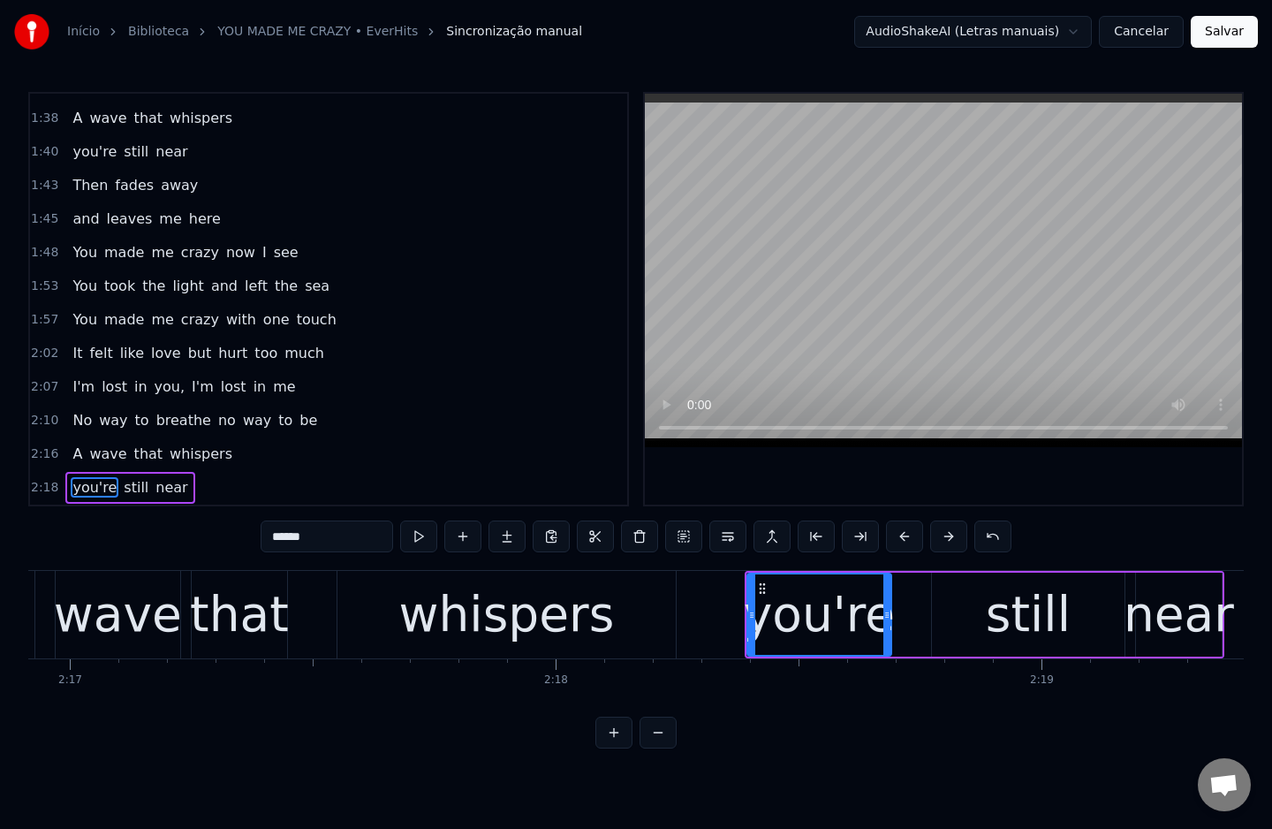
scroll to position [0, 66517]
click at [1221, 36] on button "Salvar" at bounding box center [1224, 32] width 67 height 32
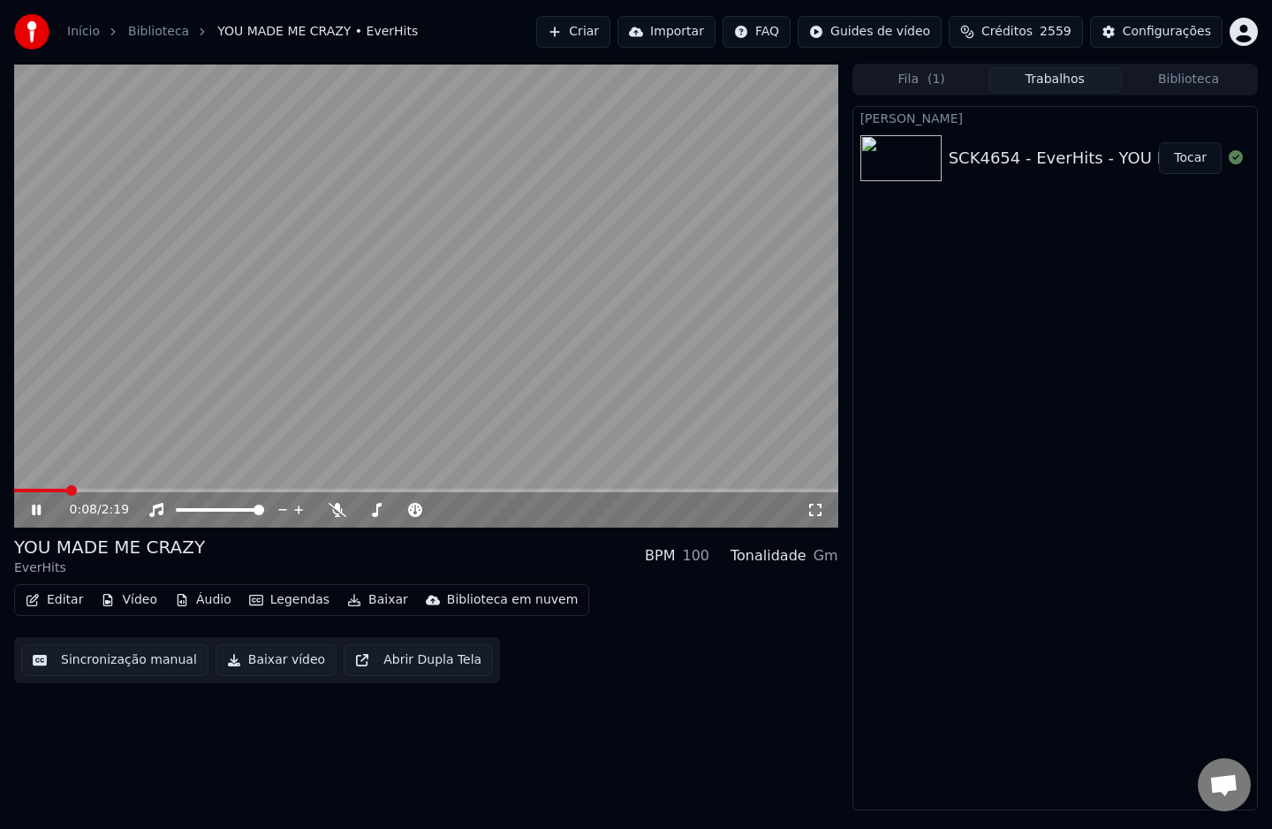
click at [394, 306] on video at bounding box center [426, 296] width 824 height 464
click at [259, 667] on button "Baixar vídeo" at bounding box center [276, 660] width 121 height 32
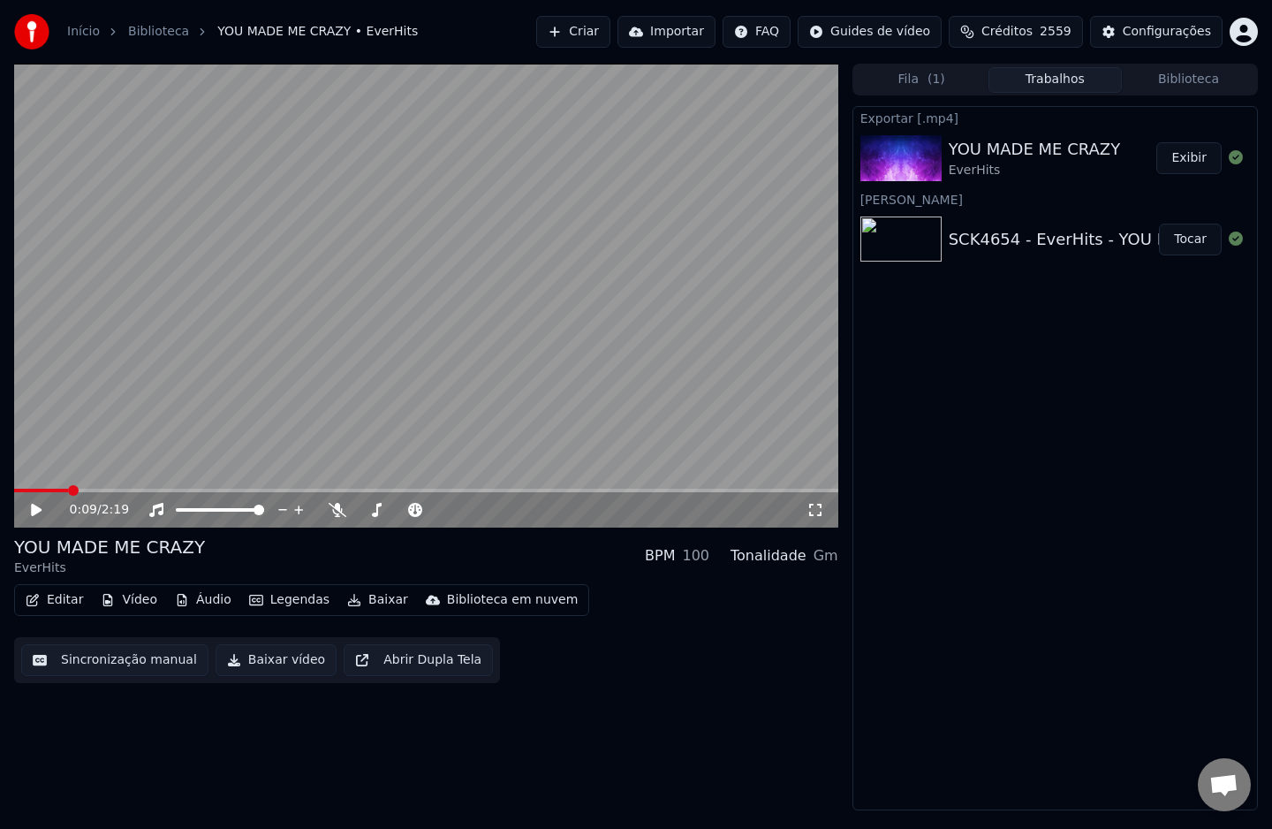
click at [1177, 166] on button "Exibir" at bounding box center [1188, 158] width 65 height 32
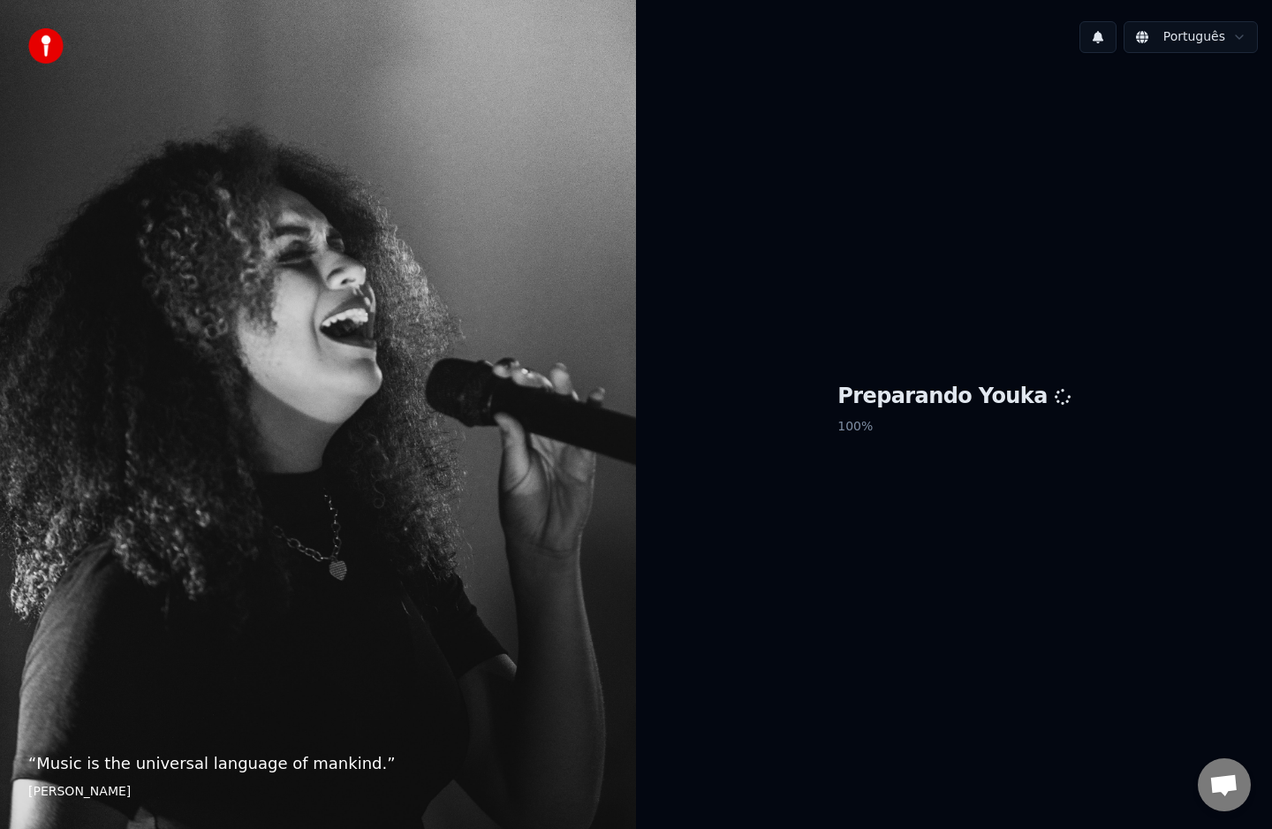
scroll to position [2525, 0]
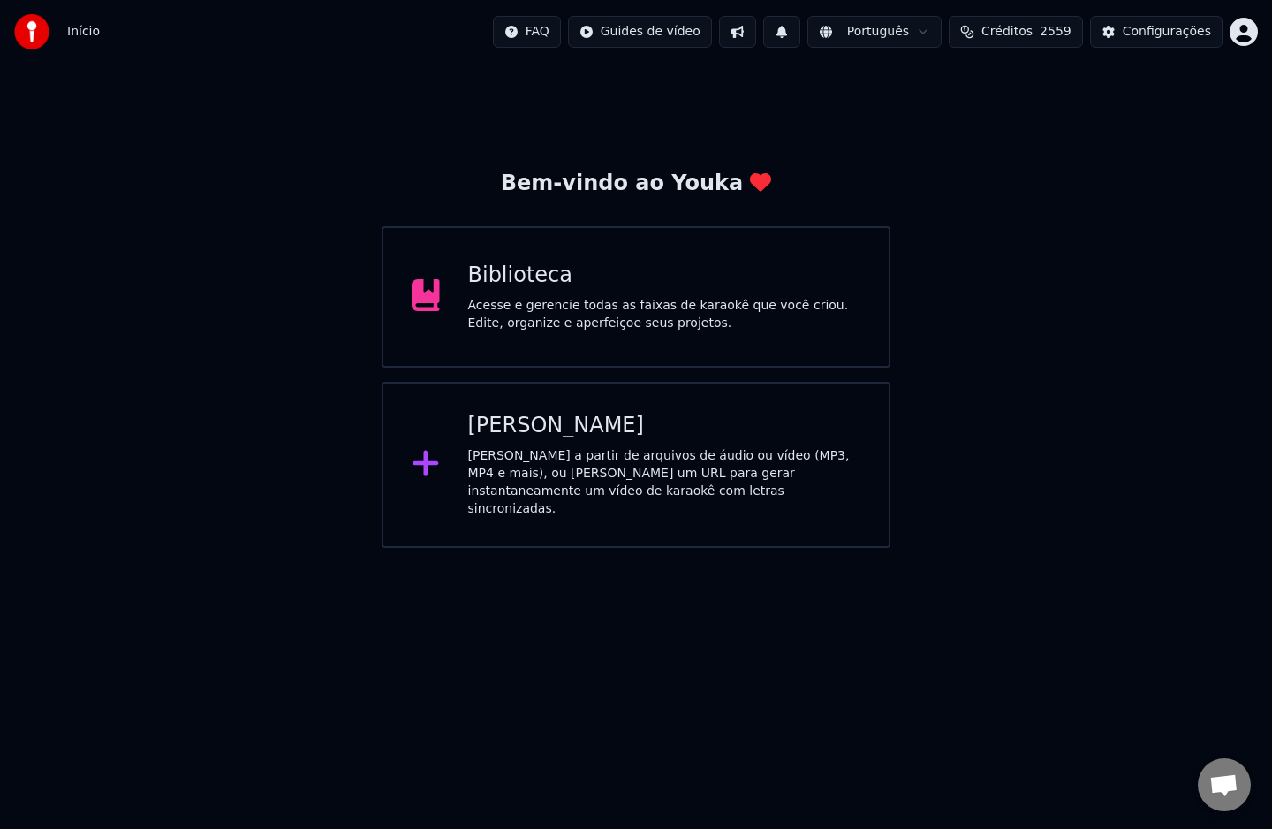
click at [662, 325] on div "Acesse e gerencie todas as faixas de karaokê que você criou. Edite, organize e …" at bounding box center [664, 314] width 393 height 35
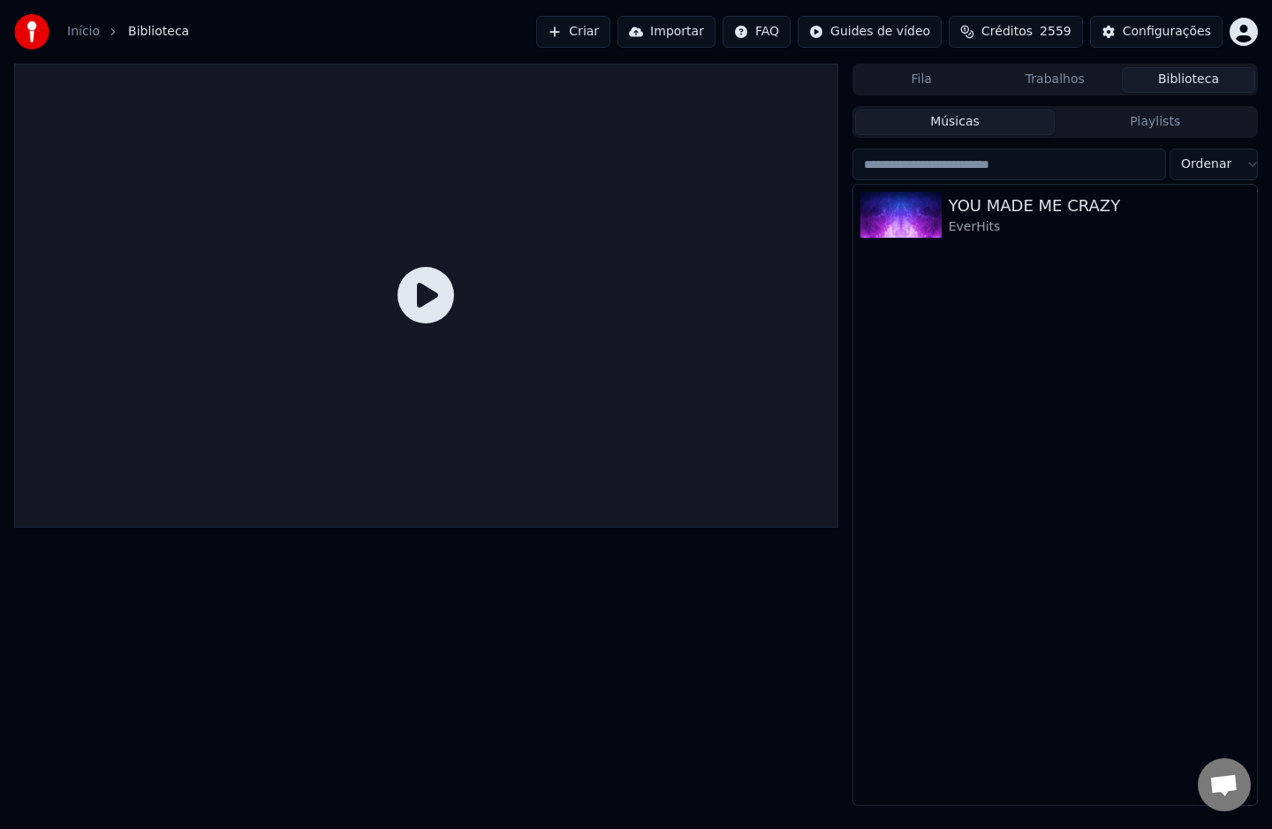
click at [1181, 28] on div "Configurações" at bounding box center [1167, 32] width 88 height 18
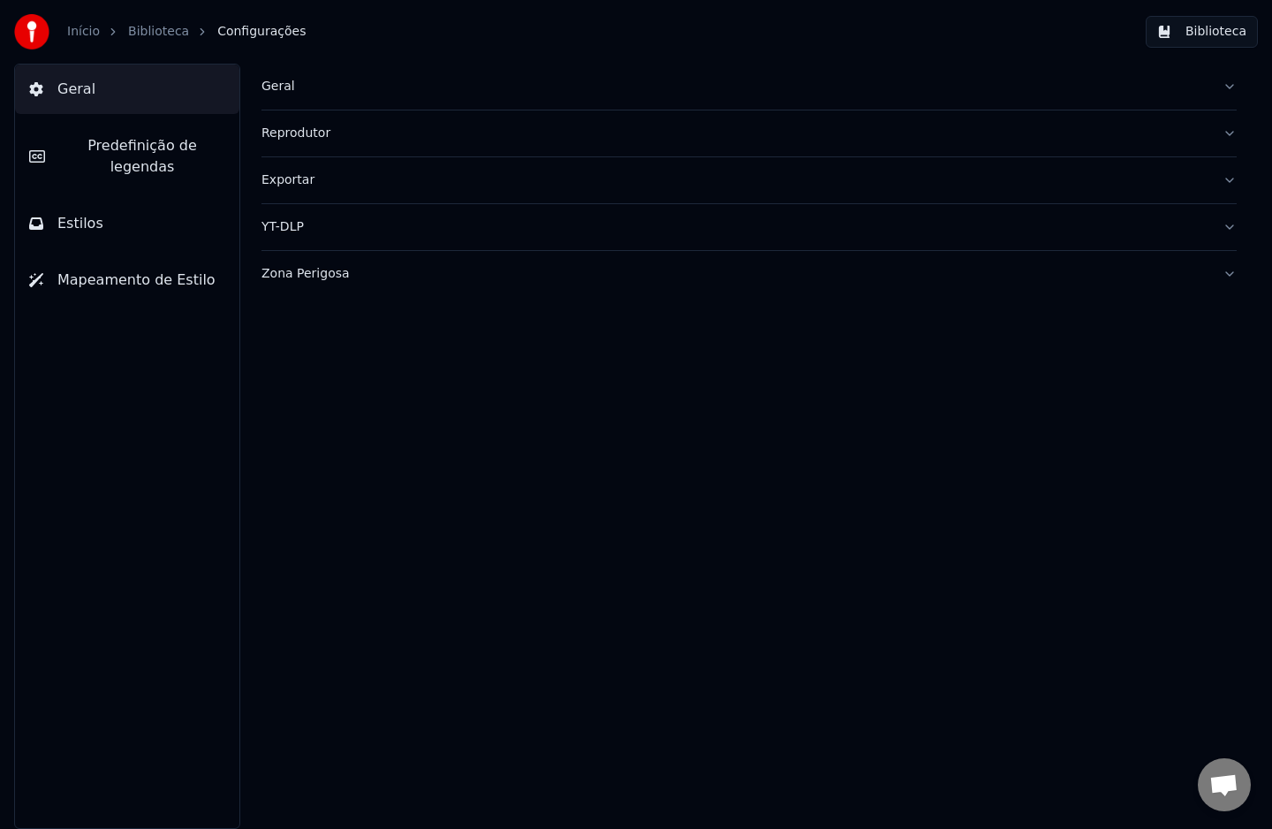
click at [291, 88] on div "Geral" at bounding box center [734, 87] width 947 height 18
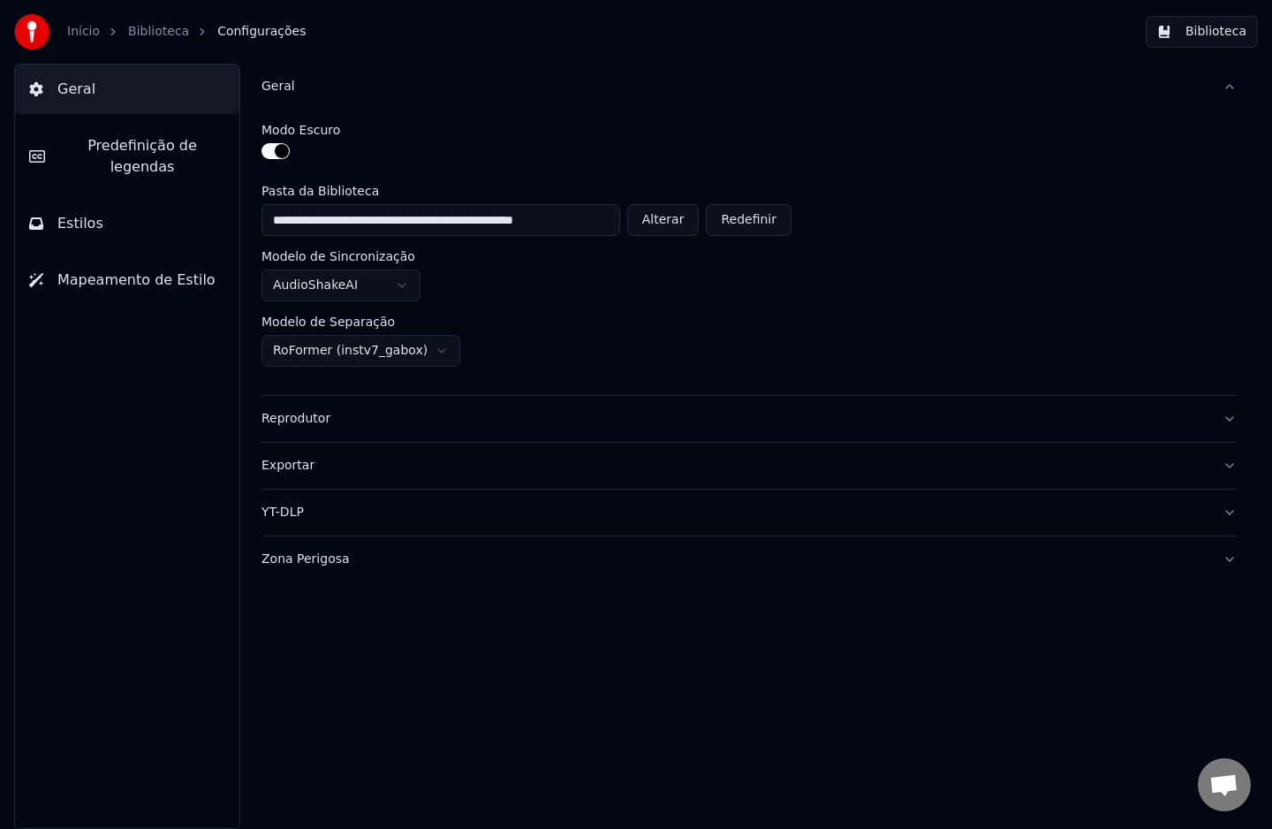
click at [664, 216] on button "Alterar" at bounding box center [663, 220] width 72 height 32
type input "**********"
click at [1230, 34] on button "Biblioteca" at bounding box center [1202, 32] width 112 height 32
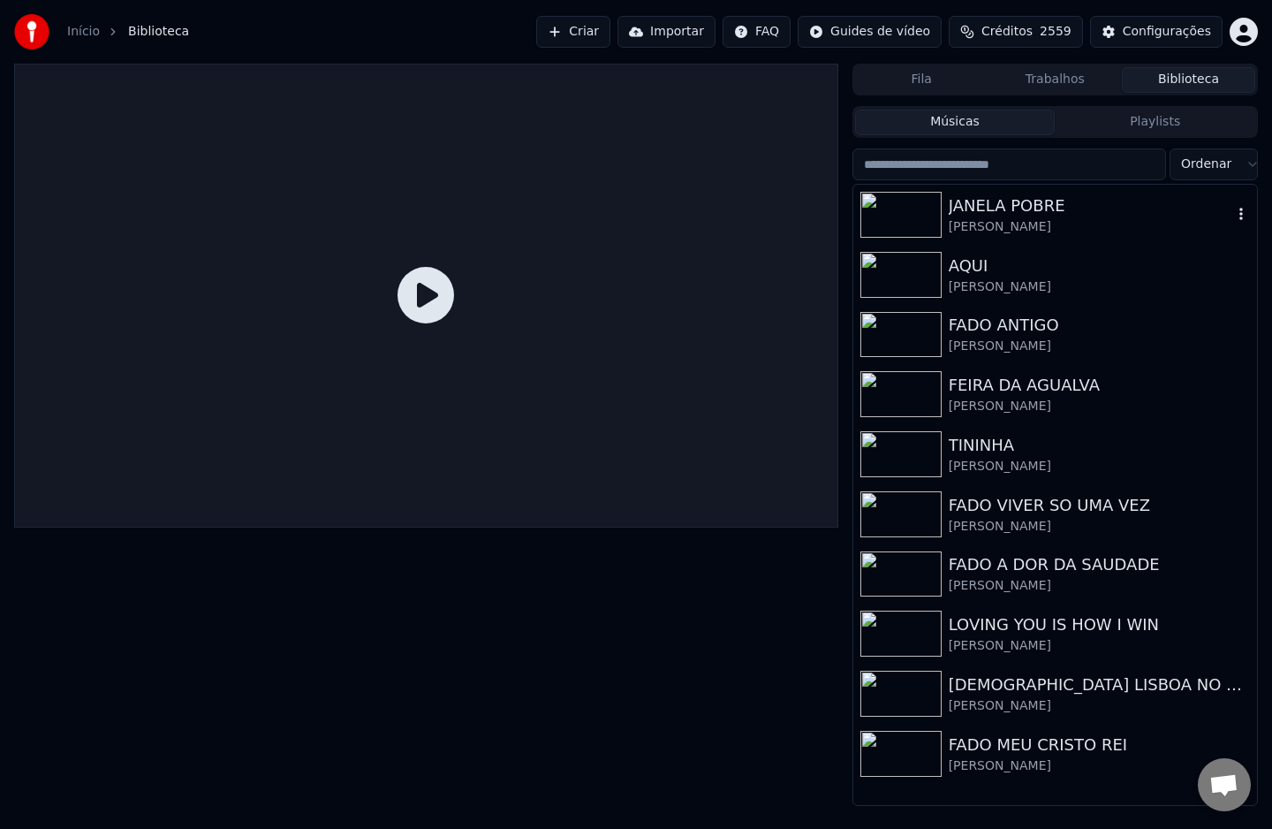
click at [970, 214] on div "JANELA POBRE" at bounding box center [1091, 205] width 284 height 25
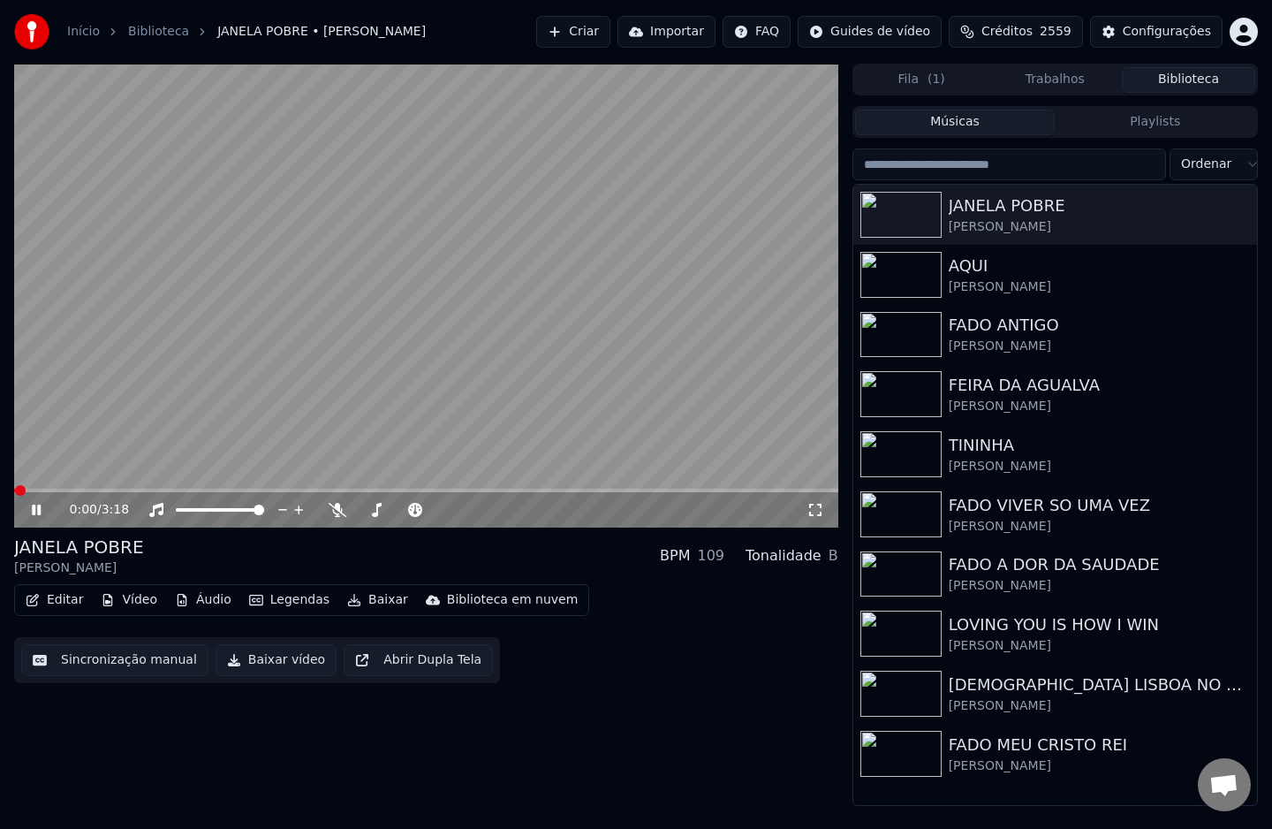
click at [95, 661] on button "Sincronização manual" at bounding box center [114, 660] width 187 height 32
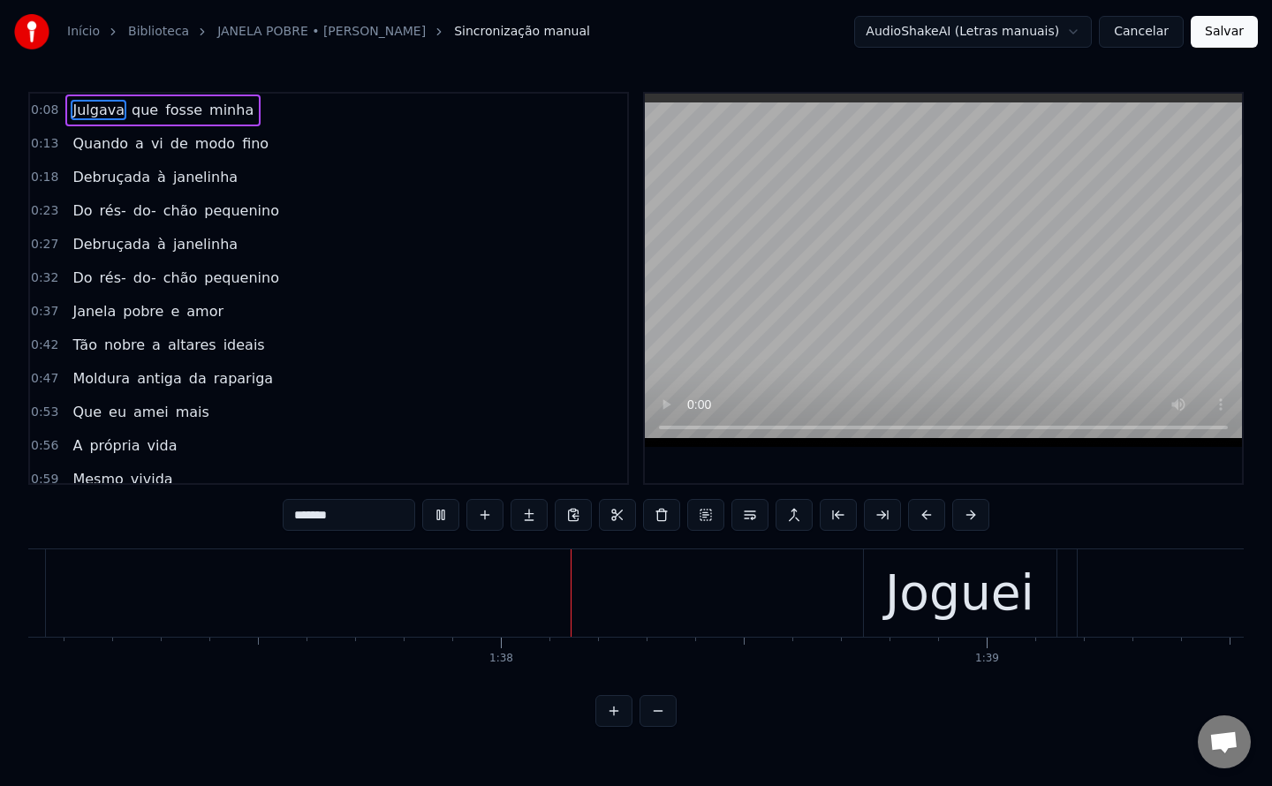
scroll to position [0, 47346]
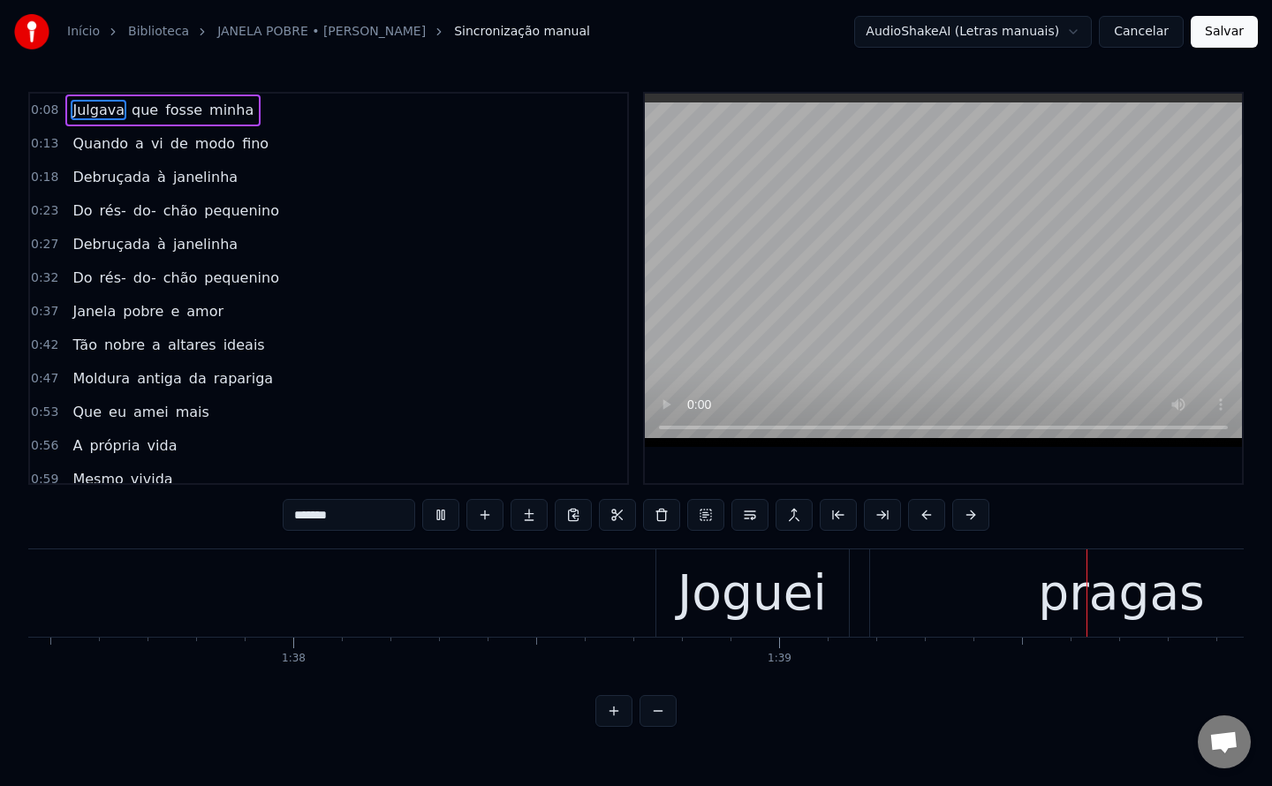
click at [712, 602] on div "Joguei" at bounding box center [752, 592] width 149 height 73
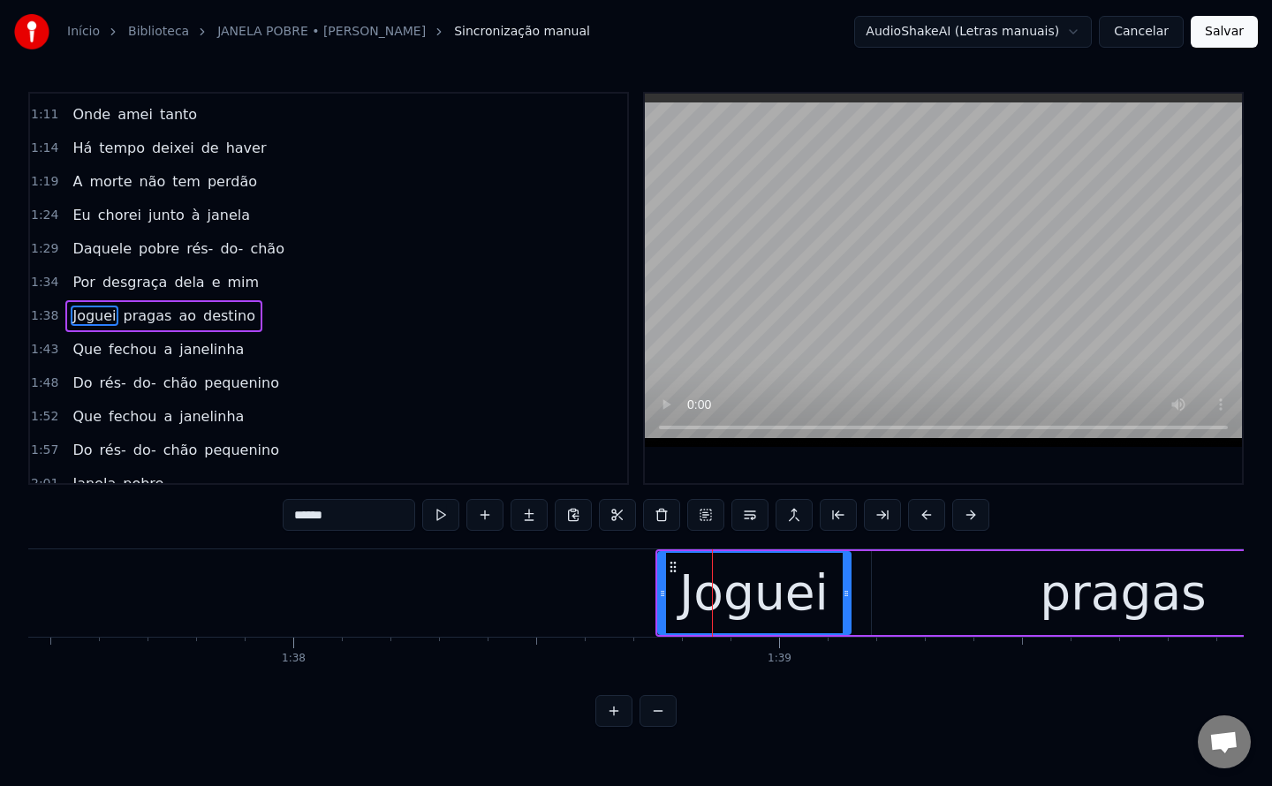
scroll to position [526, 0]
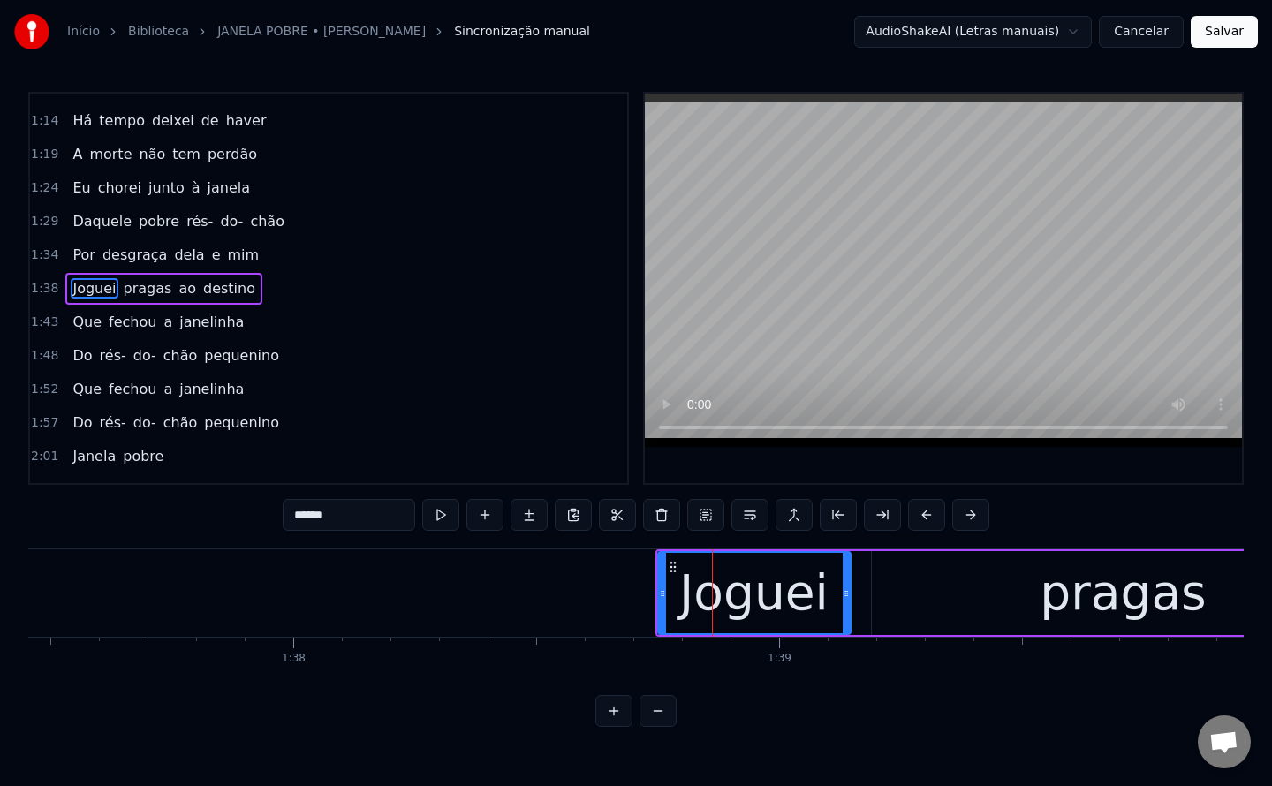
click at [225, 257] on span "mim" at bounding box center [242, 255] width 35 height 20
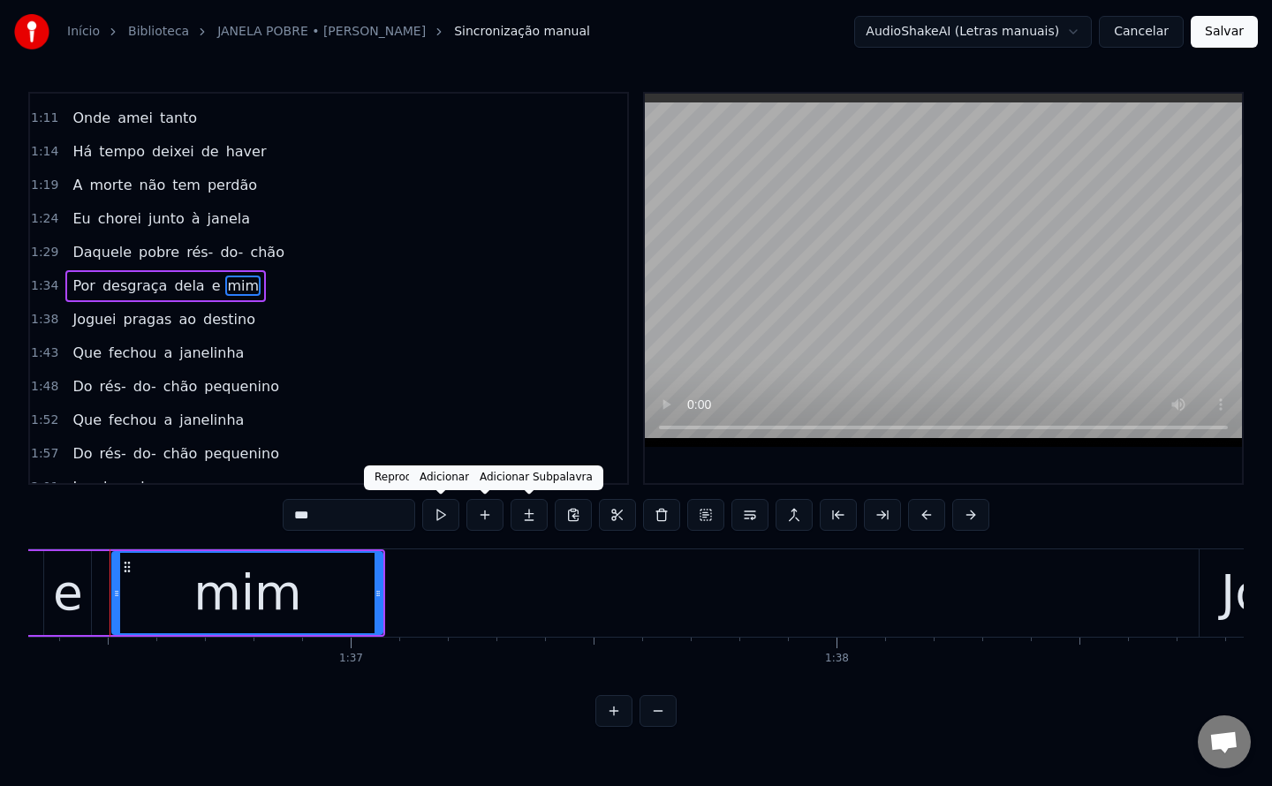
scroll to position [0, 46795]
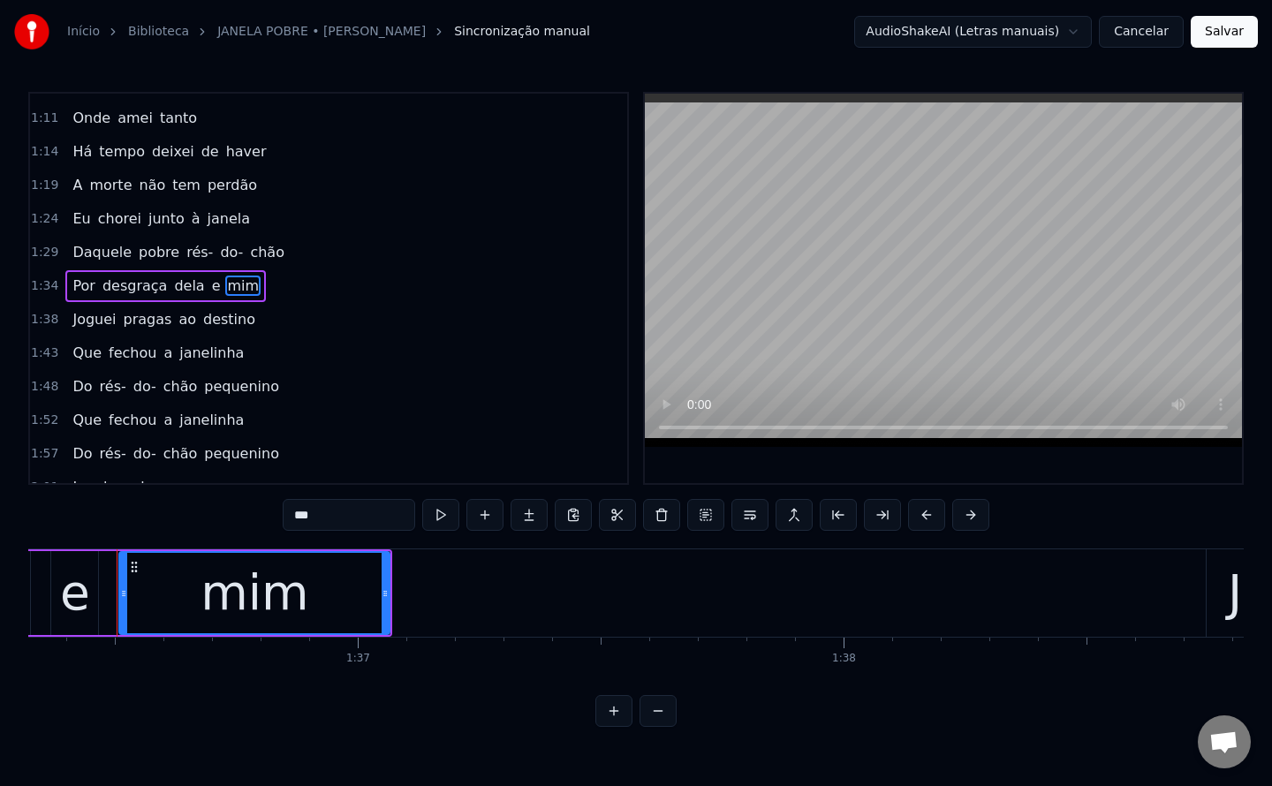
click at [375, 526] on input "***" at bounding box center [349, 515] width 132 height 32
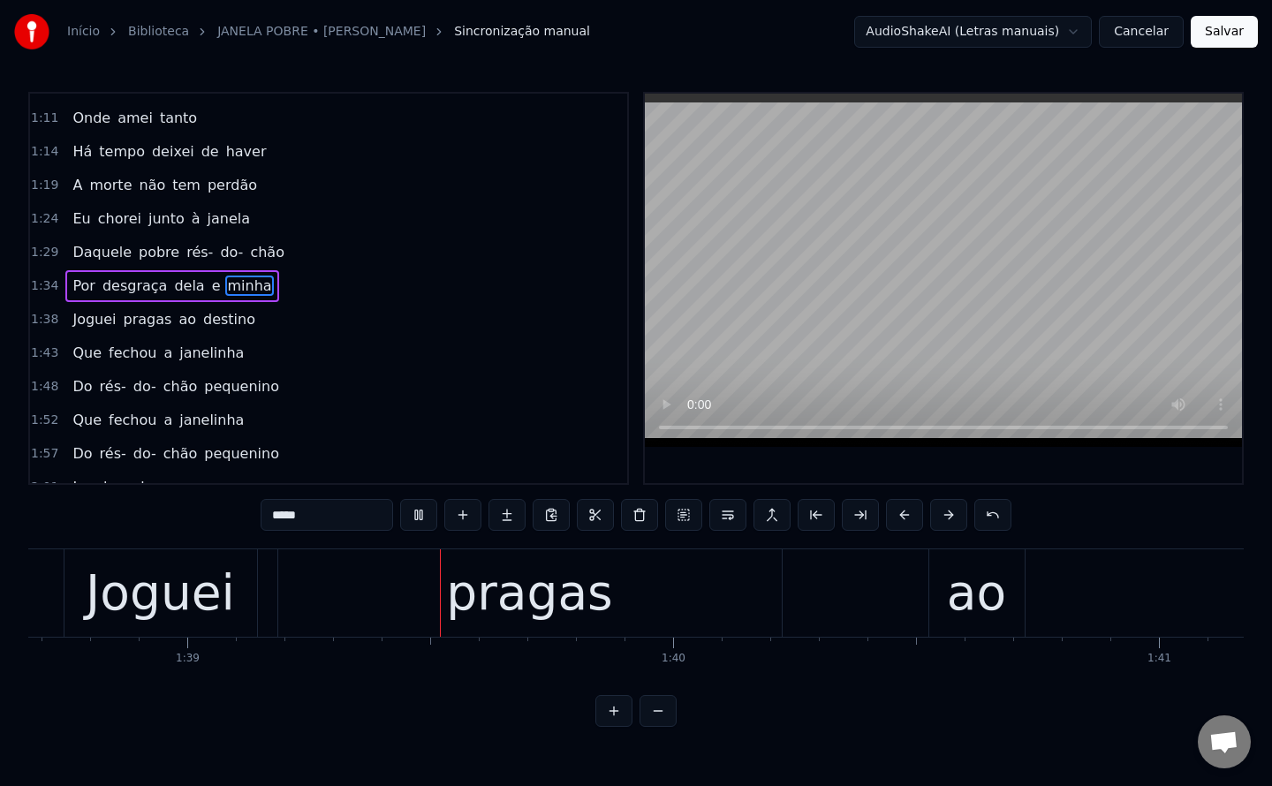
scroll to position [0, 47943]
click at [600, 584] on div "pragas" at bounding box center [524, 592] width 503 height 87
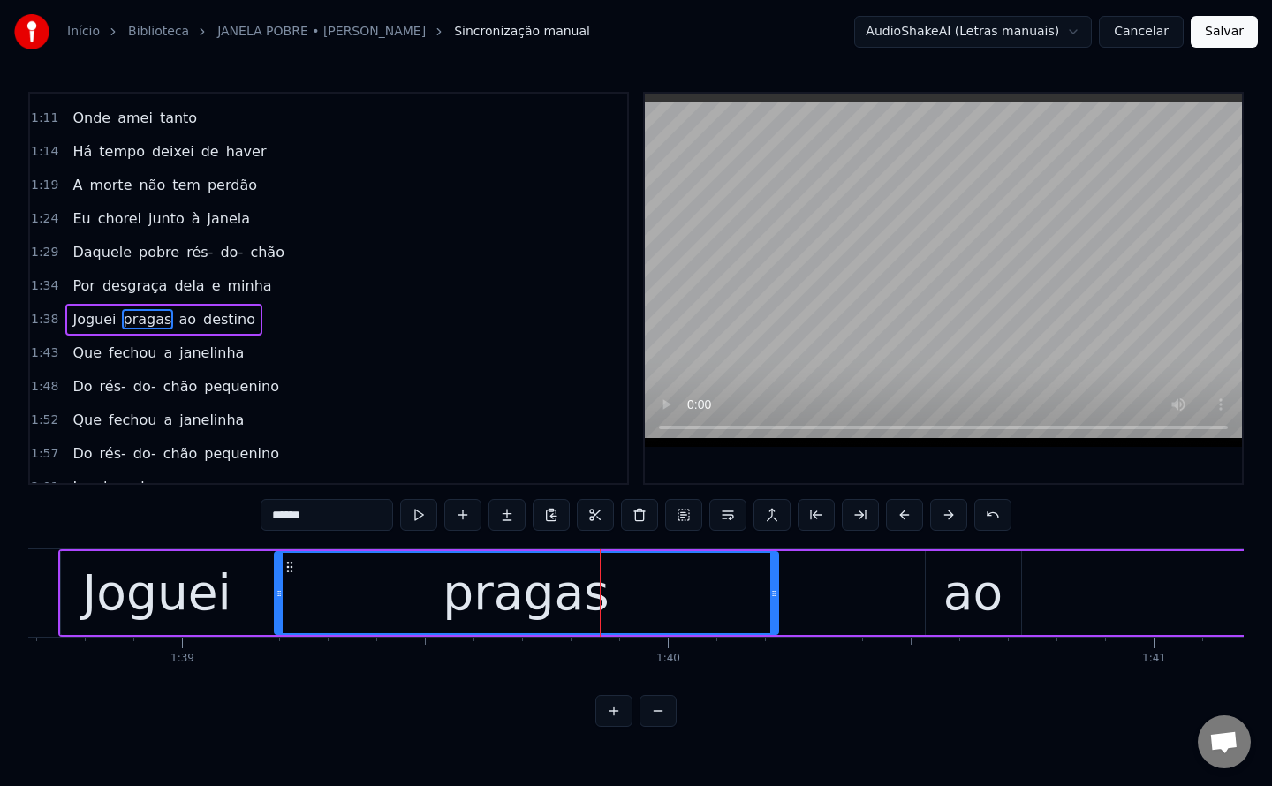
scroll to position [526, 0]
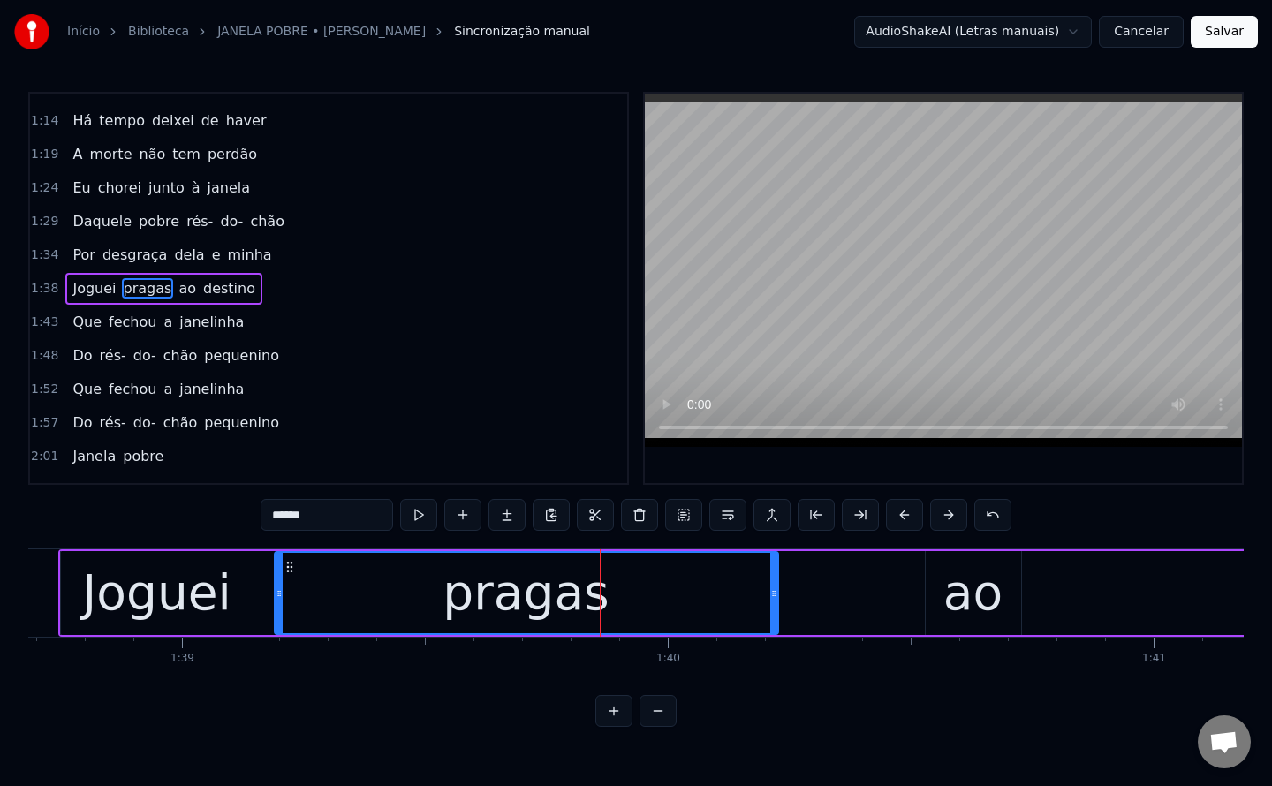
click at [129, 591] on div "Joguei" at bounding box center [156, 592] width 149 height 73
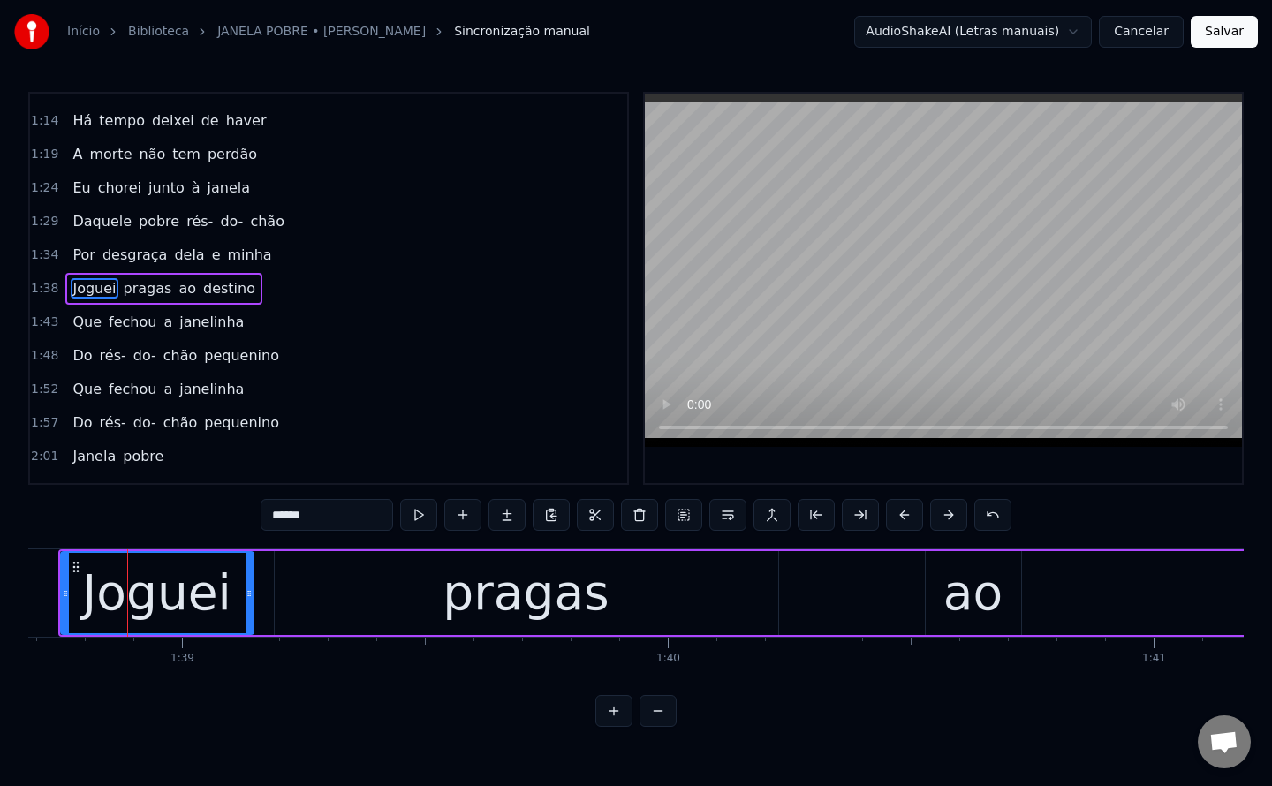
click at [294, 513] on input "******" at bounding box center [327, 515] width 132 height 32
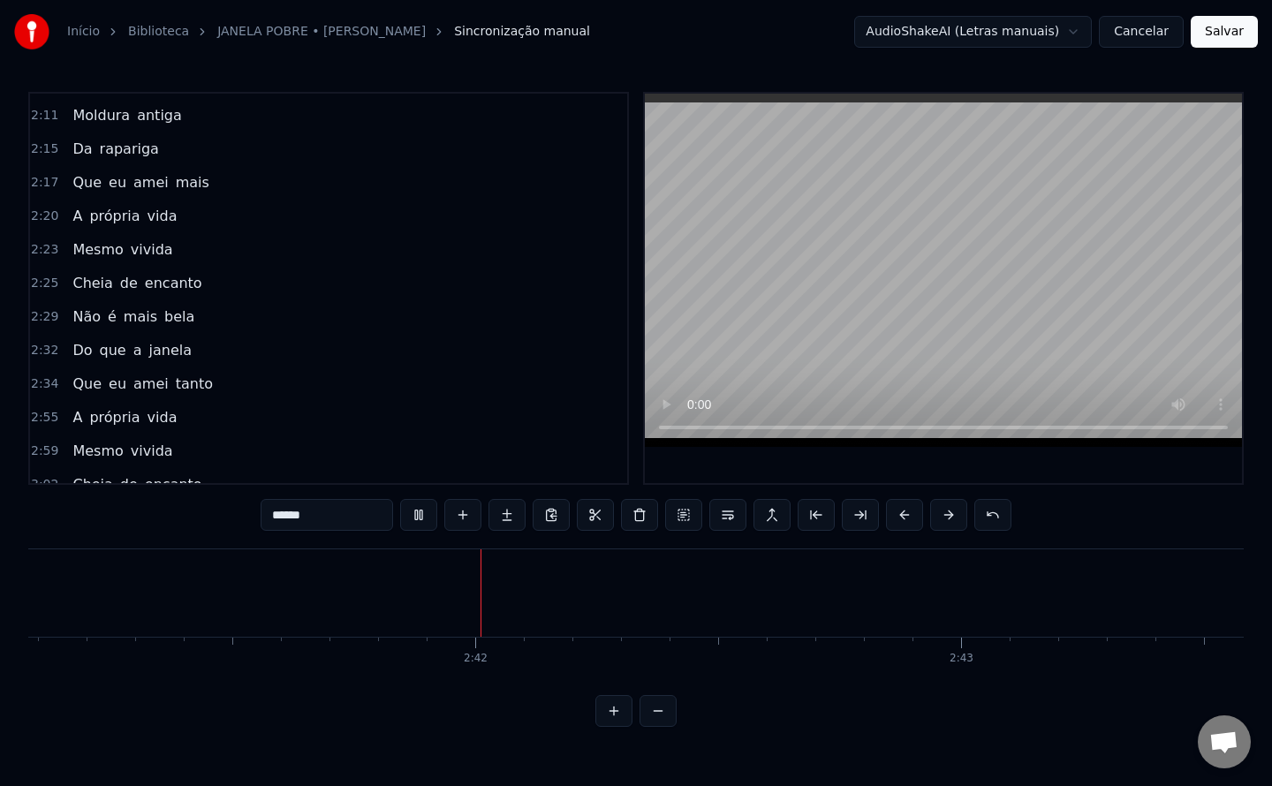
scroll to position [0, 78268]
click at [75, 423] on span "A" at bounding box center [77, 417] width 13 height 20
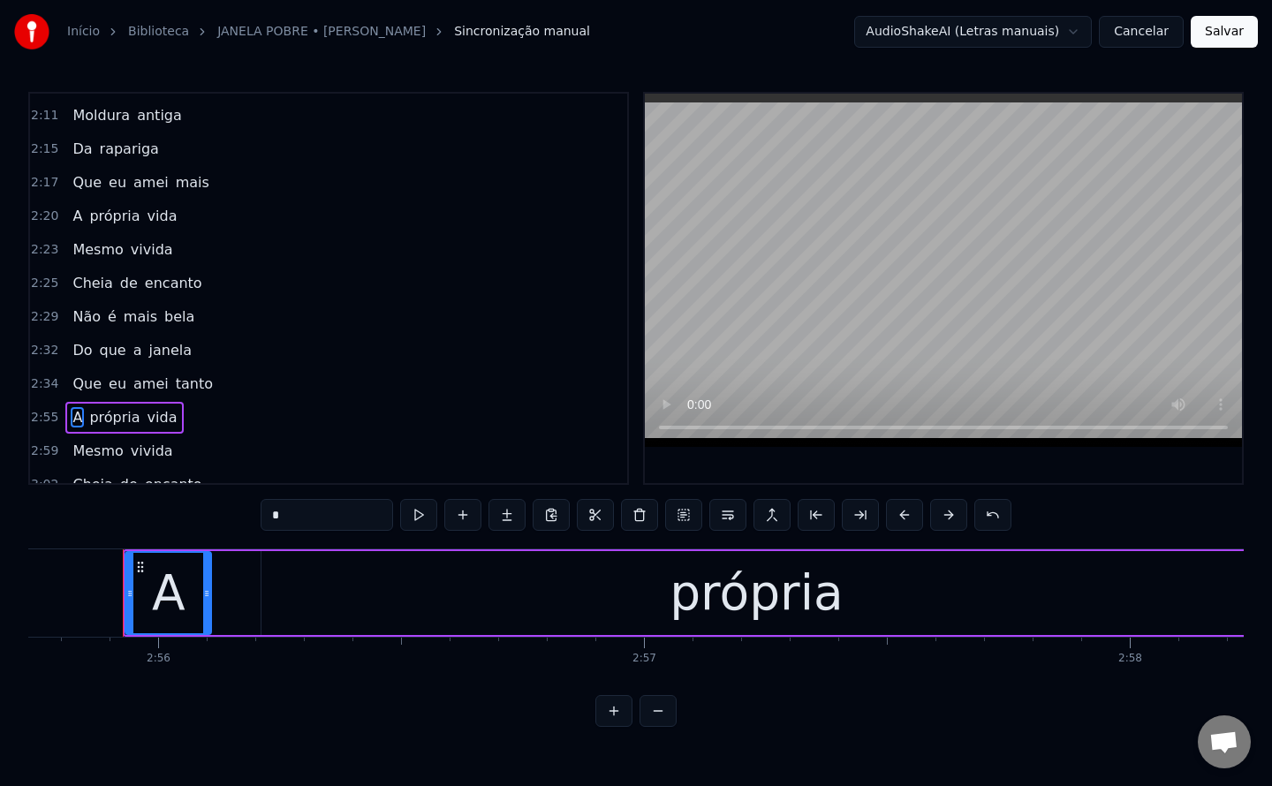
scroll to position [0, 85381]
click at [178, 386] on span "tanto" at bounding box center [194, 384] width 41 height 20
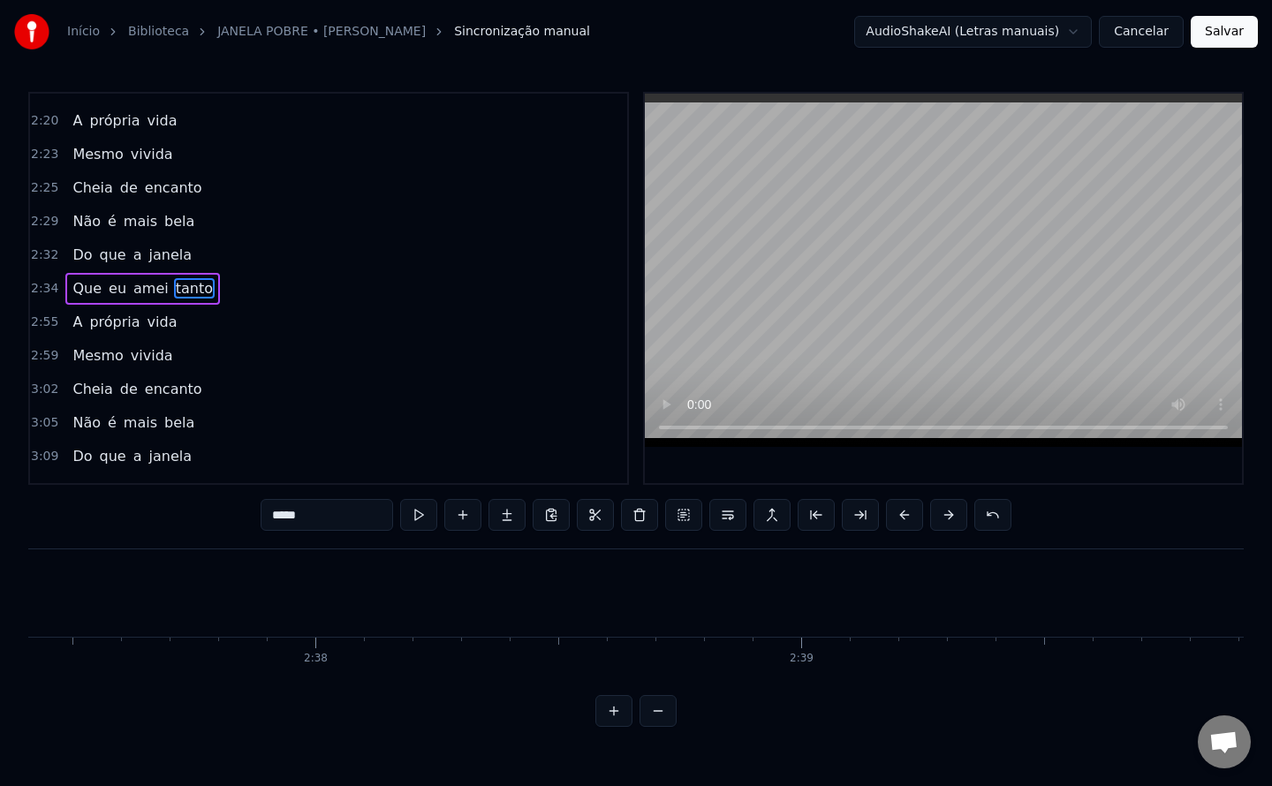
scroll to position [0, 75548]
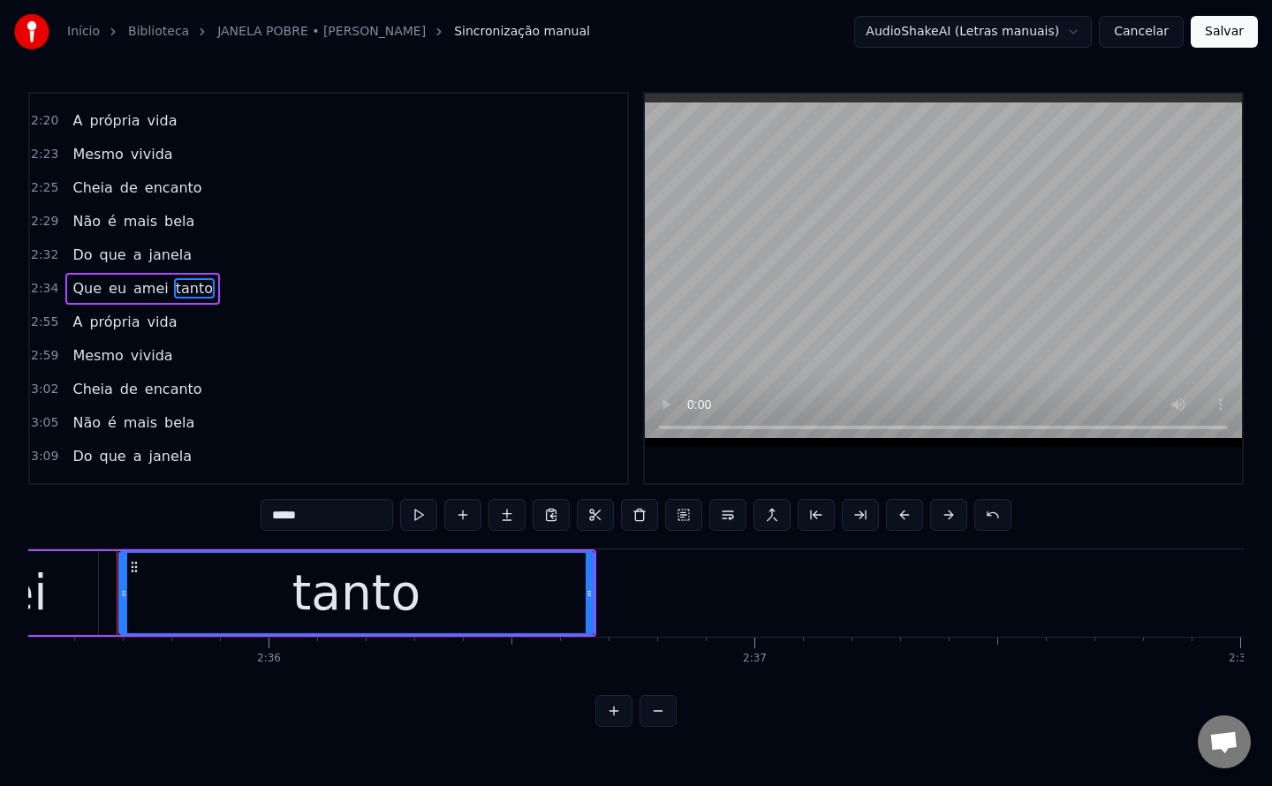
click at [333, 511] on input "*****" at bounding box center [327, 515] width 132 height 32
click at [71, 326] on span "A" at bounding box center [77, 322] width 13 height 20
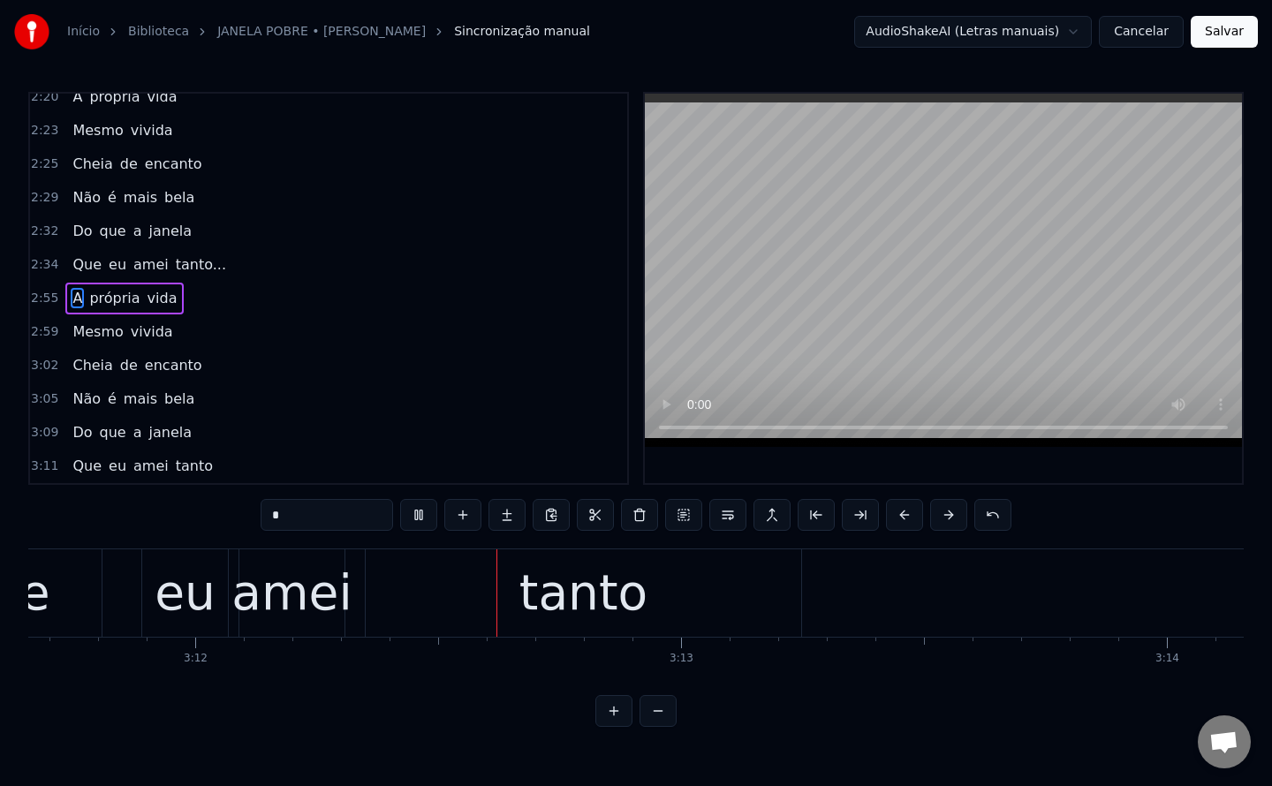
scroll to position [0, 93125]
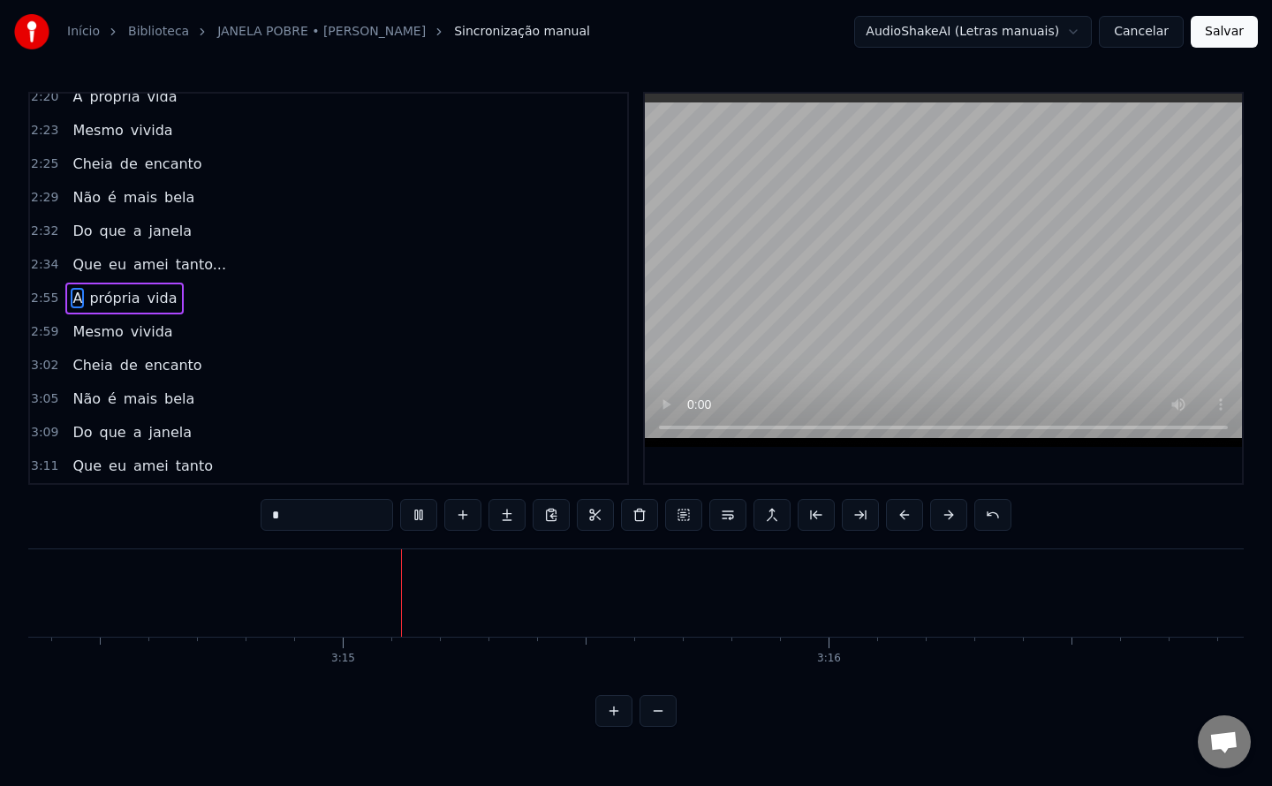
click at [71, 470] on span "Que" at bounding box center [87, 466] width 33 height 20
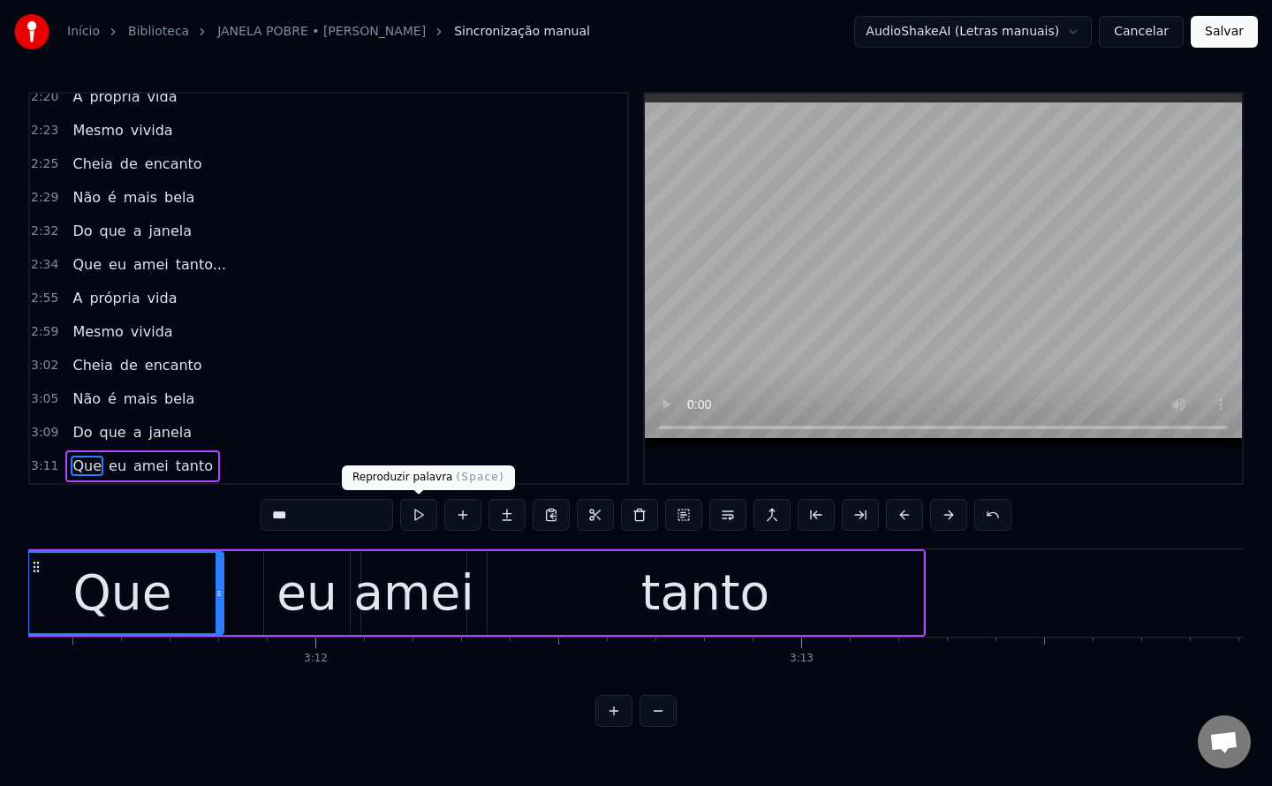
scroll to position [0, 92893]
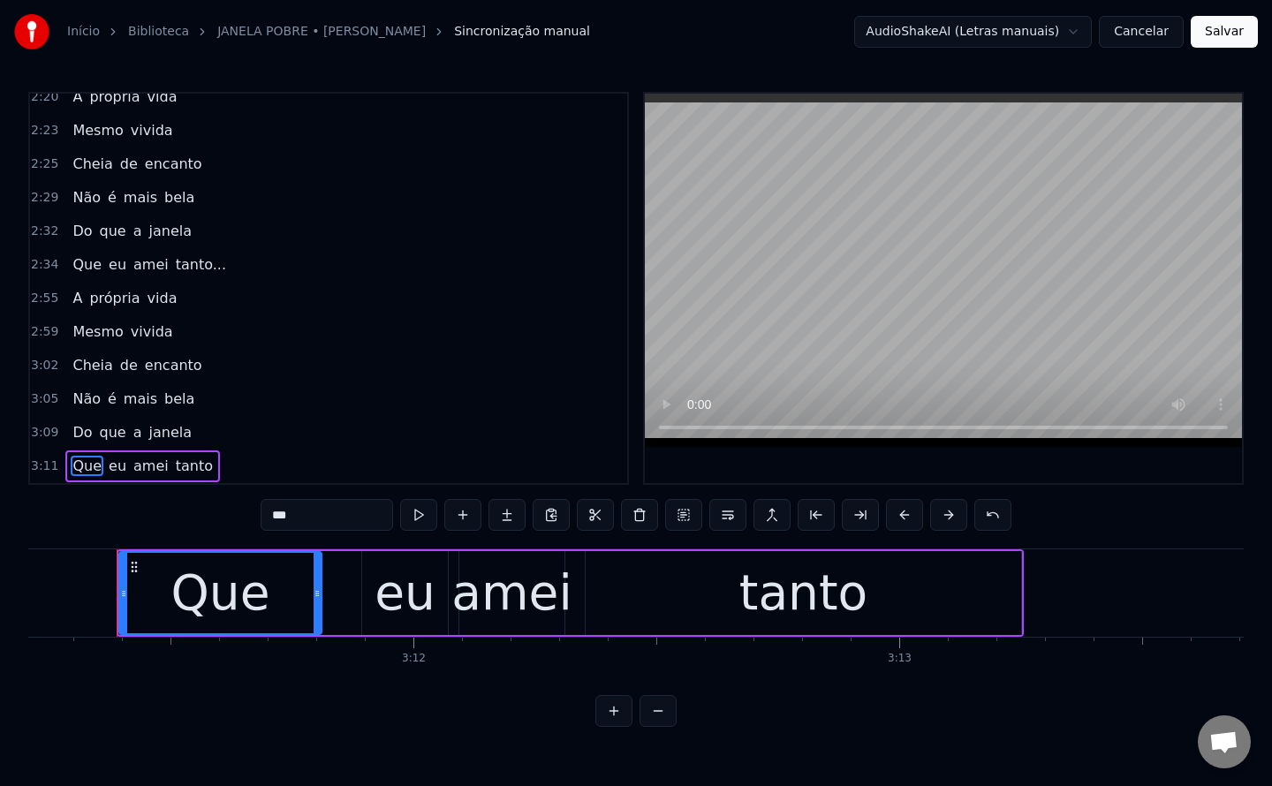
drag, startPoint x: 324, startPoint y: 517, endPoint x: 12, endPoint y: 511, distance: 311.9
click at [12, 511] on div "Início Biblioteca JANELA POBRE • [PERSON_NAME] manual AudioShakeAI (Letras manu…" at bounding box center [636, 363] width 1272 height 727
click at [414, 603] on div "eu" at bounding box center [405, 592] width 61 height 73
type input "**"
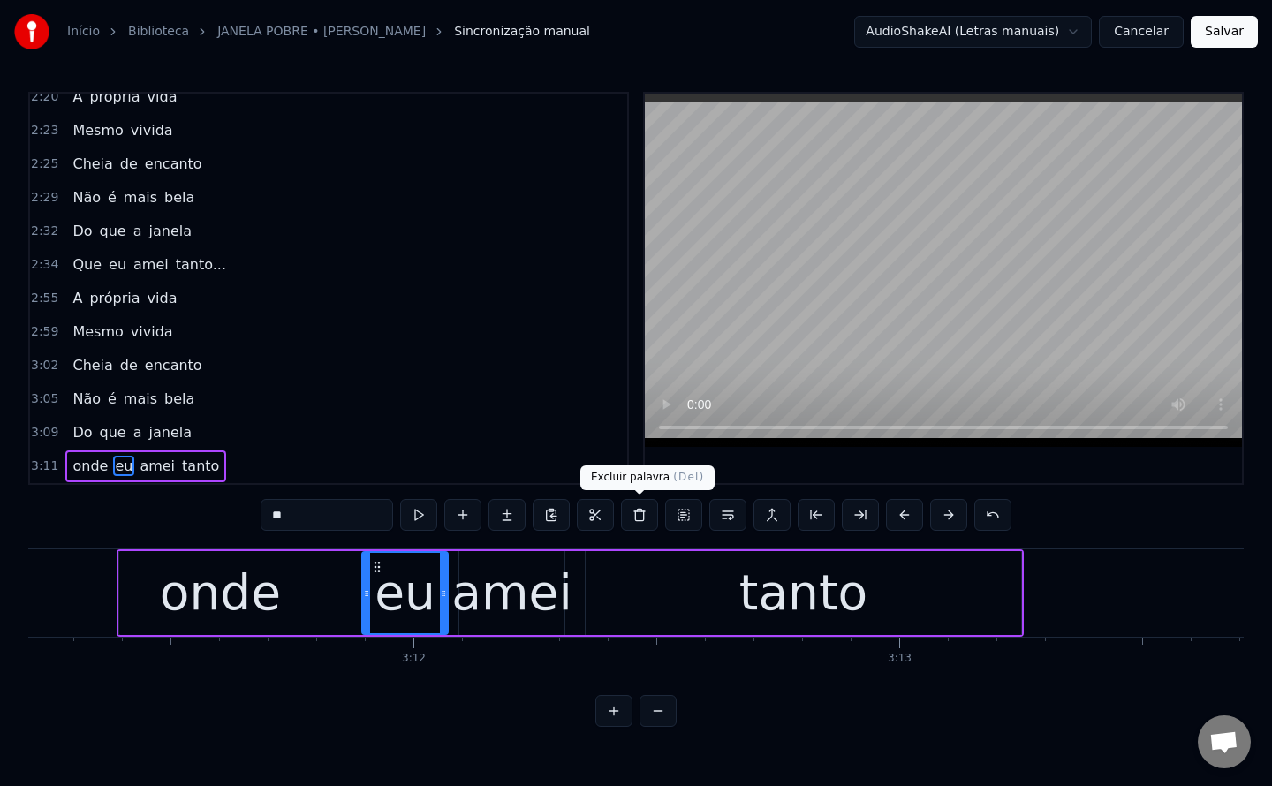
click at [633, 517] on button at bounding box center [639, 515] width 37 height 32
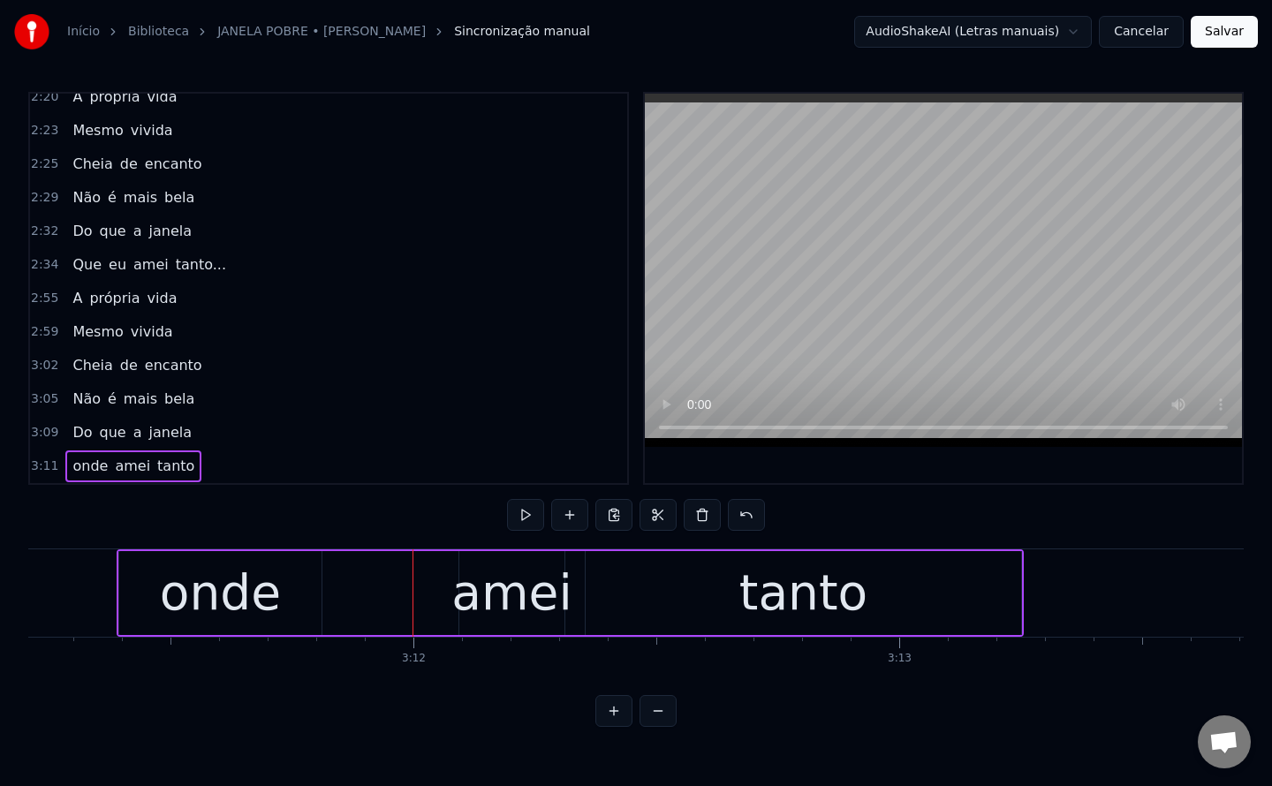
click at [260, 587] on div "onde" at bounding box center [220, 592] width 121 height 73
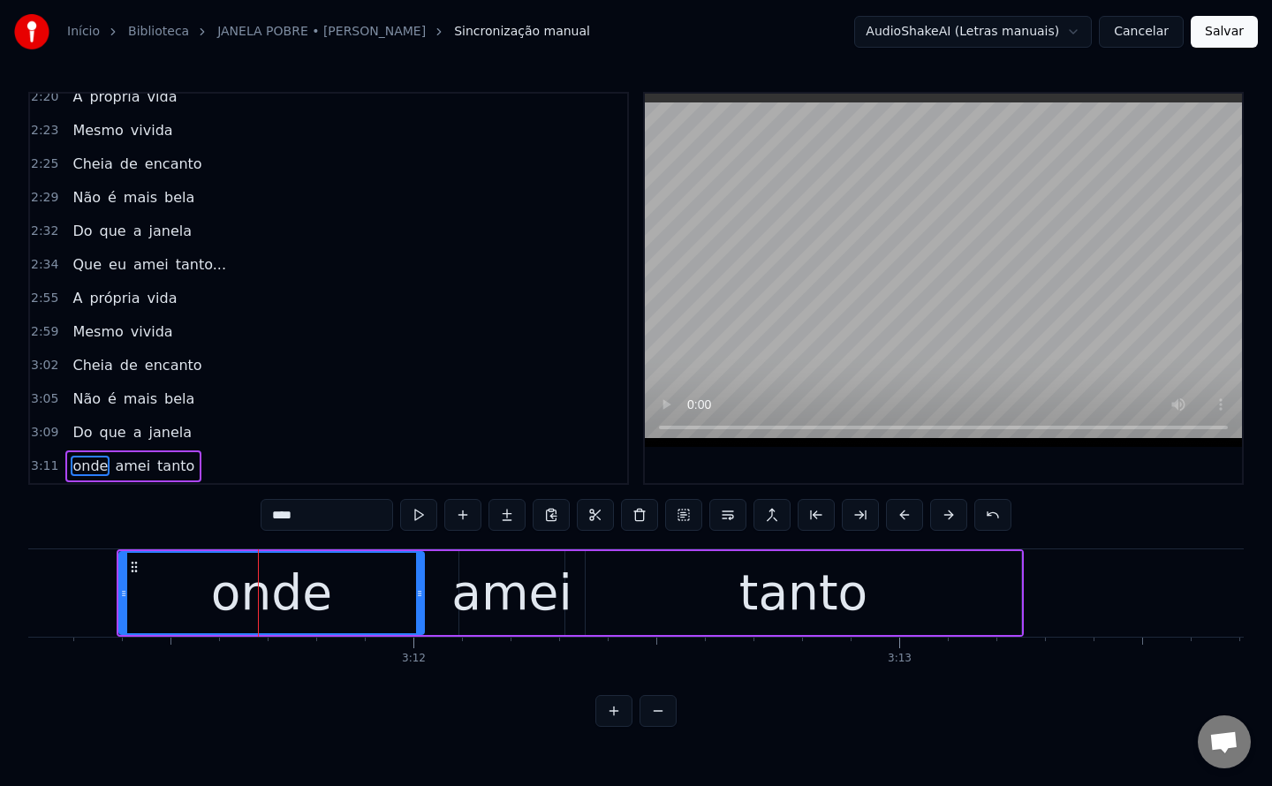
drag, startPoint x: 320, startPoint y: 591, endPoint x: 422, endPoint y: 583, distance: 102.8
click at [422, 583] on div at bounding box center [419, 593] width 7 height 80
click at [89, 261] on span "Que" at bounding box center [87, 264] width 33 height 20
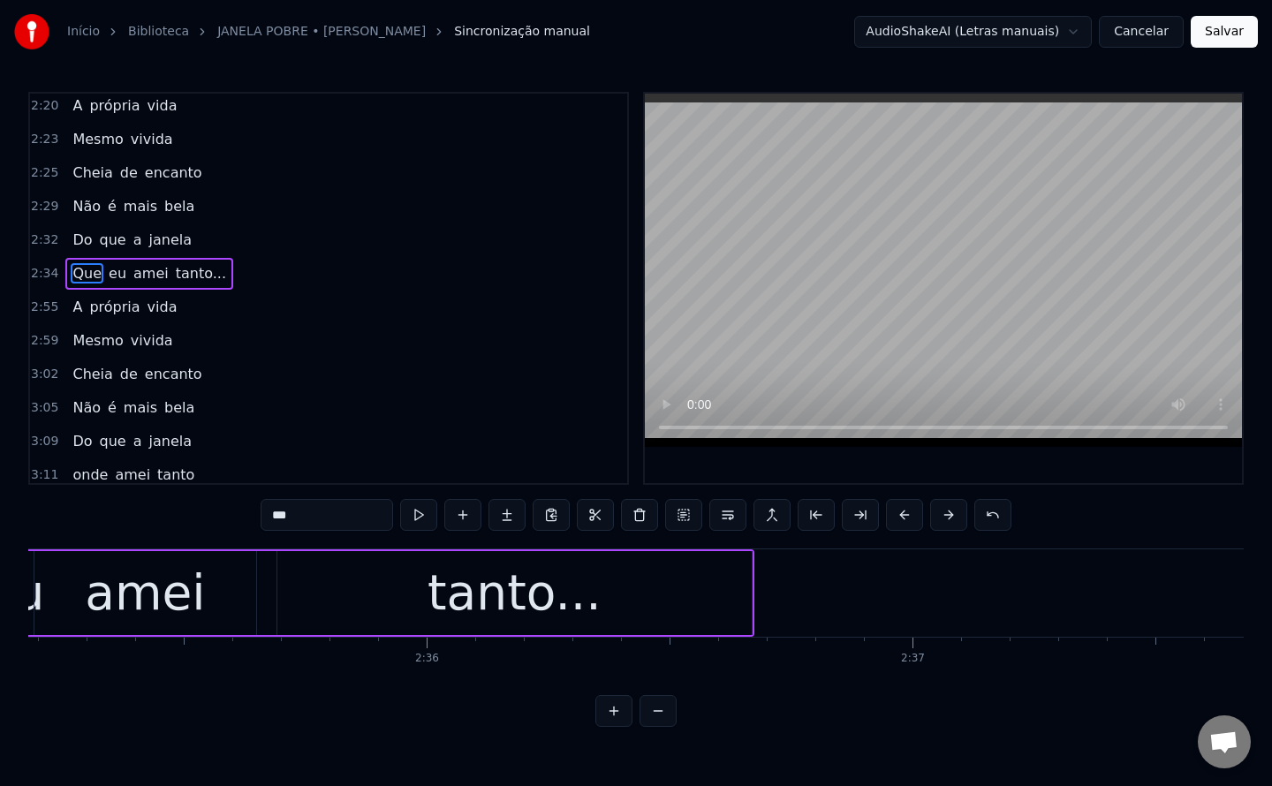
scroll to position [0, 75072]
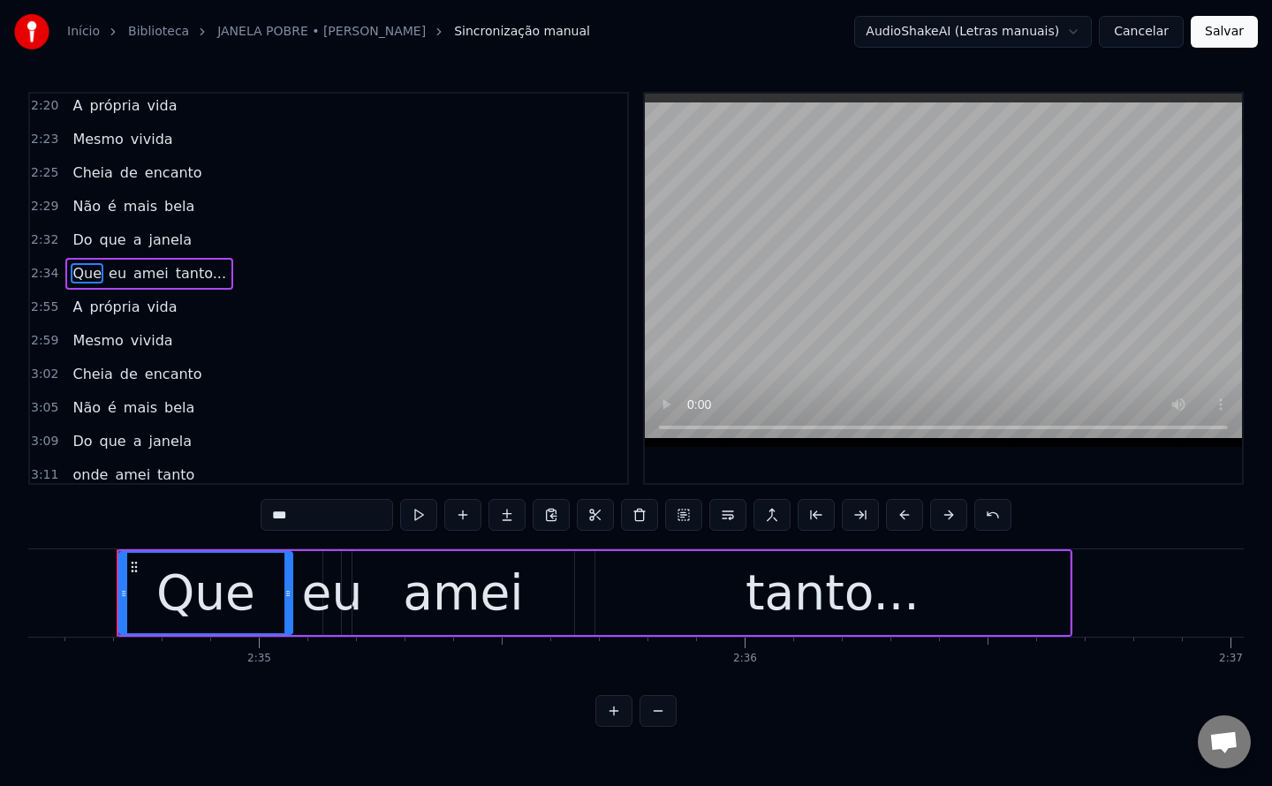
drag, startPoint x: 324, startPoint y: 509, endPoint x: 5, endPoint y: 522, distance: 319.2
click at [33, 528] on div "0:08 Julgava que fosse minha 0:13 Quando a vi de modo fino 0:18 Debruçada à jan…" at bounding box center [635, 409] width 1215 height 635
click at [347, 606] on div "eu" at bounding box center [332, 592] width 61 height 73
type input "**"
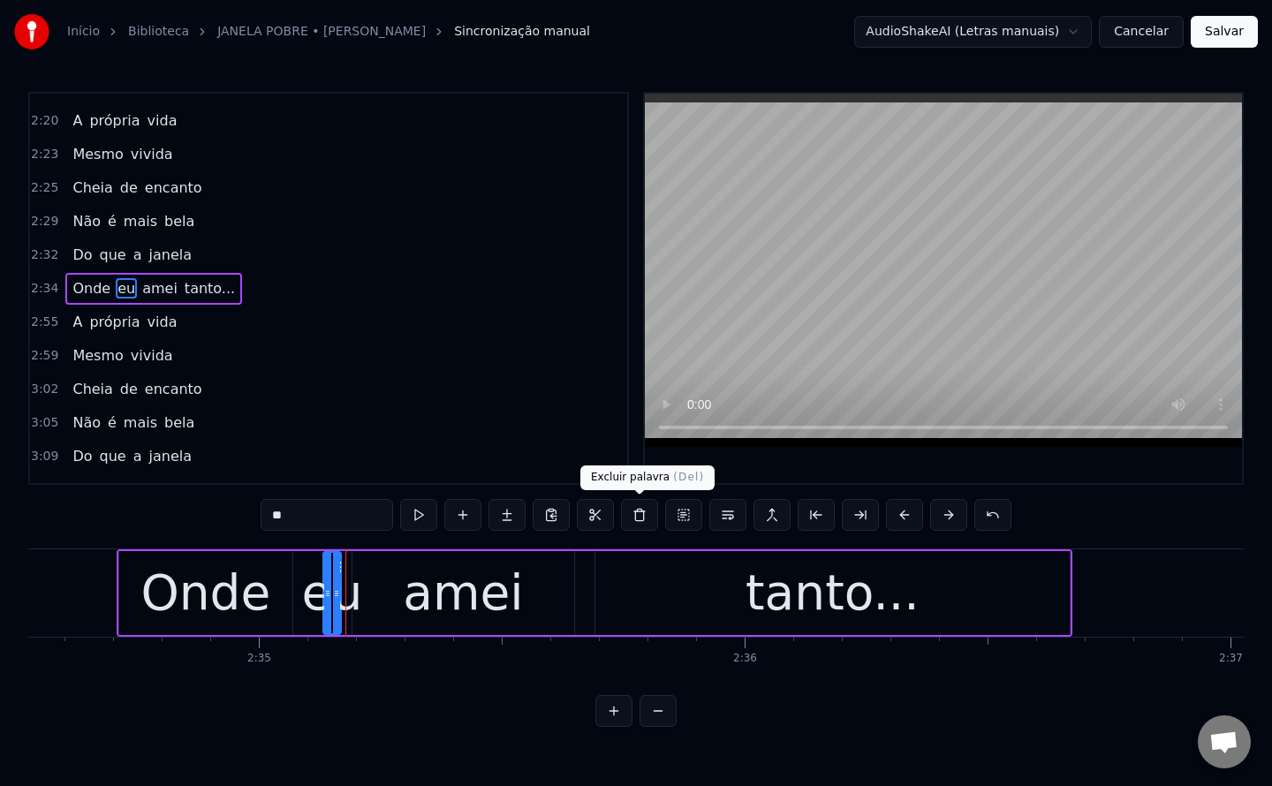
click at [636, 518] on button at bounding box center [639, 515] width 37 height 32
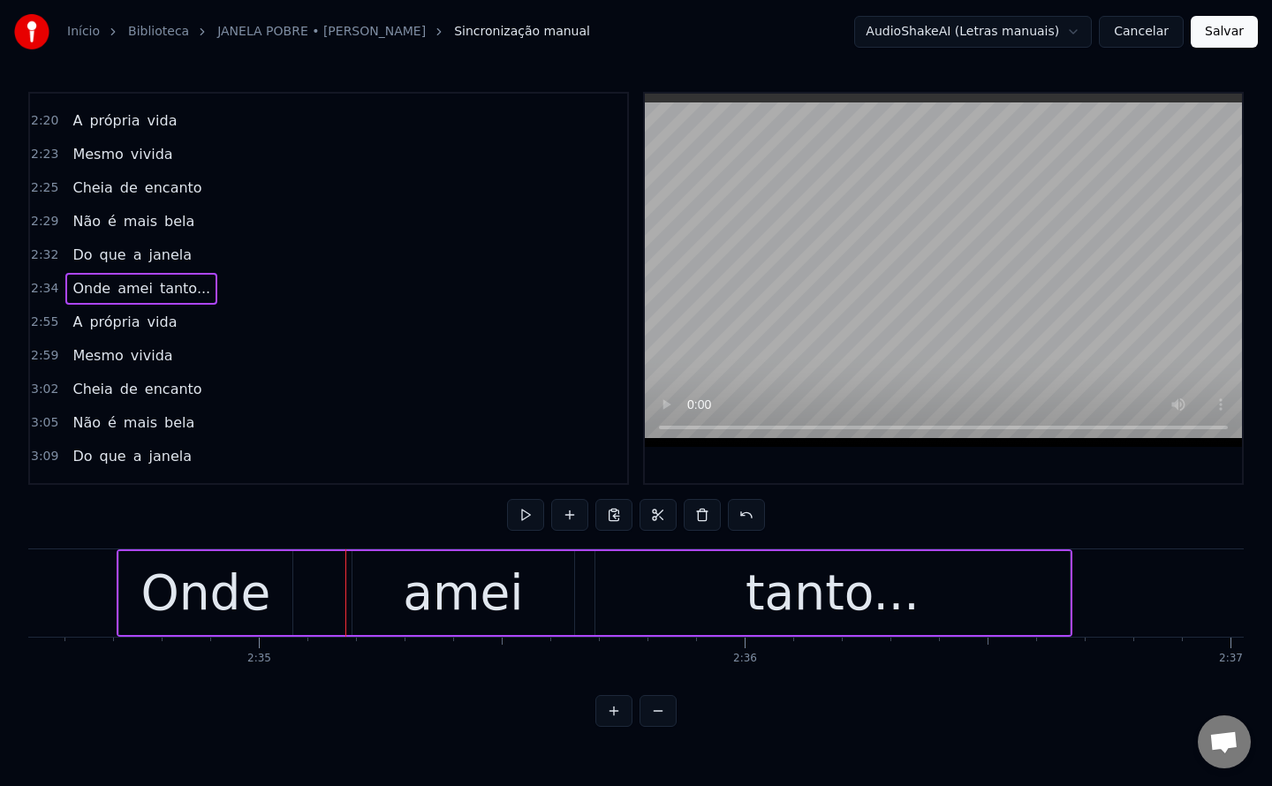
click at [253, 602] on div "Onde" at bounding box center [205, 592] width 130 height 73
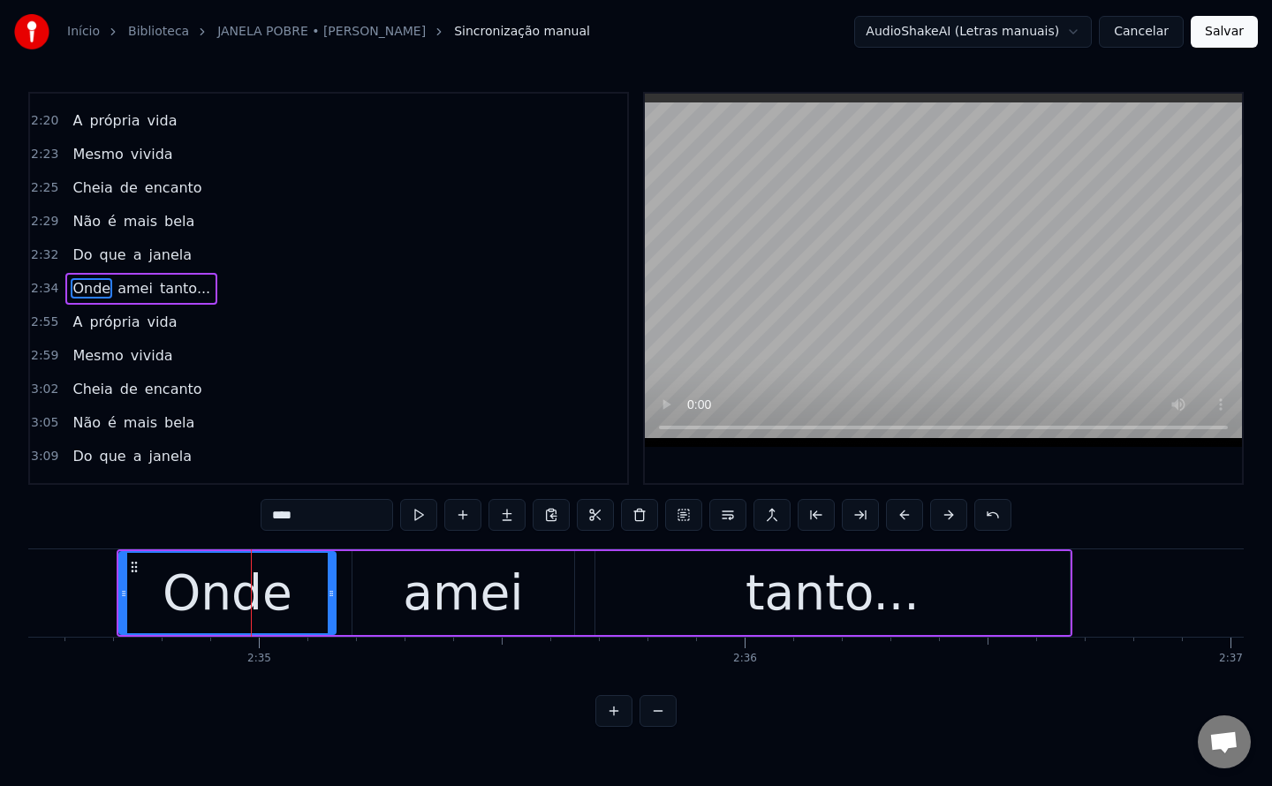
drag, startPoint x: 287, startPoint y: 594, endPoint x: 330, endPoint y: 588, distance: 43.7
click at [330, 588] on icon at bounding box center [331, 594] width 7 height 14
click at [1231, 42] on button "Salvar" at bounding box center [1224, 32] width 67 height 32
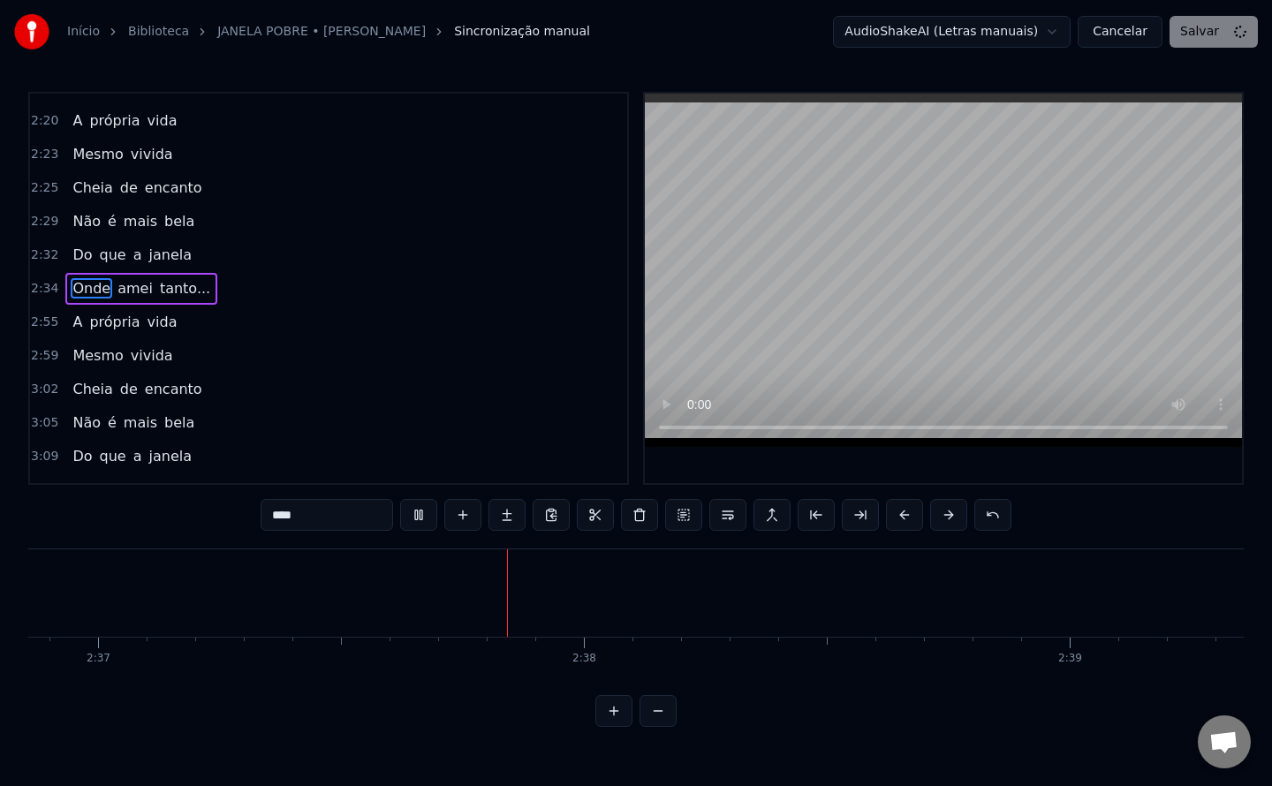
scroll to position [0, 76230]
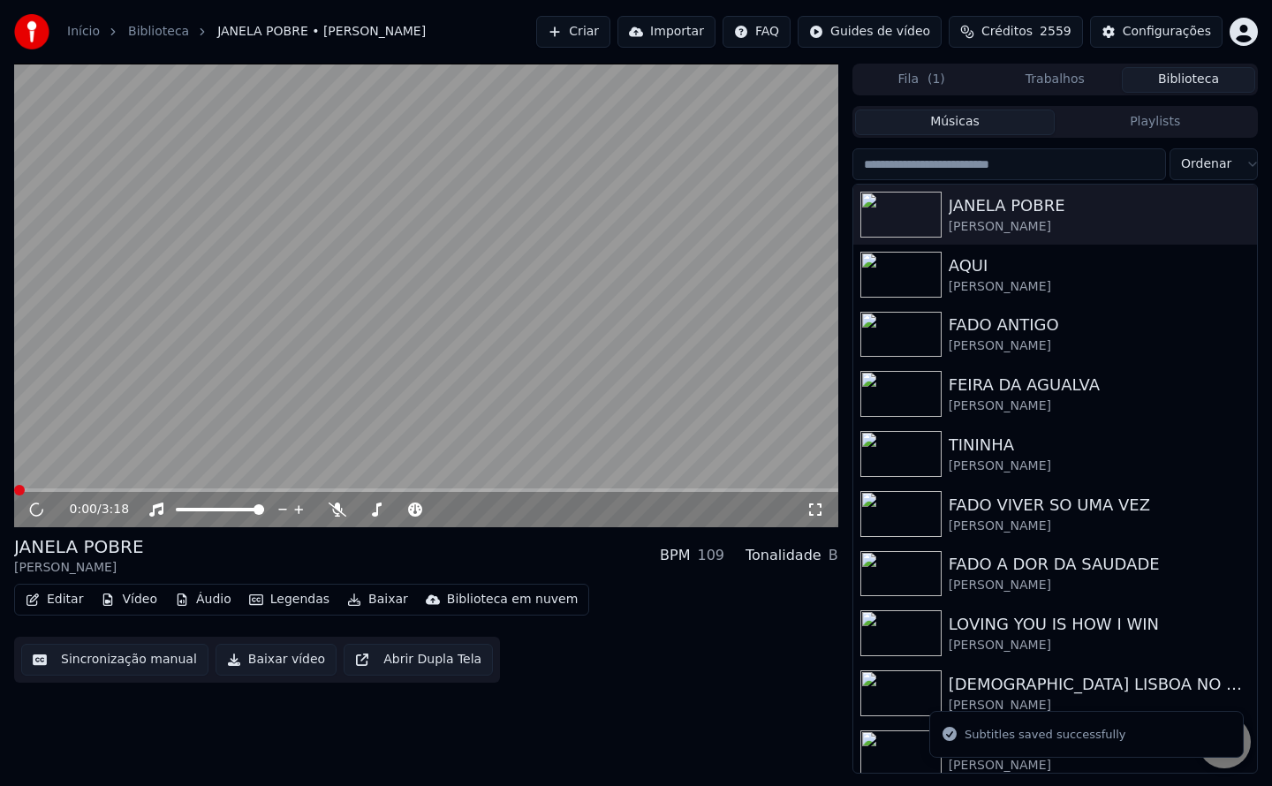
click at [277, 669] on button "Baixar vídeo" at bounding box center [276, 660] width 121 height 32
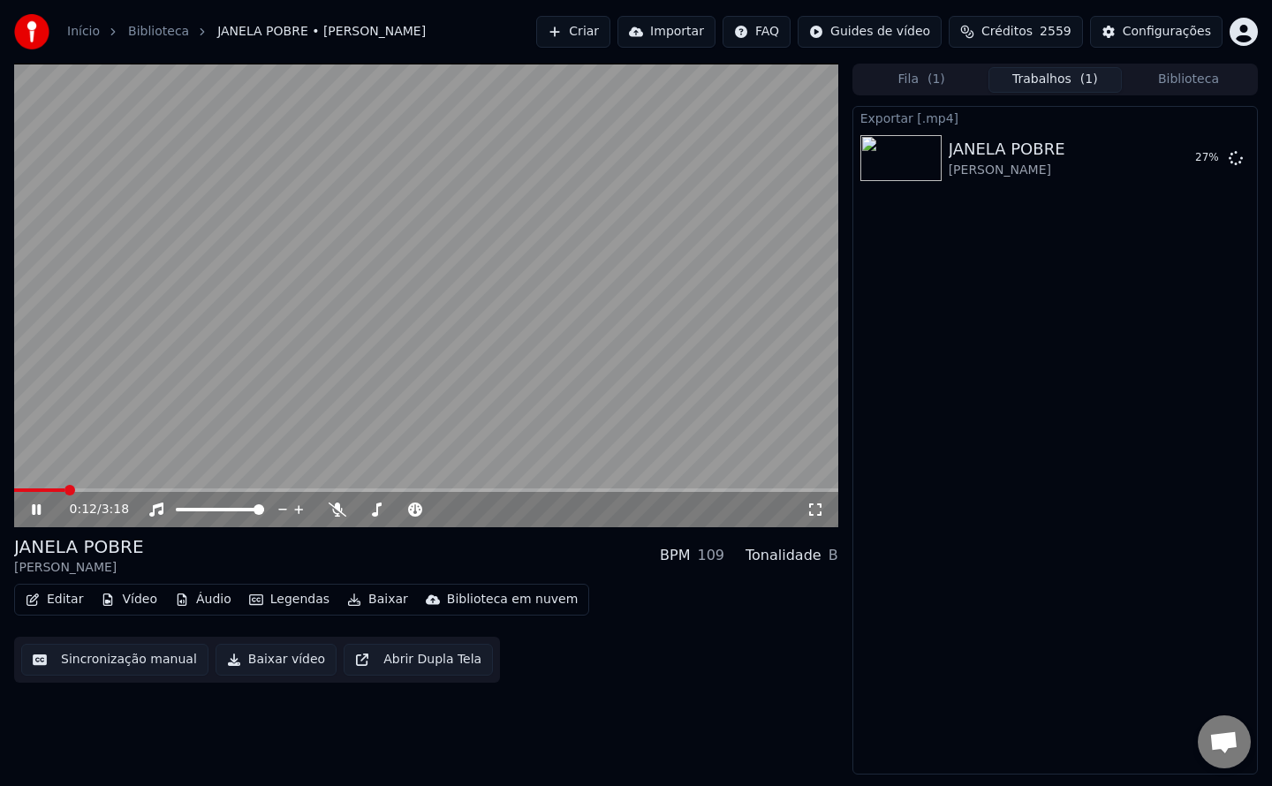
click at [1166, 87] on button "Biblioteca" at bounding box center [1188, 80] width 133 height 26
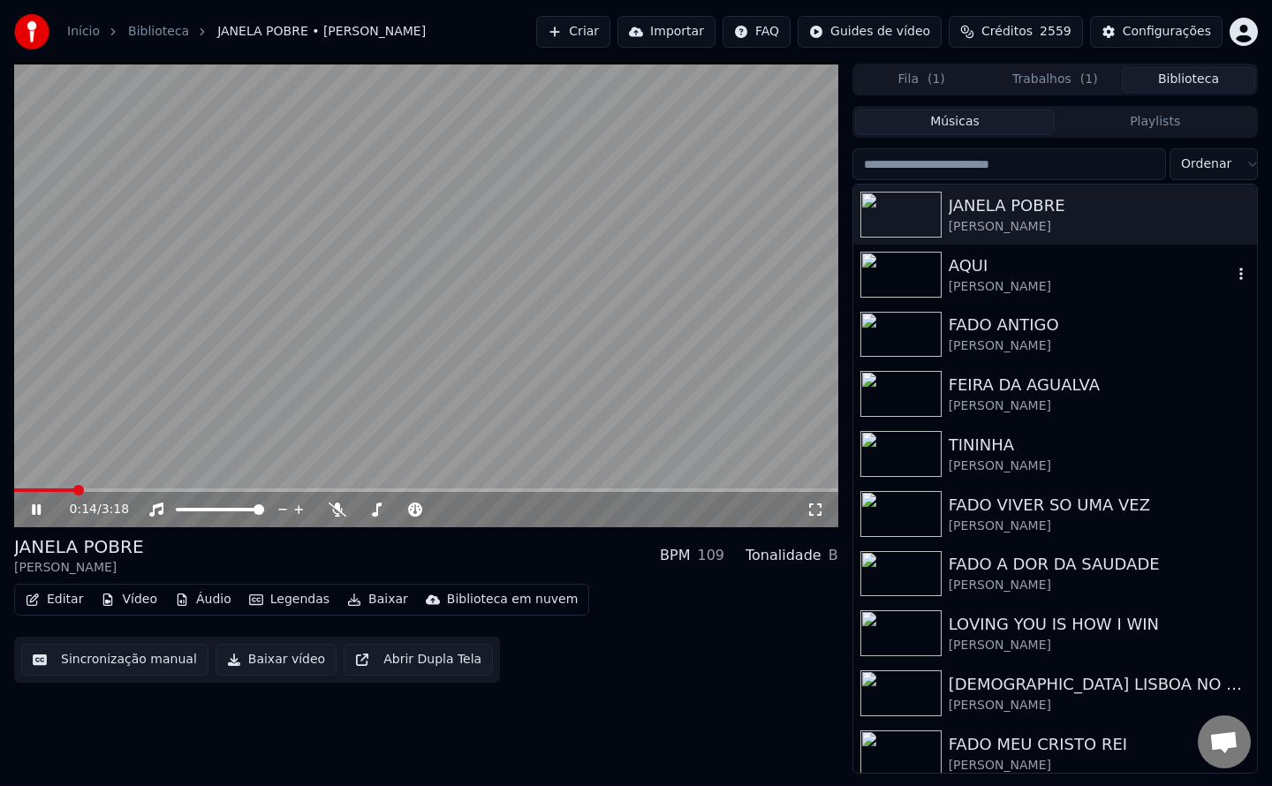
click at [965, 282] on div "[PERSON_NAME]" at bounding box center [1091, 287] width 284 height 18
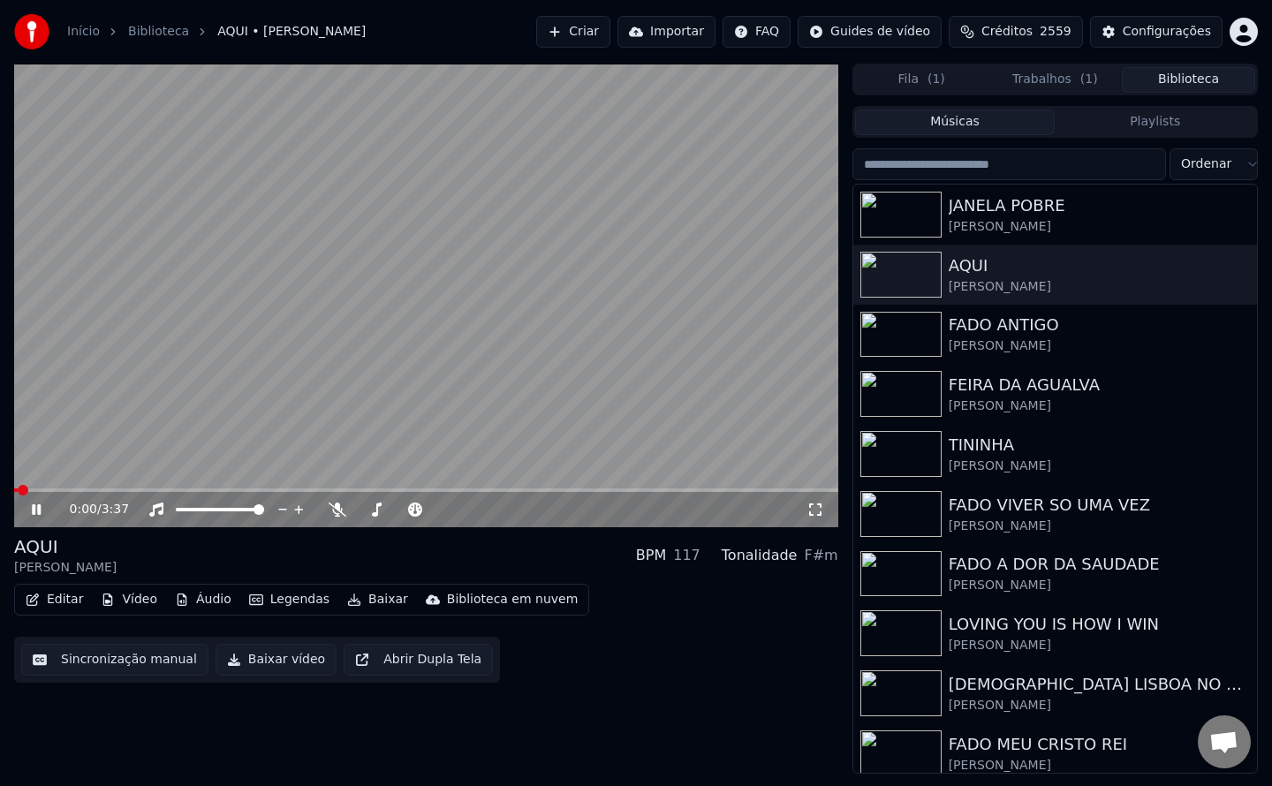
click at [113, 670] on button "Sincronização manual" at bounding box center [114, 660] width 187 height 32
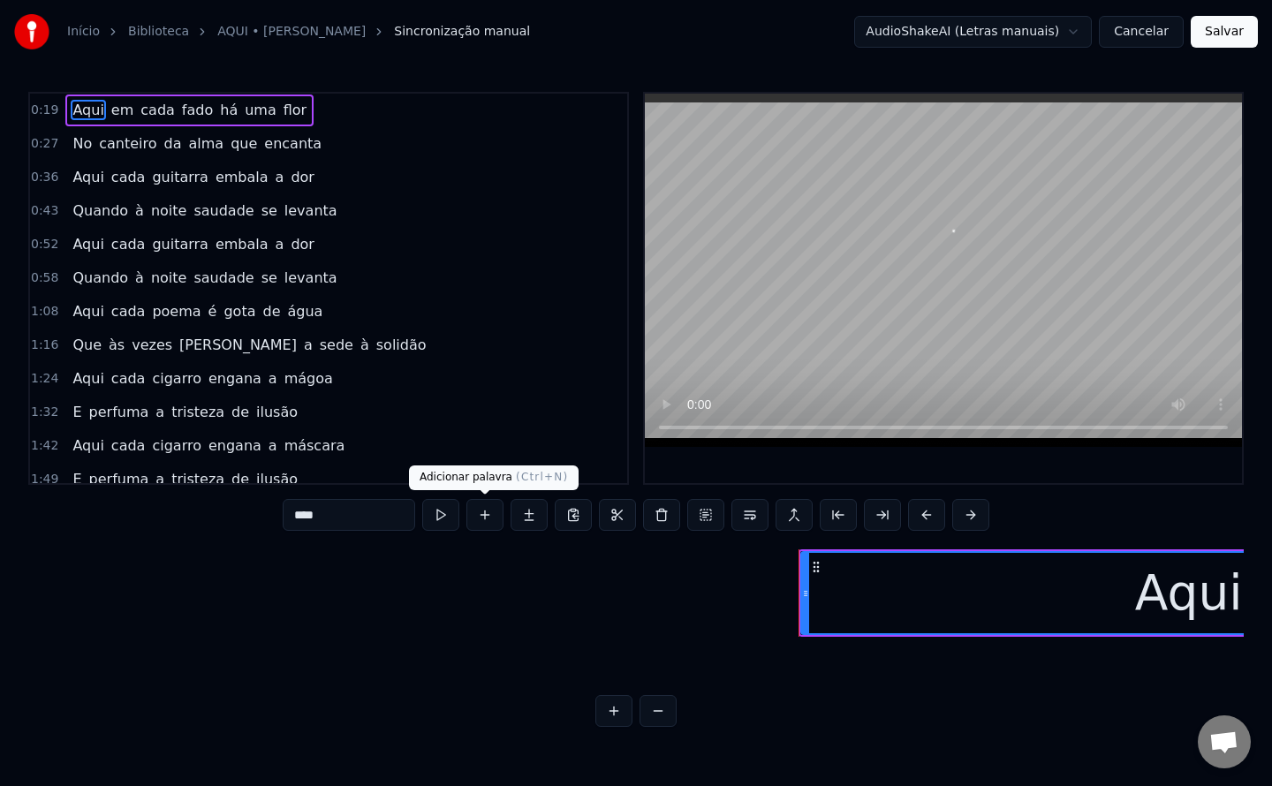
scroll to position [0, 9258]
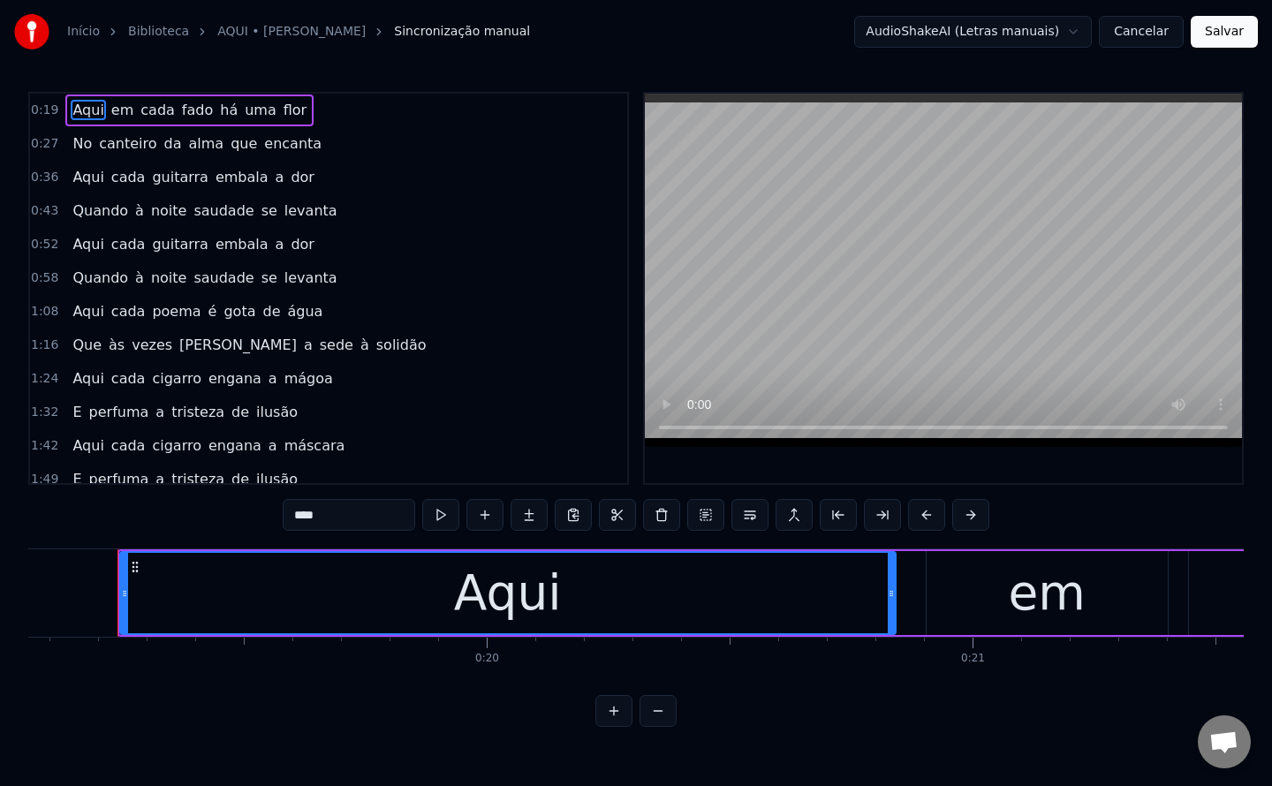
drag, startPoint x: 1233, startPoint y: 30, endPoint x: 1279, endPoint y: 211, distance: 186.8
click at [1271, 211] on html "Início Biblioteca AQUI • [PERSON_NAME] Sincronização manual AudioShakeAI (Letra…" at bounding box center [636, 377] width 1272 height 755
